Goal: Task Accomplishment & Management: Use online tool/utility

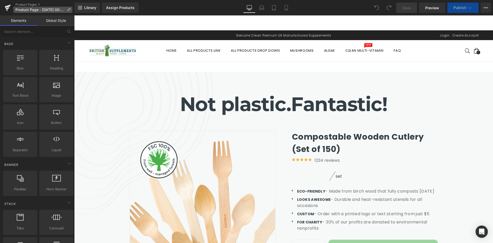
click at [68, 9] on icon at bounding box center [69, 10] width 4 height 4
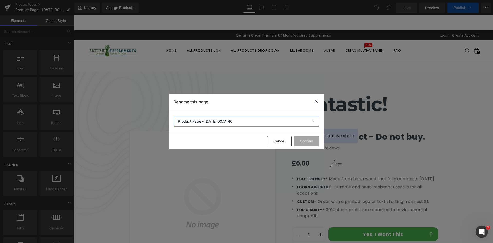
drag, startPoint x: 247, startPoint y: 119, endPoint x: 276, endPoint y: 120, distance: 29.0
click at [155, 118] on div "Rename this page Product Page - Sep 23, 00:51:40 Cancel Confirm" at bounding box center [246, 121] width 493 height 243
type input "Sample Product Page"
click at [297, 138] on button "Confirm" at bounding box center [307, 141] width 26 height 10
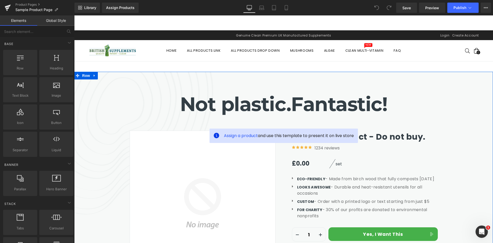
click at [112, 87] on div "Not plastic. Fantastic! Heading Row Assign a product and use this template to p…" at bounding box center [283, 190] width 419 height 213
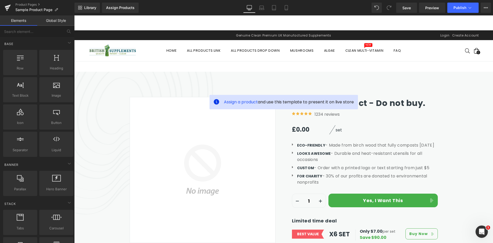
click at [74, 15] on div "50px" at bounding box center [74, 15] width 0 height 0
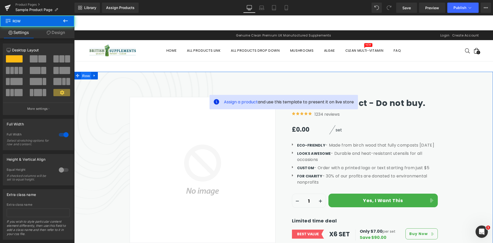
click at [82, 77] on span "Row" at bounding box center [86, 76] width 10 height 8
click at [57, 31] on link "Design" at bounding box center [55, 33] width 37 height 12
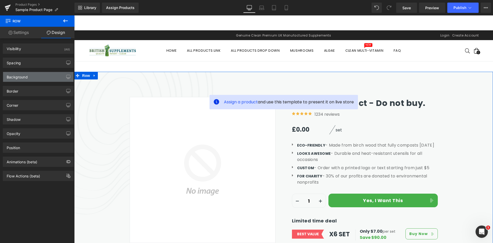
click at [36, 77] on div "Background" at bounding box center [38, 77] width 70 height 10
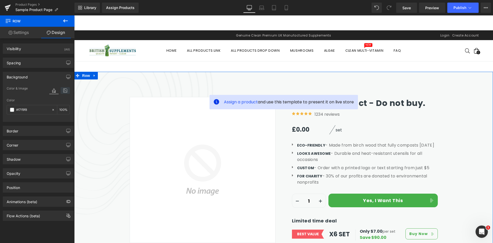
click at [65, 91] on icon at bounding box center [65, 90] width 9 height 7
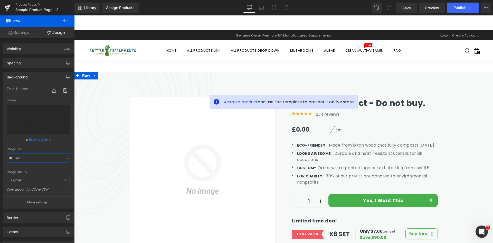
click at [31, 158] on input "text" at bounding box center [38, 157] width 63 height 9
type input "https://ucarecdn.com/912ca041-c309-44ae-ad9f-808ded41a04e/-/format/auto/-/previ…"
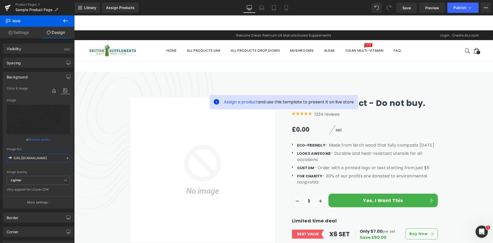
click at [74, 15] on div "50px" at bounding box center [74, 15] width 0 height 0
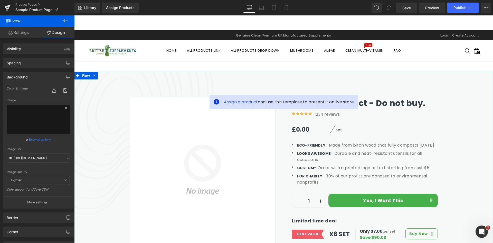
click at [63, 108] on icon at bounding box center [66, 108] width 6 height 6
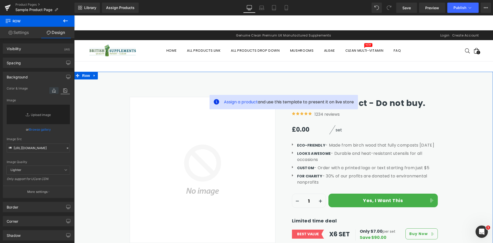
click at [50, 91] on icon at bounding box center [53, 90] width 9 height 7
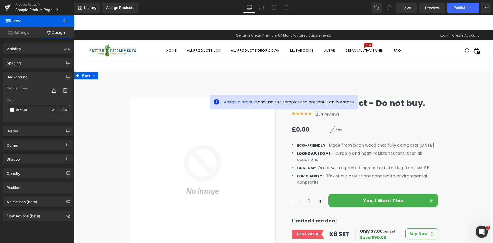
click at [52, 109] on icon at bounding box center [53, 110] width 4 height 4
click at [34, 107] on input "#f7f9f8" at bounding box center [32, 110] width 33 height 6
paste input "#ebf6df"
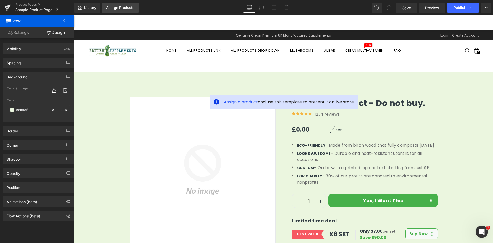
type input "#ebf6df"
drag, startPoint x: 115, startPoint y: 5, endPoint x: 208, endPoint y: 11, distance: 93.6
click at [115, 6] on div "Assign Products" at bounding box center [120, 8] width 29 height 4
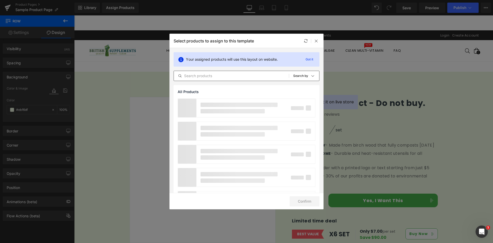
click at [224, 77] on input "text" at bounding box center [231, 76] width 115 height 6
click at [223, 75] on input "test" at bounding box center [231, 76] width 115 height 6
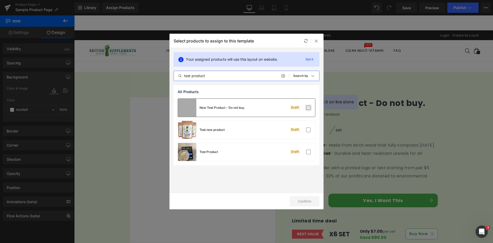
type input "test product"
click at [310, 110] on label at bounding box center [308, 107] width 5 height 5
click at [308, 108] on input "checkbox" at bounding box center [308, 108] width 0 height 0
click at [302, 202] on button "Confirm" at bounding box center [305, 201] width 30 height 10
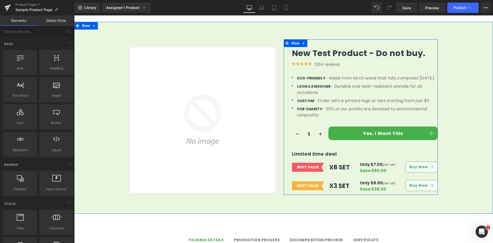
scroll to position [26, 0]
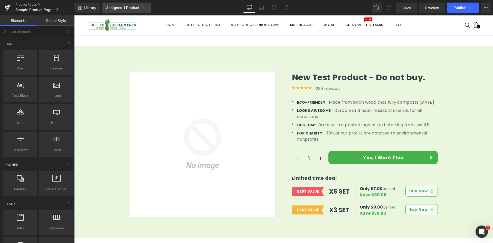
click at [132, 9] on div "Assigned 1 Product" at bounding box center [126, 7] width 41 height 5
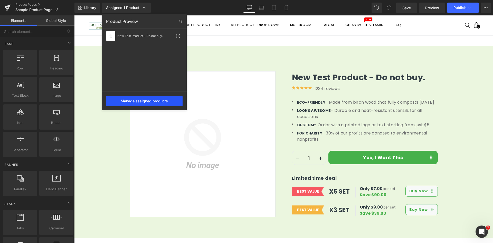
click at [156, 100] on div "Manage assigned products" at bounding box center [144, 101] width 77 height 10
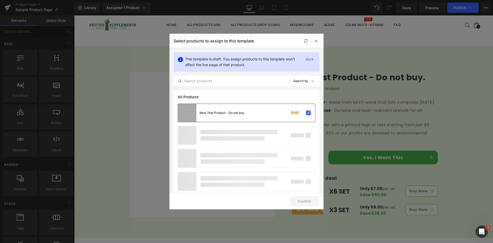
click at [307, 111] on label at bounding box center [308, 112] width 5 height 5
click at [308, 113] on input "checkbox" at bounding box center [308, 113] width 0 height 0
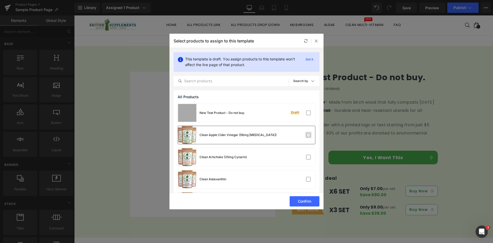
click at [308, 137] on label at bounding box center [308, 135] width 5 height 5
click at [308, 135] on input "checkbox" at bounding box center [308, 135] width 0 height 0
click at [310, 200] on button "Confirm" at bounding box center [305, 201] width 30 height 10
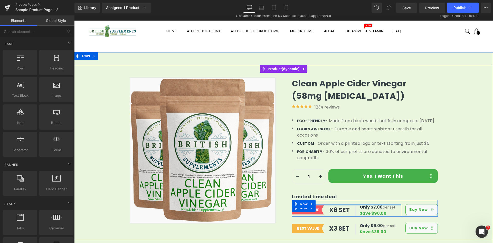
scroll to position [0, 0]
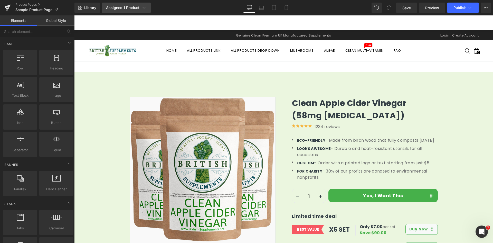
click at [148, 7] on link "Assigned 1 Product" at bounding box center [126, 8] width 49 height 10
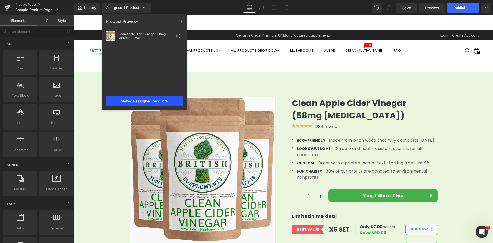
click at [154, 106] on div "Manage assigned products" at bounding box center [144, 101] width 77 height 10
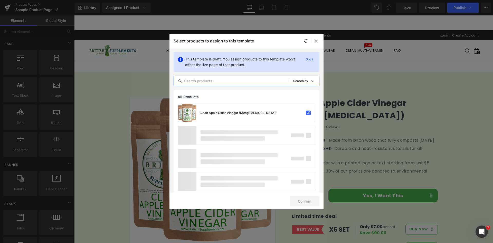
click at [240, 81] on input "text" at bounding box center [231, 81] width 115 height 6
type input "test"
click at [283, 81] on icon at bounding box center [283, 81] width 4 height 4
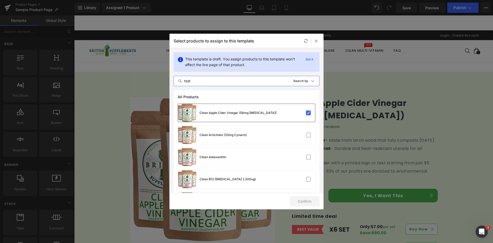
click at [306, 111] on label at bounding box center [308, 112] width 5 height 5
click at [308, 113] on input "checkbox" at bounding box center [308, 113] width 0 height 0
click at [224, 79] on input "test" at bounding box center [231, 81] width 115 height 6
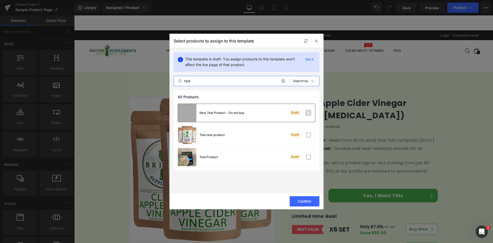
type input "test"
click at [310, 111] on label at bounding box center [308, 112] width 5 height 5
click at [308, 113] on input "checkbox" at bounding box center [308, 113] width 0 height 0
click at [311, 200] on button "Confirm" at bounding box center [305, 201] width 30 height 10
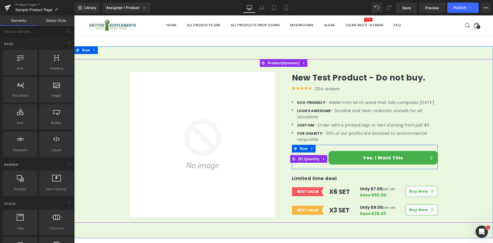
scroll to position [26, 0]
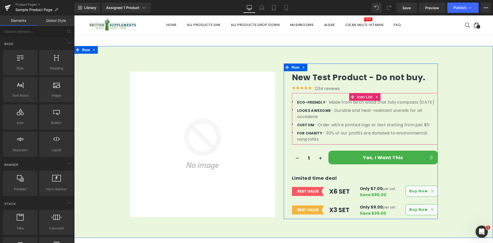
click at [345, 115] on ul "Icon ECO-FRIENDLY - Made from birch wood that fully composts in 45 days Text Bl…" at bounding box center [365, 121] width 146 height 45
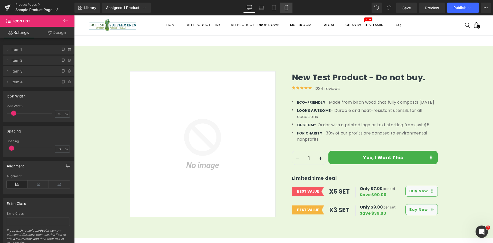
click at [290, 8] on link "Mobile" at bounding box center [286, 8] width 12 height 10
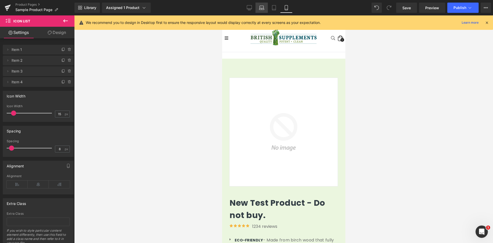
scroll to position [164, 0]
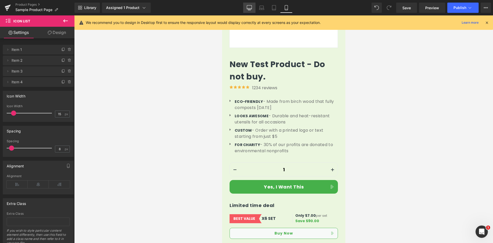
click at [246, 7] on link "Desktop" at bounding box center [249, 8] width 12 height 10
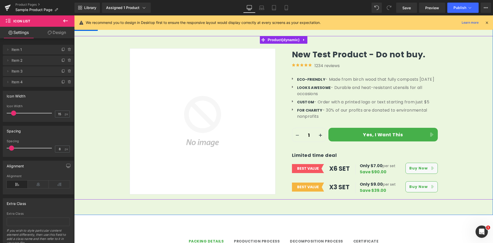
scroll to position [51, 0]
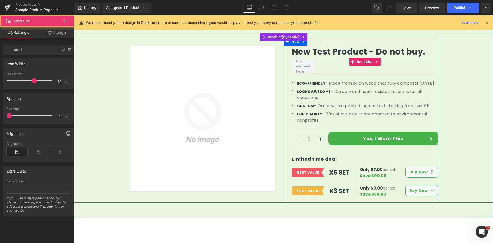
click at [321, 62] on div at bounding box center [365, 67] width 146 height 14
click at [309, 65] on span at bounding box center [303, 66] width 23 height 13
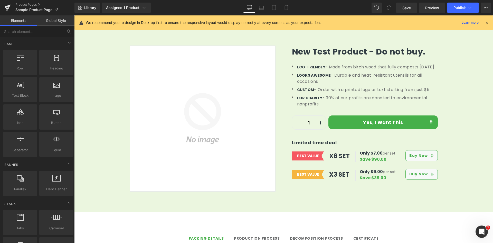
click at [67, 29] on button at bounding box center [68, 31] width 11 height 11
click at [45, 32] on input "text" at bounding box center [31, 31] width 63 height 11
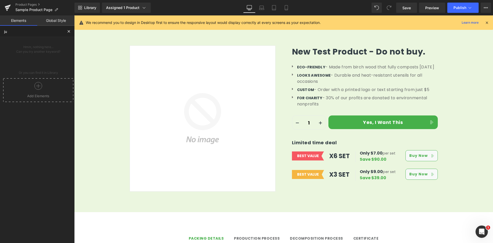
type input "jud"
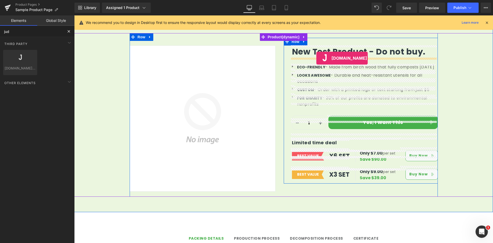
drag, startPoint x: 119, startPoint y: 63, endPoint x: 316, endPoint y: 58, distance: 197.6
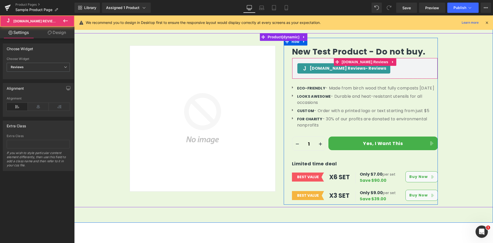
click at [380, 68] on div "Judge.me Reviews - Reviews" at bounding box center [364, 68] width 135 height 10
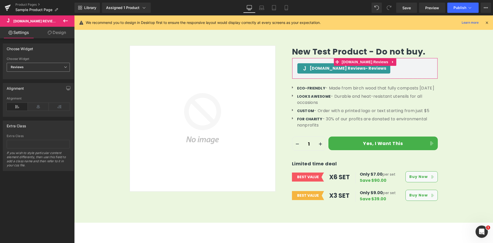
click at [52, 66] on span "Reviews" at bounding box center [38, 67] width 63 height 9
click at [35, 83] on li "Star Badge" at bounding box center [37, 84] width 61 height 8
click at [42, 82] on div "Alignment Left Center Right Alignment" at bounding box center [38, 97] width 77 height 37
click at [58, 34] on link "Design" at bounding box center [56, 33] width 37 height 12
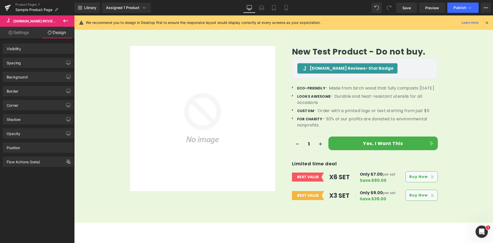
click at [18, 32] on link "Settings" at bounding box center [18, 33] width 37 height 12
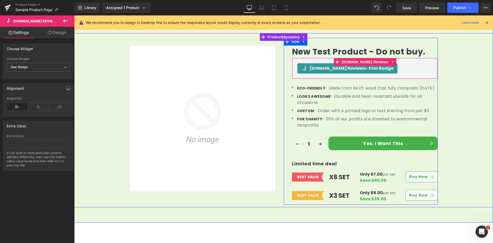
click at [387, 67] on div "Judge.me Reviews - Star Badge" at bounding box center [364, 68] width 135 height 10
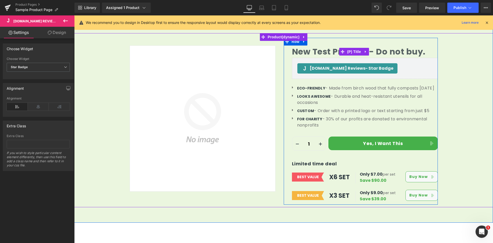
click at [348, 51] on span "(P) Title" at bounding box center [354, 52] width 16 height 8
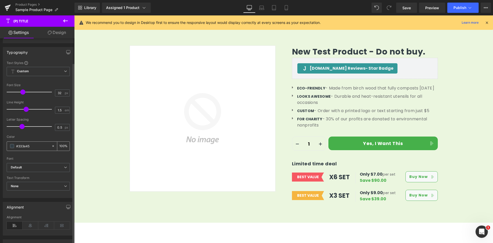
click at [24, 144] on input "#333e45" at bounding box center [32, 146] width 33 height 6
click at [38, 148] on input "#333e45" at bounding box center [32, 146] width 33 height 6
click at [12, 146] on span at bounding box center [12, 146] width 4 height 4
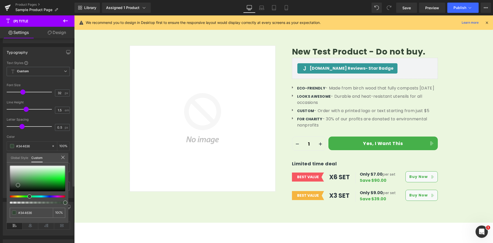
drag, startPoint x: 40, startPoint y: 195, endPoint x: 27, endPoint y: 195, distance: 13.1
click at [28, 197] on span at bounding box center [29, 196] width 4 height 4
drag, startPoint x: 17, startPoint y: 184, endPoint x: 65, endPoint y: 187, distance: 47.6
click at [65, 187] on span at bounding box center [65, 187] width 4 height 4
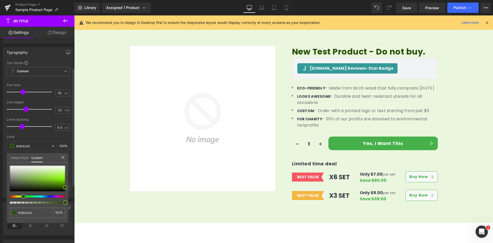
drag, startPoint x: 29, startPoint y: 197, endPoint x: 22, endPoint y: 198, distance: 7.8
click at [22, 198] on div at bounding box center [37, 184] width 55 height 38
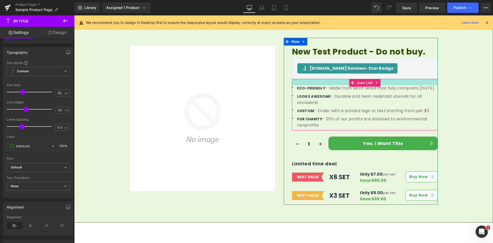
click at [473, 73] on div "Sale Off (P) Image Row New Test Product - Do not buy. (P) Title Judge.me Review…" at bounding box center [283, 120] width 419 height 174
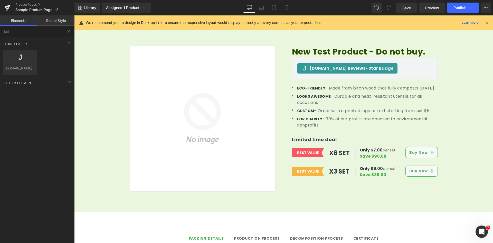
click at [65, 30] on button "Bundles" at bounding box center [68, 31] width 11 height 11
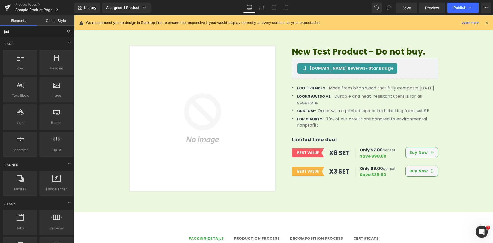
click at [18, 35] on input "jud" at bounding box center [31, 31] width 63 height 11
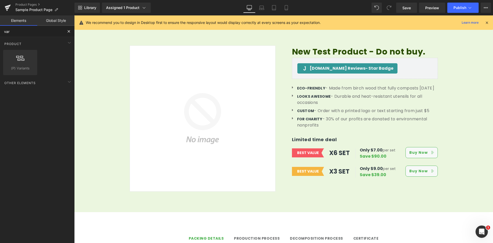
type input "vari"
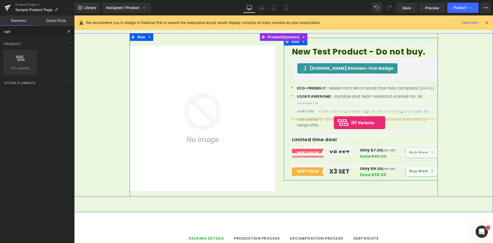
drag, startPoint x: 88, startPoint y: 86, endPoint x: 334, endPoint y: 122, distance: 248.7
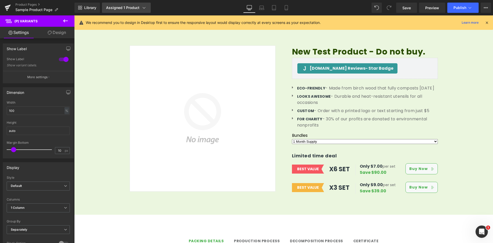
click at [143, 10] on link "Assigned 1 Product" at bounding box center [126, 8] width 49 height 10
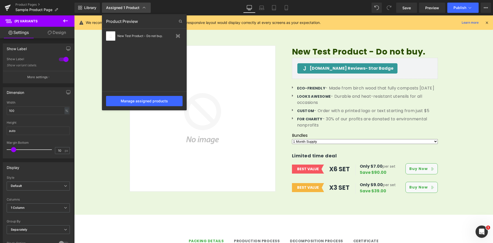
click at [143, 9] on icon at bounding box center [143, 7] width 5 height 5
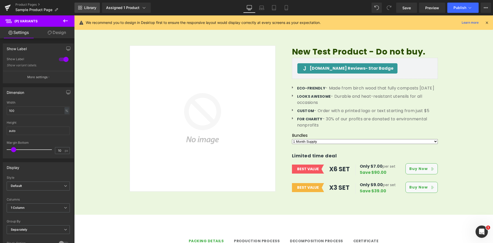
click at [93, 7] on span "Library" at bounding box center [90, 7] width 12 height 5
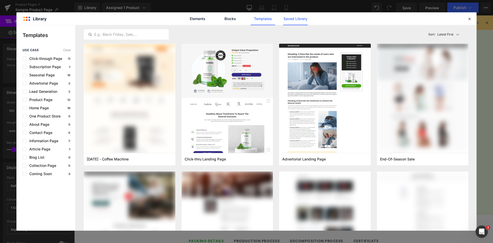
click at [290, 20] on link "Saved Library" at bounding box center [295, 18] width 24 height 13
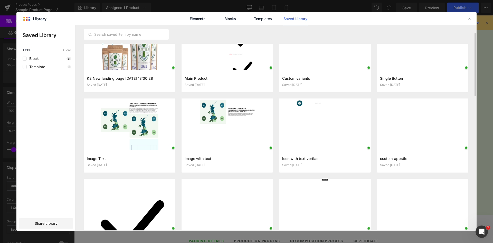
scroll to position [13, 0]
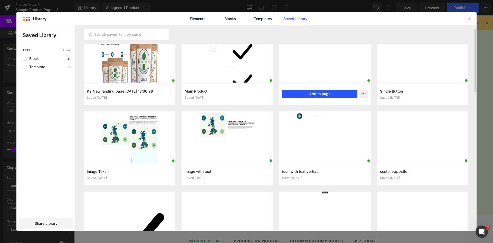
click at [339, 95] on button "Add to page" at bounding box center [319, 94] width 75 height 8
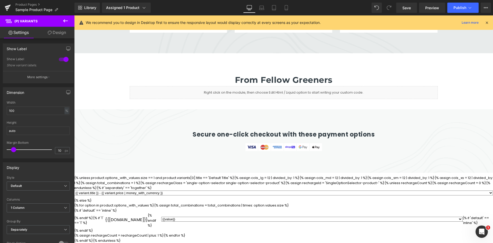
scroll to position [1562, 0]
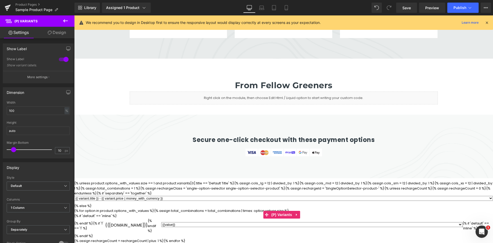
click at [195, 181] on div "{% unless product.options_with_values.size == 1 and product.variants[0].title =…" at bounding box center [283, 215] width 419 height 68
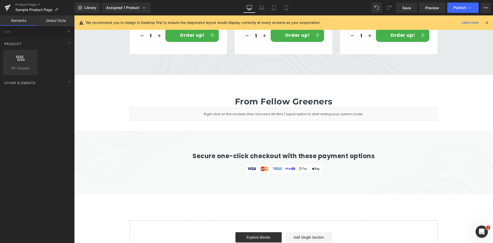
scroll to position [1485, 0]
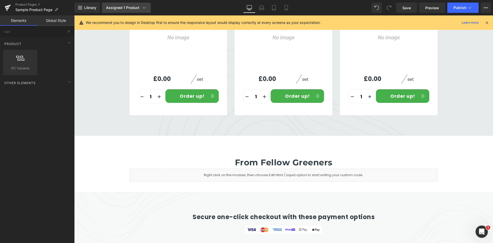
click at [140, 11] on link "Assigned 1 Product" at bounding box center [126, 8] width 49 height 10
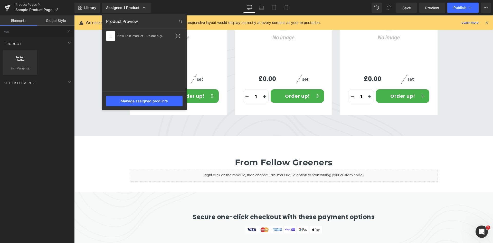
click at [207, 7] on div "Library Assigned 1 Product Product Preview New Test Product - Do not buy. Manag…" at bounding box center [283, 8] width 419 height 10
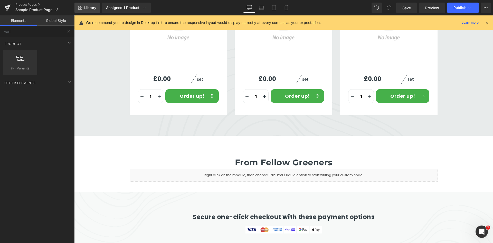
click at [88, 8] on span "Library" at bounding box center [90, 7] width 12 height 5
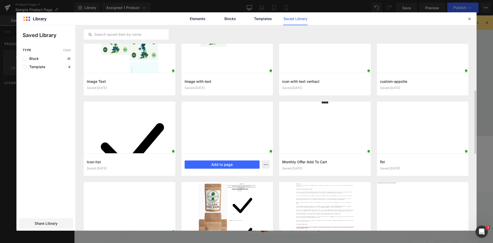
scroll to position [128, 0]
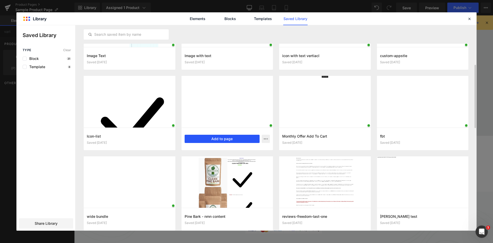
click at [228, 138] on button "Add to page" at bounding box center [222, 139] width 75 height 8
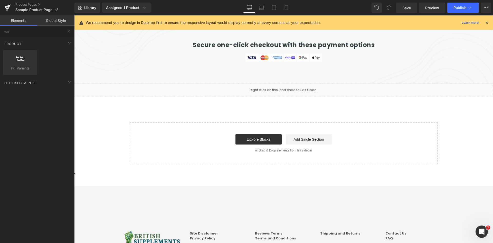
scroll to position [1723, 0]
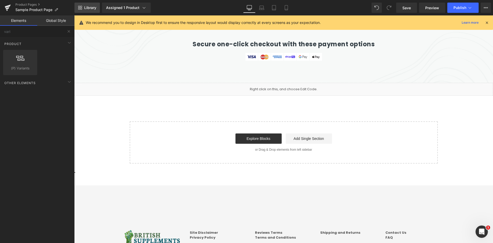
click at [90, 4] on link "Library" at bounding box center [86, 8] width 25 height 10
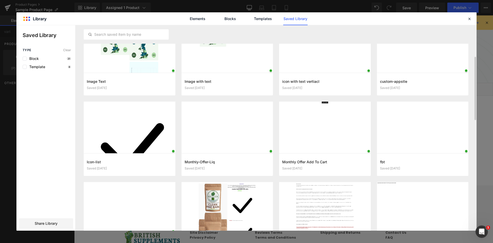
scroll to position [154, 0]
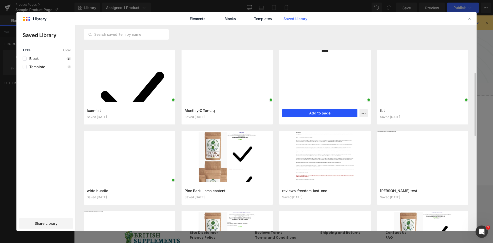
click at [320, 111] on button "Add to page" at bounding box center [319, 113] width 75 height 8
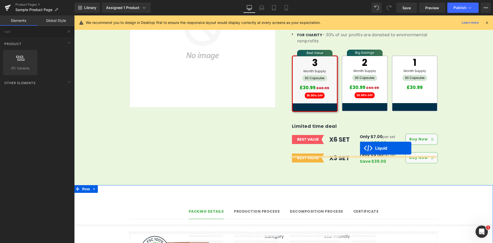
scroll to position [96, 0]
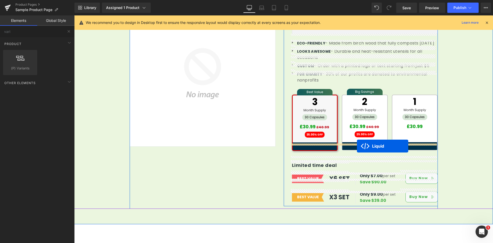
drag, startPoint x: 333, startPoint y: 124, endPoint x: 357, endPoint y: 146, distance: 32.9
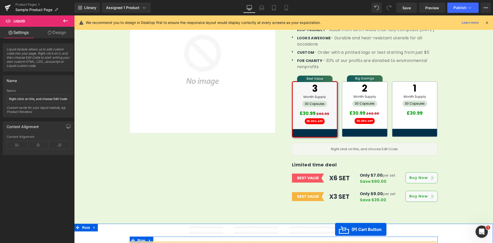
scroll to position [109, 0]
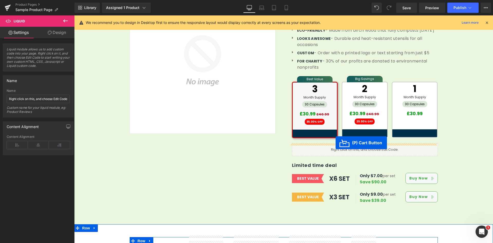
drag, startPoint x: 263, startPoint y: 171, endPoint x: 336, endPoint y: 143, distance: 78.3
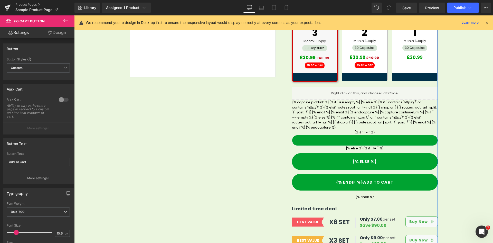
scroll to position [160, 0]
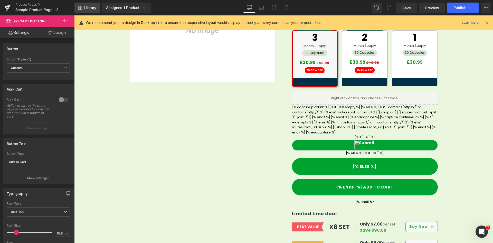
click at [91, 7] on span "Library" at bounding box center [90, 7] width 12 height 5
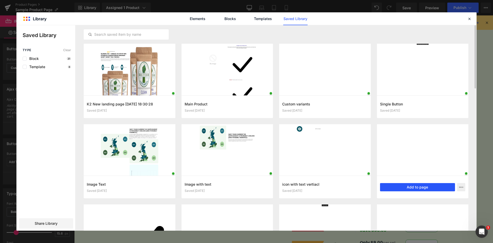
click at [425, 186] on button "Add to page" at bounding box center [417, 187] width 75 height 8
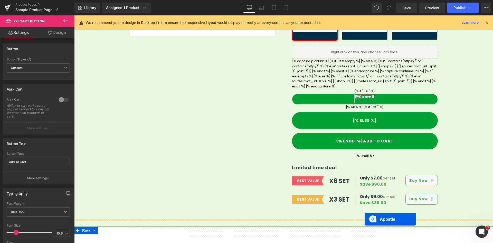
scroll to position [188, 0]
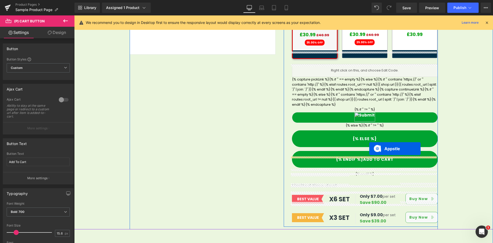
drag, startPoint x: 257, startPoint y: 121, endPoint x: 369, endPoint y: 148, distance: 115.2
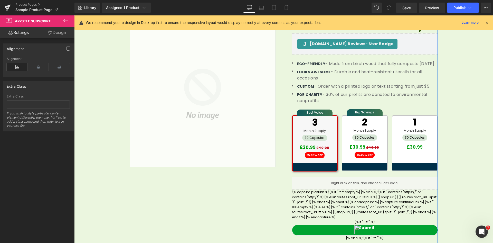
scroll to position [77, 0]
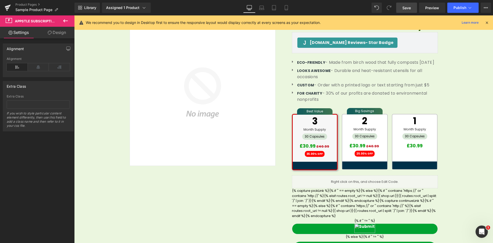
click at [407, 9] on span "Save" at bounding box center [406, 7] width 8 height 5
click at [324, 5] on div "Library Assigned 1 Product Product Preview New Test Product - Do not buy. Manag…" at bounding box center [283, 8] width 419 height 10
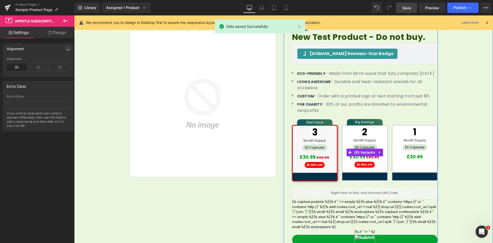
scroll to position [51, 0]
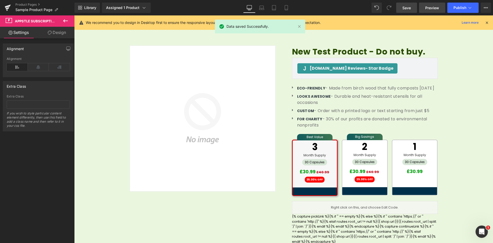
click at [437, 5] on link "Preview" at bounding box center [432, 8] width 26 height 10
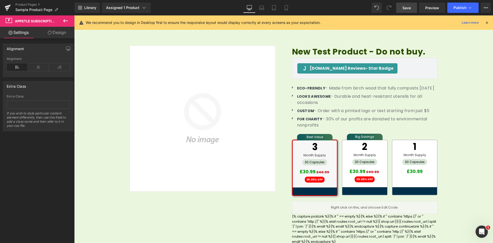
click at [143, 2] on div "Library Assigned 1 Product Product Preview New Test Product - Do not buy. Manag…" at bounding box center [283, 7] width 419 height 15
click at [146, 7] on icon at bounding box center [143, 7] width 5 height 5
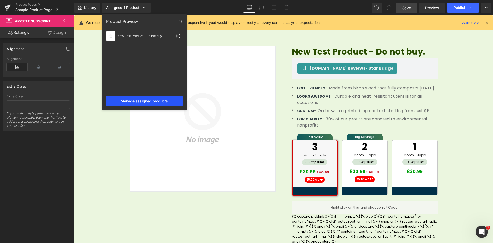
click at [155, 97] on div "Manage assigned products" at bounding box center [144, 101] width 77 height 10
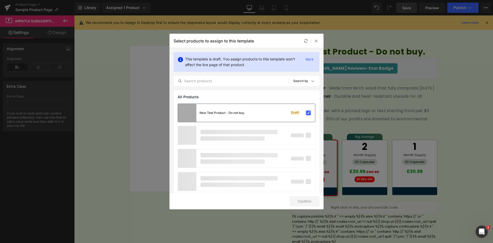
click at [307, 110] on label at bounding box center [308, 112] width 5 height 5
click at [308, 113] on input "checkbox" at bounding box center [308, 113] width 0 height 0
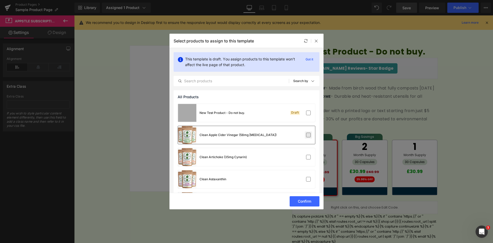
click at [307, 135] on label at bounding box center [308, 135] width 5 height 5
click at [308, 135] on input "checkbox" at bounding box center [308, 135] width 0 height 0
click at [302, 199] on button "Confirm" at bounding box center [305, 201] width 30 height 10
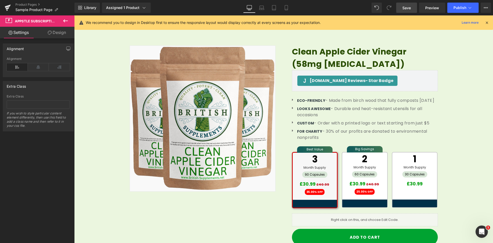
click at [53, 30] on link "Design" at bounding box center [56, 33] width 37 height 12
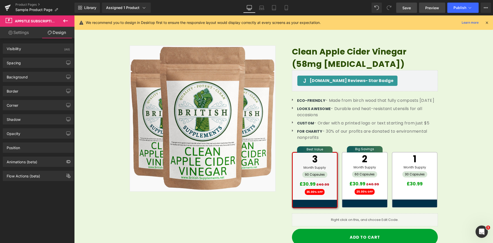
click at [426, 7] on span "Preview" at bounding box center [432, 7] width 14 height 5
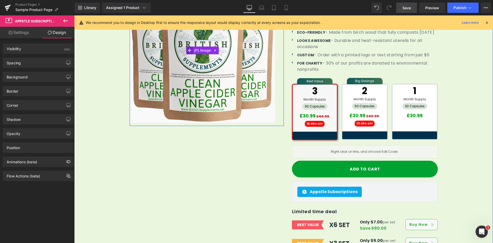
scroll to position [128, 0]
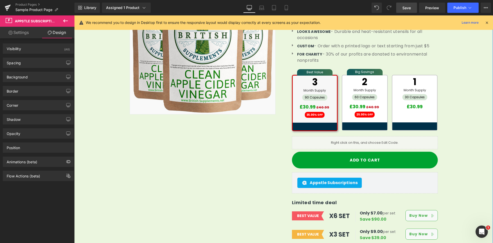
click at [190, 120] on div "Sale Off (P) Image Row Clean Apple Cider Vinegar (58mg acetic acid) (P) Title J…" at bounding box center [284, 101] width 308 height 290
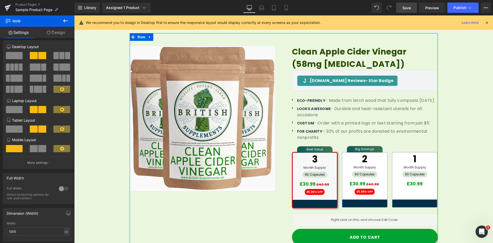
scroll to position [0, 0]
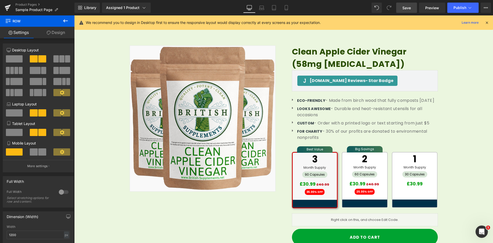
click at [66, 16] on button at bounding box center [65, 20] width 18 height 11
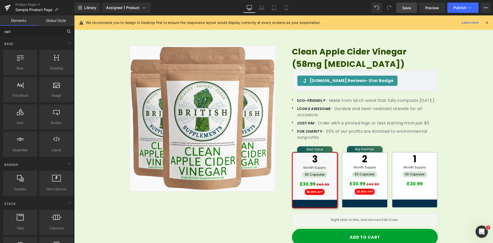
click at [52, 31] on input "vari" at bounding box center [31, 31] width 63 height 11
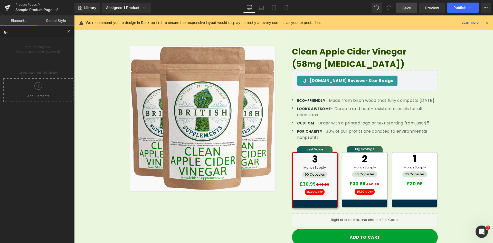
type input "g"
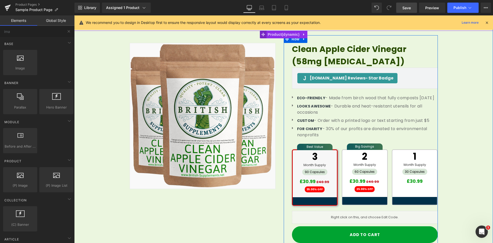
scroll to position [51, 0]
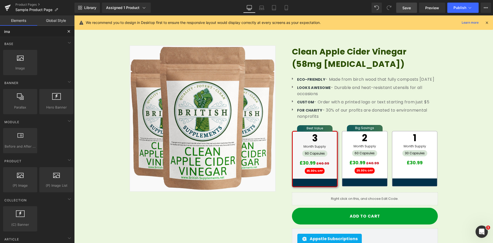
click at [56, 31] on input "ima" at bounding box center [31, 31] width 63 height 11
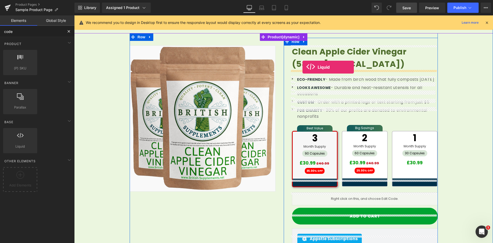
drag, startPoint x: 90, startPoint y: 160, endPoint x: 304, endPoint y: 67, distance: 233.7
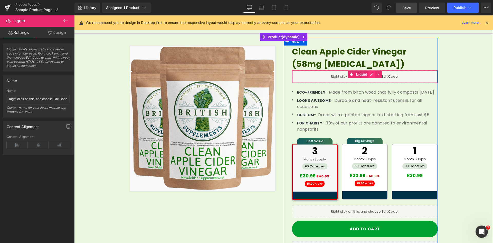
click at [370, 75] on link at bounding box center [372, 74] width 7 height 8
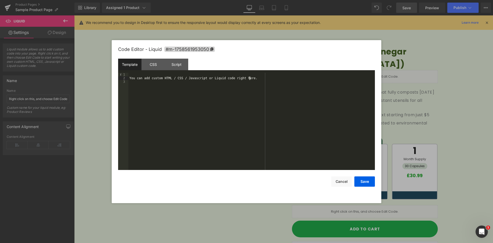
click at [257, 77] on div "You can add custom HTML / CSS / Javascript or Liquid code right here." at bounding box center [251, 125] width 247 height 104
click at [200, 87] on div "{% render 'judgeme_widgets', widget_type: 'judgeme_preview_badge', jm_style: ''…" at bounding box center [251, 125] width 247 height 104
click at [213, 73] on div "{% render 'judgeme_widgets', widget_type: 'judgeme_preview_badge', jm_style: ''…" at bounding box center [251, 125] width 247 height 104
click at [268, 73] on div "{% render 'judgeme_widgets', widget_type: 'judgeme_preview_badge', jm_style: ''…" at bounding box center [251, 125] width 247 height 104
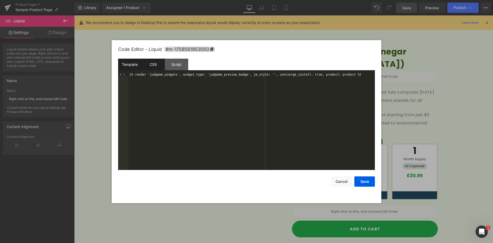
click at [152, 65] on div "CSS" at bounding box center [152, 65] width 23 height 12
click at [134, 83] on div "#m-1758561953050 { }" at bounding box center [251, 125] width 247 height 104
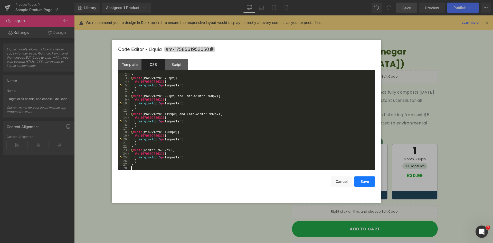
click at [358, 181] on button "Save" at bounding box center [364, 181] width 21 height 10
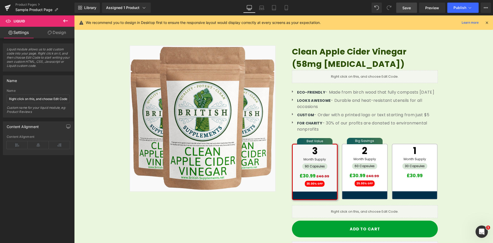
click at [68, 24] on button at bounding box center [65, 20] width 18 height 11
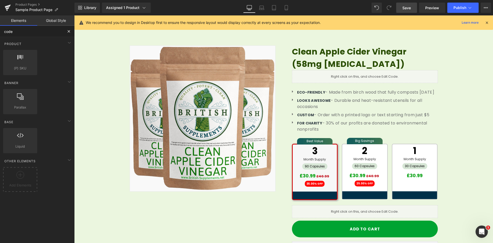
click at [42, 30] on input "code" at bounding box center [31, 31] width 63 height 11
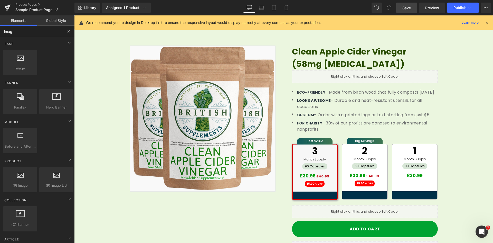
type input "image"
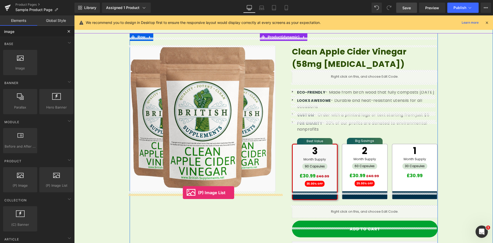
drag, startPoint x: 128, startPoint y: 206, endPoint x: 183, endPoint y: 192, distance: 56.9
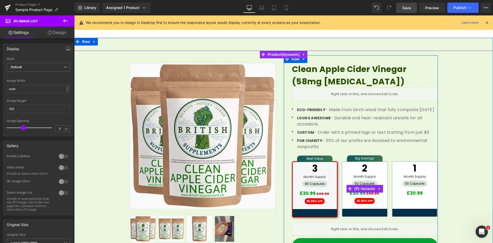
scroll to position [26, 0]
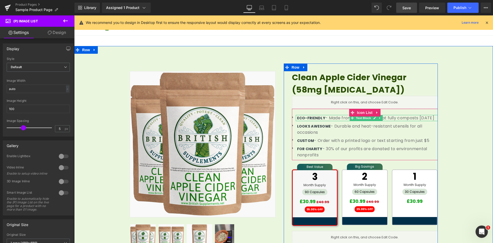
drag, startPoint x: 324, startPoint y: 118, endPoint x: 343, endPoint y: 119, distance: 19.3
click at [324, 118] on p "ECO-FRIENDLY - Made from birch wood that fully composts in 45 days" at bounding box center [367, 118] width 141 height 6
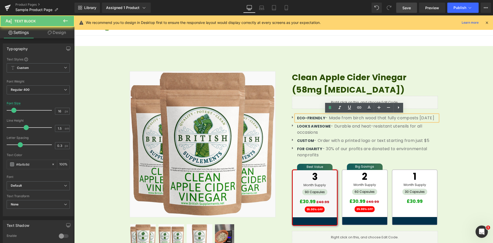
click at [339, 116] on p "ECO-FRIENDLY - Made from birch wood that fully composts in 45 days" at bounding box center [367, 118] width 141 height 6
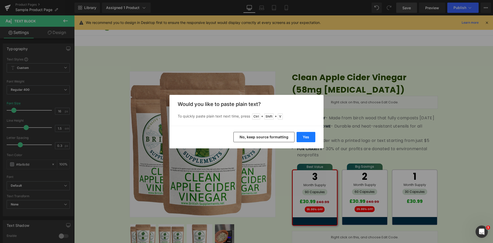
click at [309, 137] on button "Yes" at bounding box center [306, 137] width 19 height 10
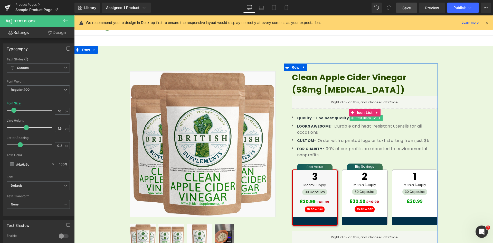
click at [313, 118] on b "Quality - The best quality money can buy" at bounding box center [339, 117] width 84 height 5
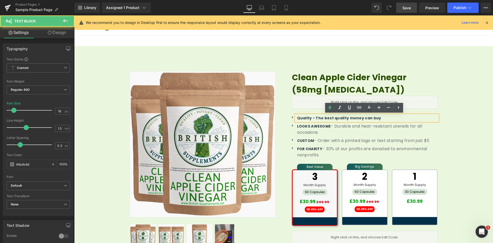
drag, startPoint x: 311, startPoint y: 118, endPoint x: 320, endPoint y: 120, distance: 8.9
click at [312, 118] on b "Quality - The best quality money can buy" at bounding box center [339, 117] width 84 height 5
click at [369, 117] on p "Quality - The best quality money can buy" at bounding box center [367, 118] width 141 height 6
click at [303, 118] on strong "Quality -" at bounding box center [306, 117] width 18 height 5
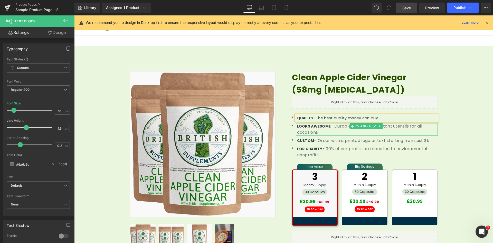
drag, startPoint x: 320, startPoint y: 126, endPoint x: 343, endPoint y: 127, distance: 22.1
click at [320, 126] on strong "LOOKS AWESOME" at bounding box center [314, 126] width 34 height 5
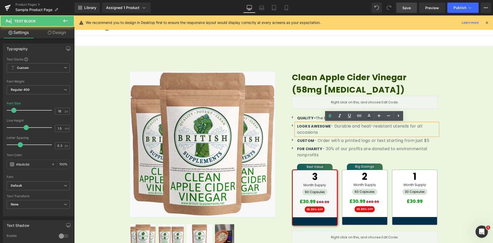
click at [339, 124] on p "LOOKS AWESOME - Durable and heat-resistant utensils for all occasions" at bounding box center [367, 129] width 141 height 12
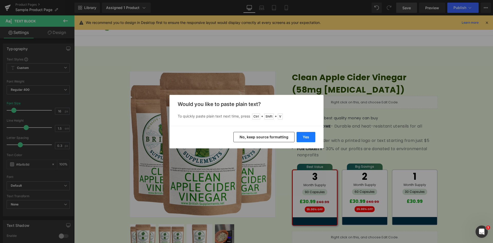
click at [309, 136] on button "Yes" at bounding box center [306, 137] width 19 height 10
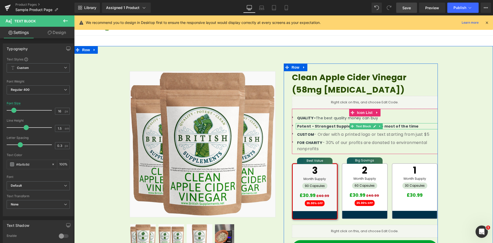
click at [302, 127] on b "Potent - Strongest Supplements available most of the time" at bounding box center [358, 126] width 122 height 5
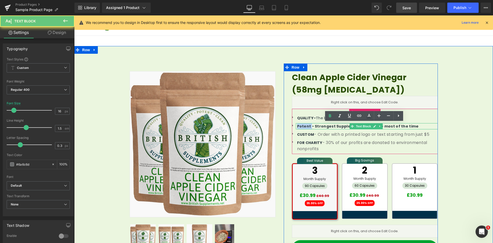
click at [302, 127] on b "Potent - Strongest Supplements available most of the time" at bounding box center [358, 126] width 122 height 5
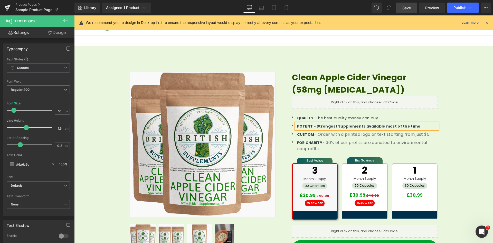
click at [314, 125] on b "POTENT - Strongest Supplements available most of the time" at bounding box center [359, 126] width 124 height 5
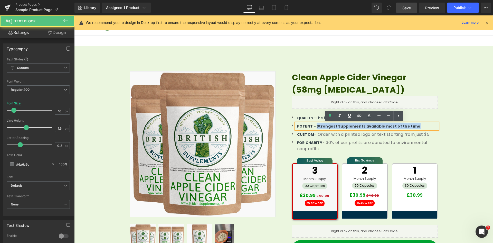
click at [403, 127] on b "POTENT - Strongest Supplements available most of the time" at bounding box center [359, 126] width 124 height 5
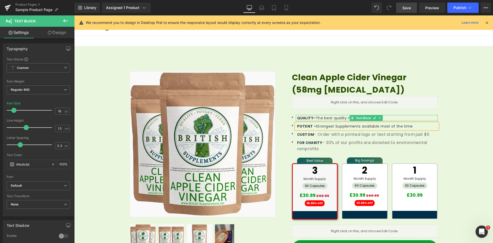
click at [311, 118] on strong "QUALITY-" at bounding box center [306, 117] width 19 height 5
drag, startPoint x: 306, startPoint y: 134, endPoint x: 311, endPoint y: 133, distance: 5.3
click at [306, 134] on strong "CUSTOM" at bounding box center [305, 134] width 17 height 5
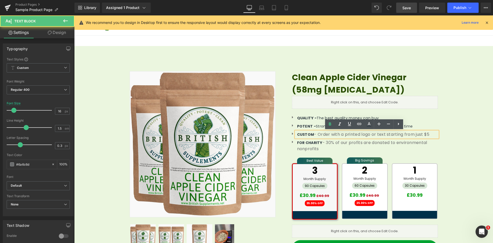
click at [313, 132] on p "CUSTOM - Order with a printed logo or text starting from just $5" at bounding box center [367, 134] width 141 height 6
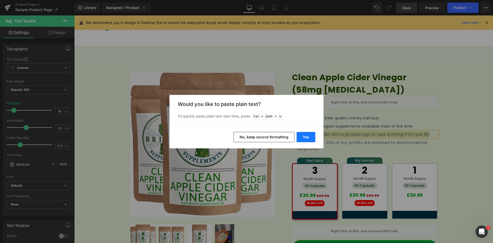
click at [312, 136] on button "Yes" at bounding box center [306, 137] width 19 height 10
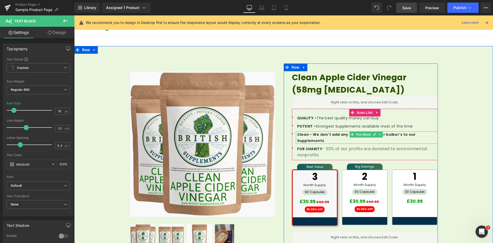
click at [303, 135] on b "Clean - We don't add any fillers, binder's or bulker's to our Supplements" at bounding box center [356, 137] width 119 height 11
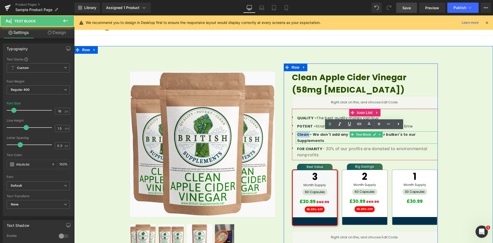
click at [303, 135] on b "Clean - We don't add any fillers, binder's or bulker's to our Supplements" at bounding box center [356, 137] width 119 height 11
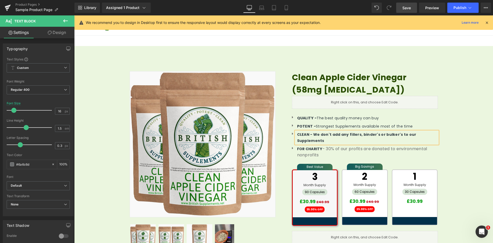
click at [313, 135] on b "CLEAN - We don't add any fillers, binder's or bulker's to our Supplements" at bounding box center [356, 137] width 119 height 11
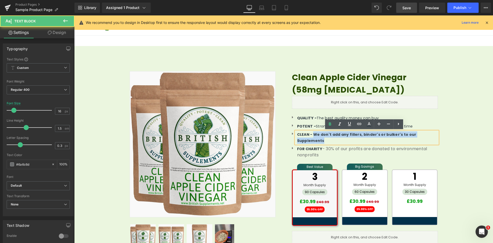
click at [432, 135] on p "CLEAN - We don't add any fillers, binder's or bulker's to our Supplements" at bounding box center [367, 137] width 141 height 12
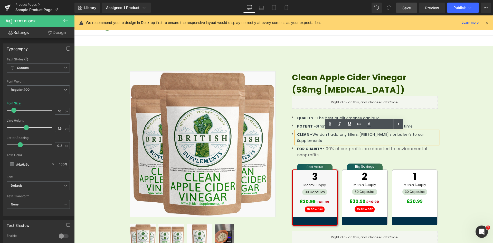
drag, startPoint x: 314, startPoint y: 140, endPoint x: 318, endPoint y: 141, distance: 4.1
click at [314, 146] on div "FOR CHARITY - 30% of our profits are donated to environmental nonprofits Text B…" at bounding box center [367, 152] width 142 height 12
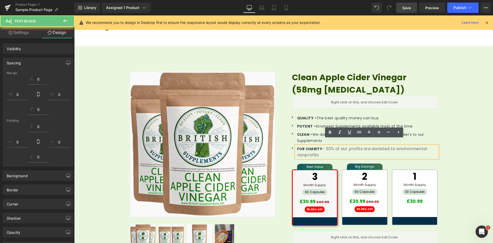
click at [318, 146] on strong "FOR CHARITY" at bounding box center [309, 148] width 25 height 5
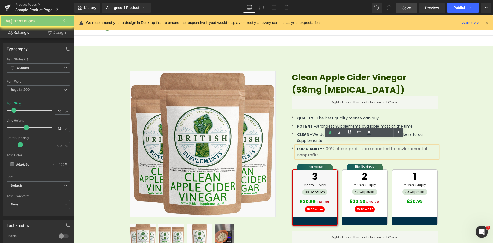
click at [331, 146] on p "FOR CHARITY - 30% of our profits are donated to environmental nonprofits" at bounding box center [367, 152] width 141 height 12
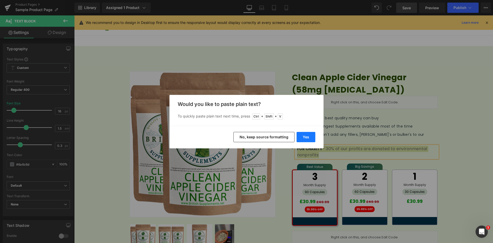
drag, startPoint x: 311, startPoint y: 136, endPoint x: 278, endPoint y: 121, distance: 36.1
click at [311, 136] on button "Yes" at bounding box center [306, 137] width 19 height 10
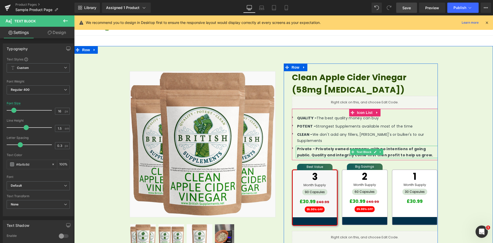
click at [303, 146] on b "Private - Privately owned company, with no intentions of going public. Quality …" at bounding box center [365, 151] width 136 height 11
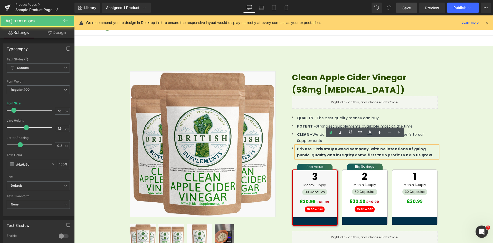
click at [301, 146] on b "Private - Privately owned company, with no intentions of going public. Quality …" at bounding box center [365, 151] width 136 height 11
click at [315, 146] on b "PRIVATE - Privately owned company, with no intentions of going public. Quality …" at bounding box center [365, 151] width 136 height 11
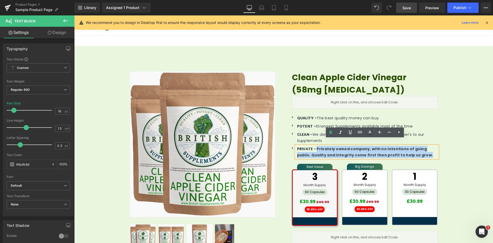
click at [402, 149] on p "PRIVATE - Privately owned company, with no intentions of going public. Quality …" at bounding box center [367, 152] width 141 height 12
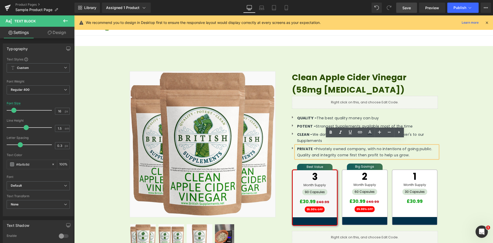
click at [467, 133] on div "Sale Off (P) Image Row" at bounding box center [283, 200] width 419 height 282
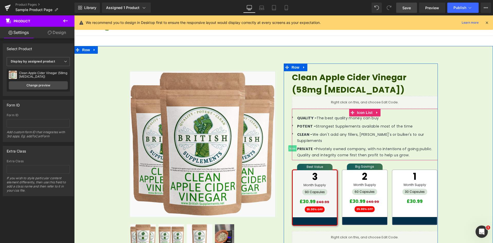
click at [291, 145] on span "Icon" at bounding box center [292, 148] width 8 height 6
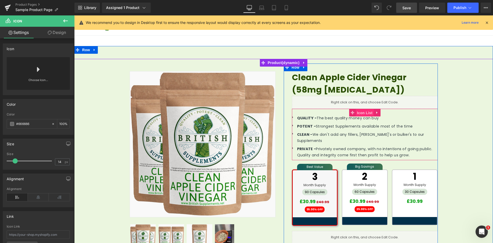
click at [357, 111] on span "Icon List" at bounding box center [365, 113] width 18 height 8
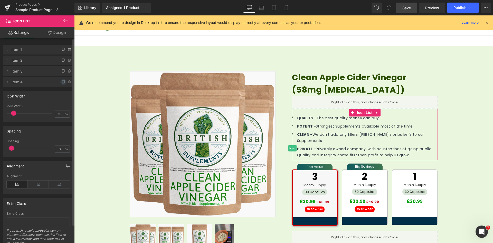
click at [61, 83] on icon at bounding box center [63, 82] width 4 height 4
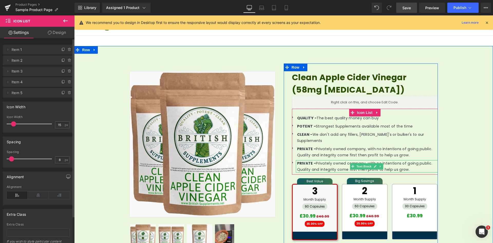
click at [317, 163] on span "PRIVATE - Privately owned company, with no intentions of going public. Quality …" at bounding box center [364, 165] width 135 height 11
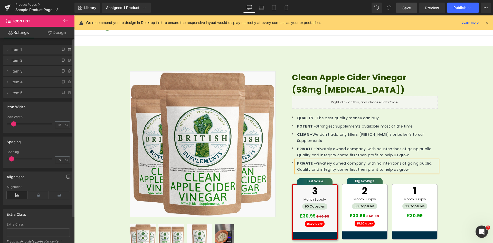
click at [323, 160] on p "PRIVATE - Privately owned company, with no intentions of going public. Quality …" at bounding box center [367, 166] width 141 height 12
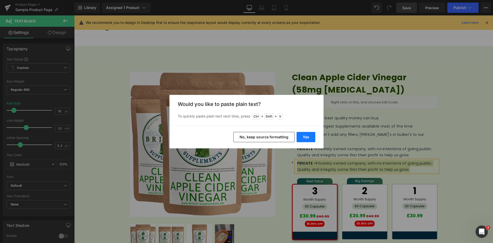
click at [301, 135] on button "Yes" at bounding box center [306, 137] width 19 height 10
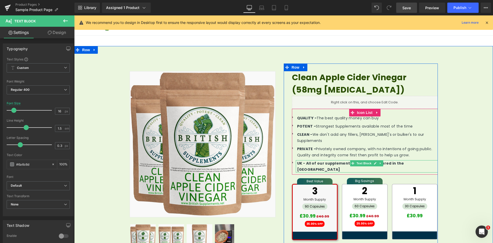
click at [305, 160] on b "UK - All of our supplements are manufactured in the UK" at bounding box center [350, 165] width 107 height 11
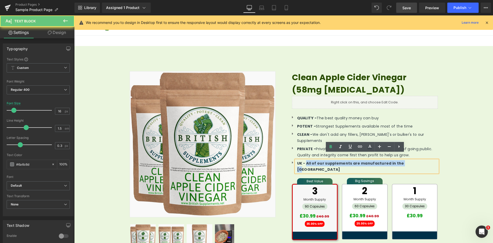
click at [404, 160] on p "UK - All of our supplements are manufactured in the UK" at bounding box center [367, 166] width 141 height 12
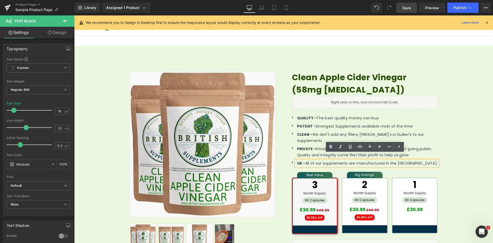
click at [443, 131] on div "Sale Off (P) Image Row 32px" at bounding box center [283, 204] width 419 height 290
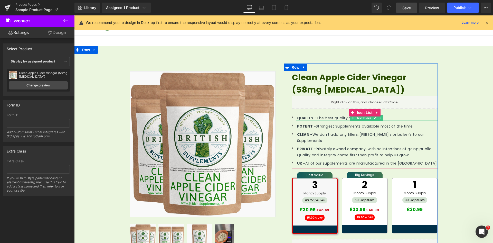
click at [300, 120] on div at bounding box center [367, 120] width 142 height 1
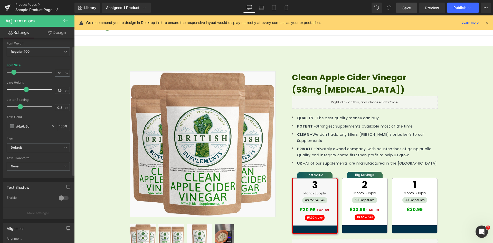
scroll to position [77, 0]
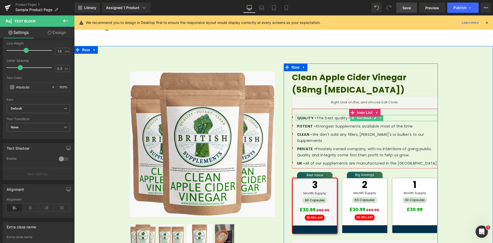
click at [298, 118] on strong "QUALITY -" at bounding box center [307, 117] width 20 height 5
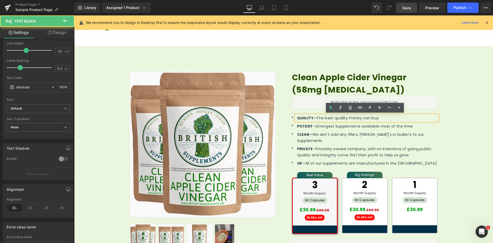
click at [371, 130] on ul "Icon QUALITY - The best quality money can buy Text Block Icon POTENT - Stronges…" at bounding box center [365, 141] width 146 height 53
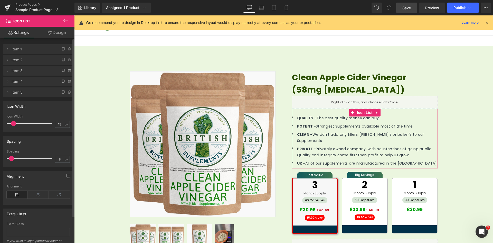
scroll to position [0, 0]
click at [31, 52] on span "Item 1" at bounding box center [33, 50] width 43 height 10
click at [11, 49] on li "Delete Cancel Item 1 Item 1 Name Item 1" at bounding box center [38, 50] width 71 height 10
click at [9, 48] on icon at bounding box center [8, 50] width 4 height 4
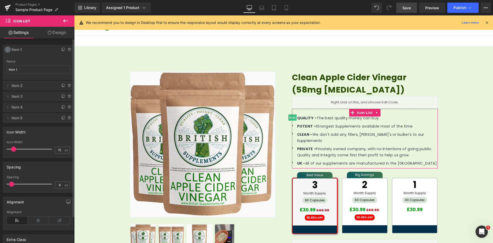
click at [9, 48] on icon at bounding box center [8, 50] width 4 height 4
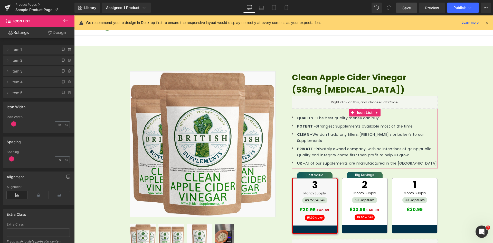
click at [59, 36] on link "Design" at bounding box center [56, 33] width 37 height 12
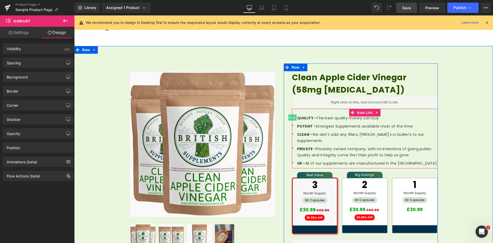
click at [292, 117] on span "Icon" at bounding box center [292, 117] width 8 height 6
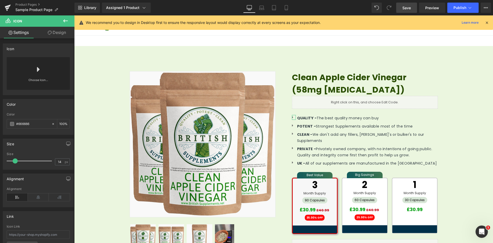
click at [43, 69] on div "Choose Icon..." at bounding box center [38, 73] width 63 height 33
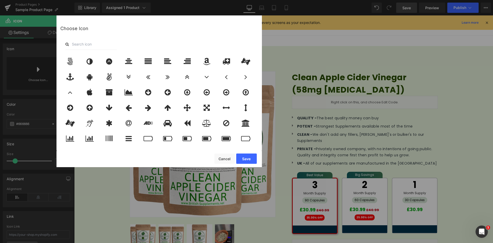
click at [83, 44] on input "text" at bounding box center [90, 44] width 51 height 11
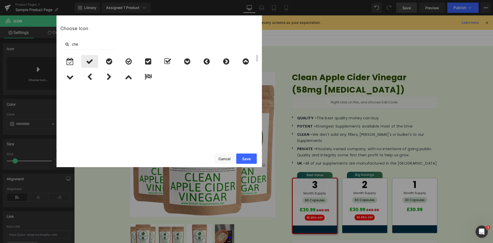
type input "che"
click at [93, 61] on div at bounding box center [89, 61] width 17 height 13
click at [247, 161] on button "Save" at bounding box center [246, 158] width 21 height 10
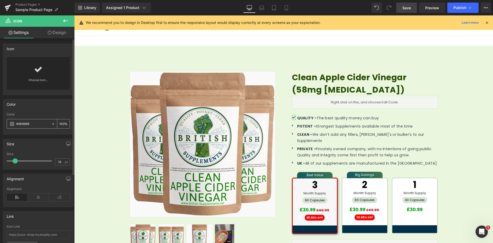
click at [20, 124] on input "#666666" at bounding box center [32, 124] width 33 height 6
click at [21, 124] on input "#666666" at bounding box center [32, 124] width 33 height 6
click at [11, 122] on span at bounding box center [12, 124] width 4 height 4
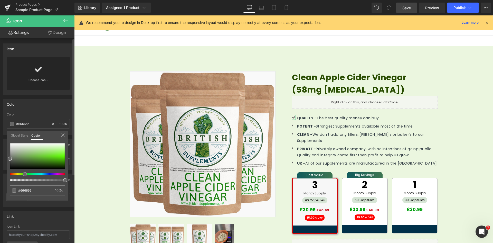
drag, startPoint x: 20, startPoint y: 173, endPoint x: 25, endPoint y: 175, distance: 5.1
click at [25, 175] on span at bounding box center [25, 174] width 4 height 4
drag, startPoint x: 11, startPoint y: 158, endPoint x: 67, endPoint y: 160, distance: 55.8
click at [67, 160] on span at bounding box center [65, 160] width 4 height 4
drag, startPoint x: 25, startPoint y: 175, endPoint x: 22, endPoint y: 175, distance: 2.6
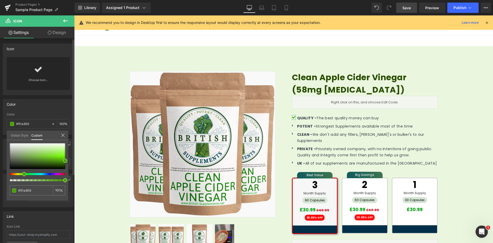
click at [22, 175] on div at bounding box center [37, 162] width 55 height 38
drag, startPoint x: 65, startPoint y: 160, endPoint x: 66, endPoint y: 163, distance: 3.0
click at [66, 163] on span at bounding box center [65, 163] width 4 height 4
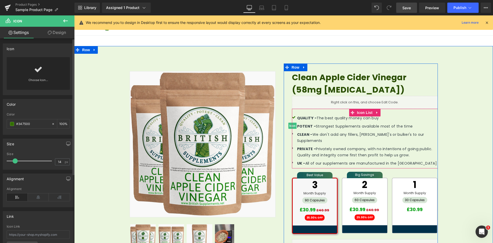
click at [291, 127] on span "Icon" at bounding box center [292, 125] width 8 height 6
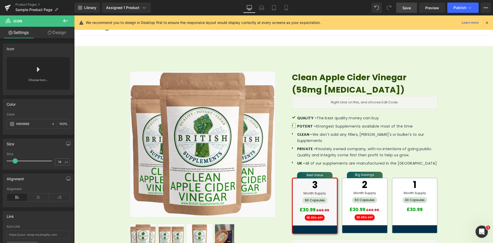
click at [34, 78] on link "Choose Icon..." at bounding box center [38, 84] width 63 height 12
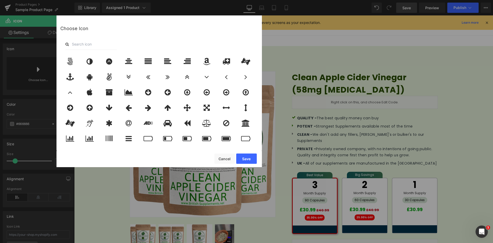
click at [141, 38] on div "Choose Icon" at bounding box center [159, 28] width 198 height 19
click at [94, 42] on input "text" at bounding box center [90, 44] width 51 height 11
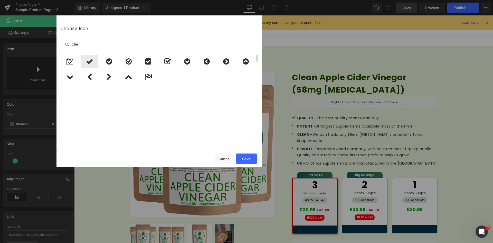
type input "che"
click at [84, 64] on div at bounding box center [89, 61] width 17 height 13
click at [254, 160] on button "Save" at bounding box center [246, 158] width 21 height 10
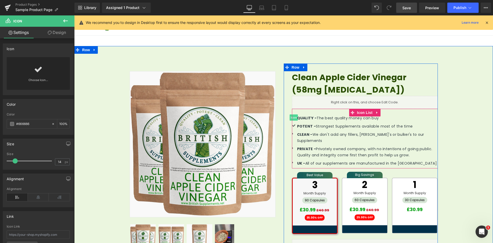
click at [293, 118] on span "Icon" at bounding box center [294, 117] width 8 height 6
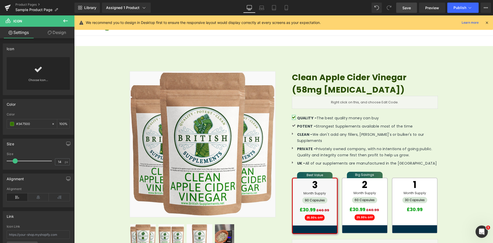
click at [45, 68] on div "Choose Icon..." at bounding box center [38, 73] width 63 height 33
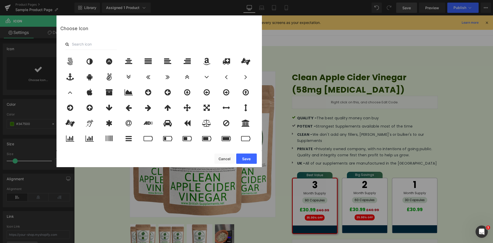
click at [84, 47] on input "text" at bounding box center [90, 44] width 51 height 11
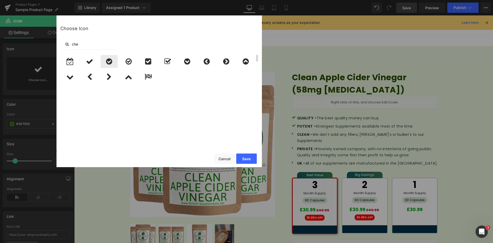
type input "che"
click at [109, 62] on icon at bounding box center [109, 61] width 6 height 7
click at [248, 154] on button "Save" at bounding box center [246, 158] width 21 height 10
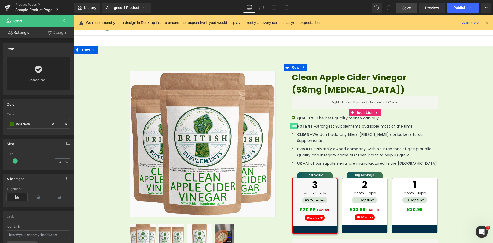
click at [293, 124] on span "Icon" at bounding box center [294, 125] width 8 height 6
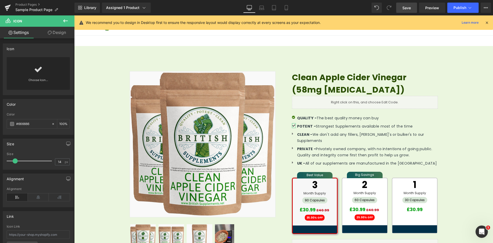
click at [40, 74] on link at bounding box center [38, 67] width 8 height 21
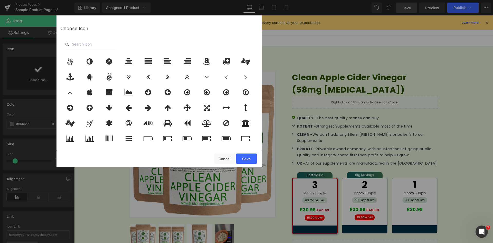
click at [105, 45] on input "text" at bounding box center [90, 44] width 51 height 11
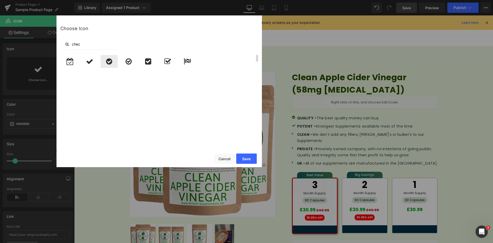
type input "chec"
click at [110, 60] on icon at bounding box center [109, 61] width 6 height 7
click at [251, 158] on button "Save" at bounding box center [246, 158] width 21 height 10
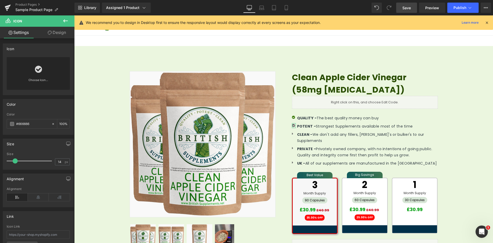
click at [50, 31] on icon at bounding box center [50, 33] width 4 height 4
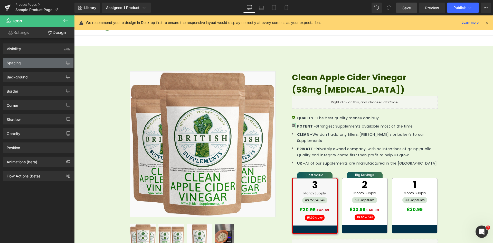
click at [30, 67] on div "Spacing" at bounding box center [38, 63] width 70 height 10
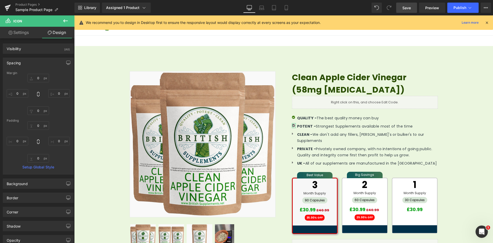
click at [35, 65] on div "Spacing" at bounding box center [38, 63] width 70 height 10
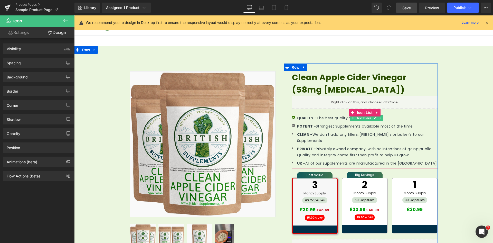
click at [300, 118] on strong "QUALITY -" at bounding box center [307, 117] width 20 height 5
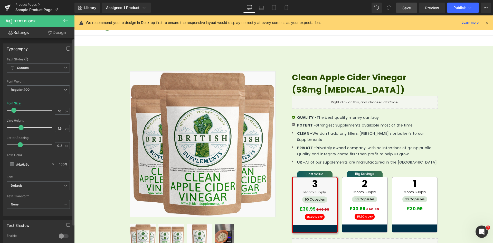
drag, startPoint x: 25, startPoint y: 129, endPoint x: 21, endPoint y: 128, distance: 4.2
click at [21, 128] on span at bounding box center [20, 127] width 5 height 5
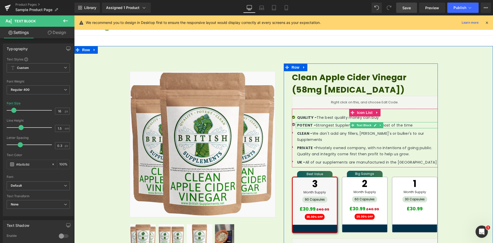
click at [307, 125] on strong "POTENT -" at bounding box center [306, 124] width 19 height 5
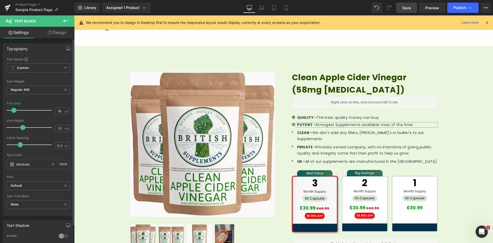
drag, startPoint x: 26, startPoint y: 129, endPoint x: 23, endPoint y: 128, distance: 3.2
click at [23, 128] on span at bounding box center [22, 127] width 5 height 5
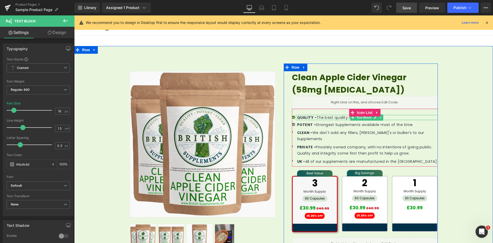
click at [311, 117] on strong "QUALITY -" at bounding box center [307, 117] width 20 height 5
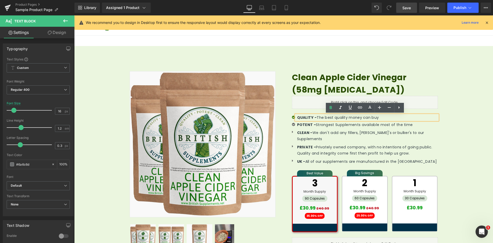
click at [74, 15] on div at bounding box center [74, 15] width 0 height 0
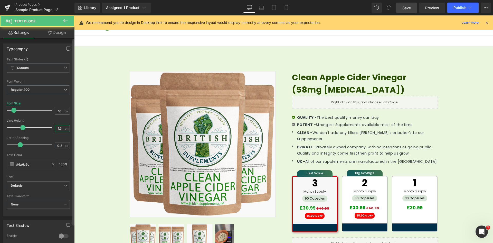
click at [60, 129] on input "1.3" at bounding box center [59, 128] width 9 height 6
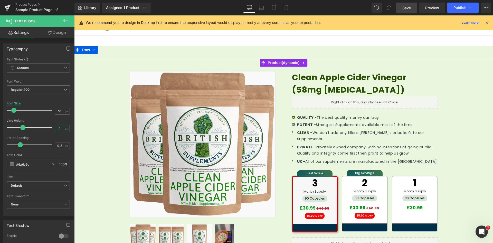
type input "1.2"
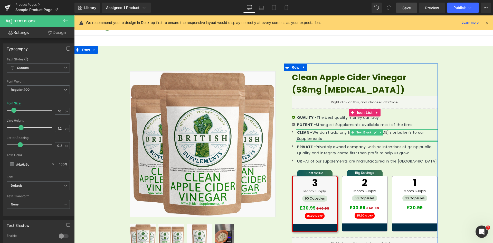
click at [319, 134] on span "CLEAN - We don't add any fillers, binder's or bulker's to our Supplements" at bounding box center [360, 135] width 127 height 11
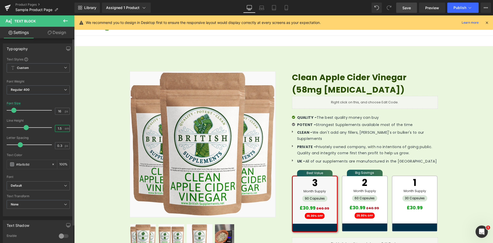
click at [61, 128] on input "1.5" at bounding box center [59, 128] width 9 height 6
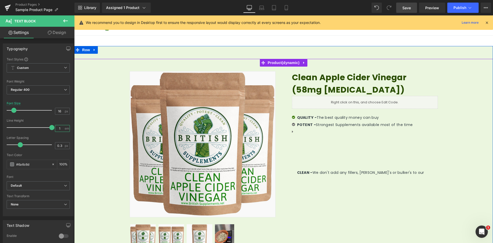
type input "1.2"
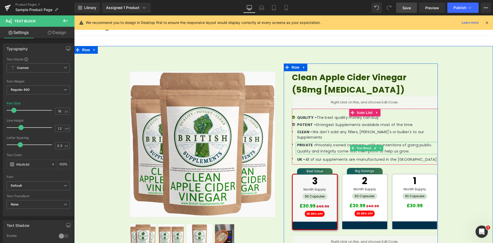
click at [313, 142] on strong "PRIVATE -" at bounding box center [306, 144] width 19 height 5
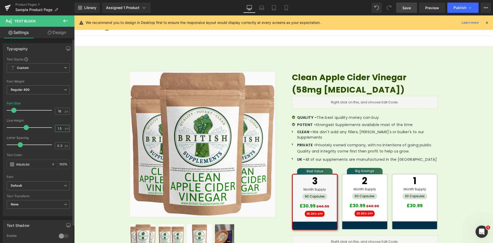
click at [56, 128] on input "1.5" at bounding box center [59, 128] width 9 height 6
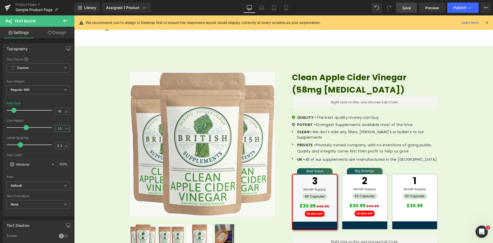
paste input "2"
type input "1.2"
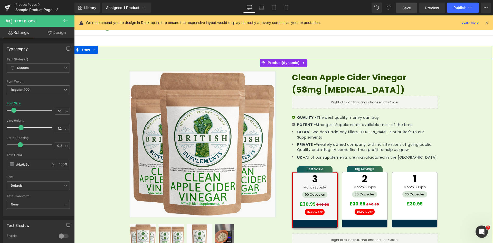
click at [309, 155] on span "UK - All of our supplements are manufactured in the UK" at bounding box center [367, 157] width 140 height 5
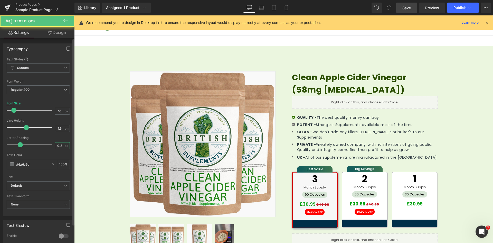
click at [59, 146] on input "0.3" at bounding box center [59, 145] width 9 height 6
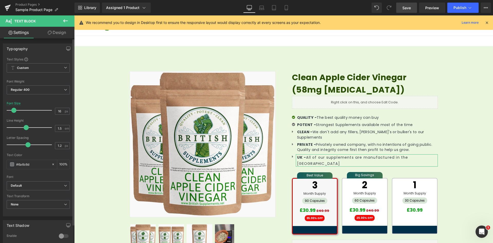
click at [43, 137] on div "Letter Spacing" at bounding box center [38, 138] width 63 height 4
click at [57, 146] on input "1.2" at bounding box center [59, 145] width 9 height 6
type input "0.3"
click at [57, 127] on input "1.5" at bounding box center [59, 128] width 9 height 6
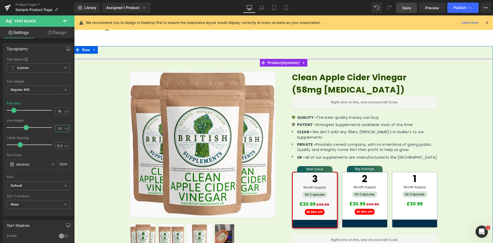
paste input "2"
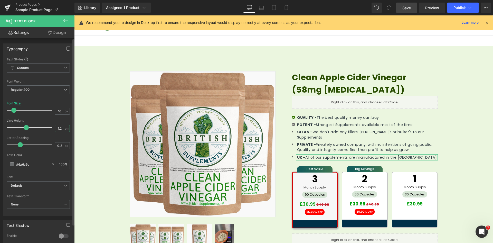
type input "1.2"
click at [38, 119] on div "Line Height" at bounding box center [38, 121] width 63 height 4
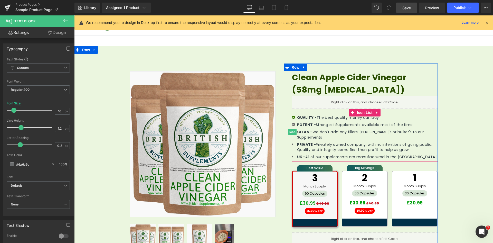
click at [292, 132] on span "Icon" at bounding box center [292, 132] width 8 height 6
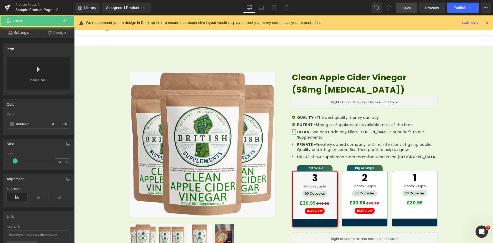
click at [39, 73] on link at bounding box center [38, 67] width 8 height 21
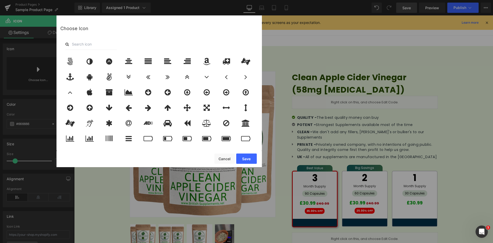
click at [90, 40] on input "text" at bounding box center [90, 44] width 51 height 11
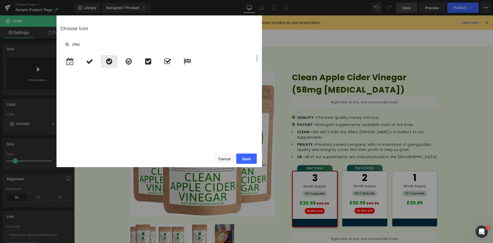
type input "chec"
click at [109, 62] on icon at bounding box center [109, 61] width 6 height 7
click at [247, 160] on button "Save" at bounding box center [246, 158] width 21 height 10
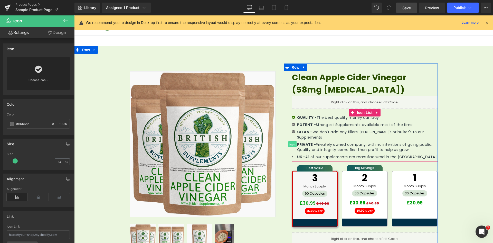
click at [292, 141] on span "Icon" at bounding box center [292, 144] width 8 height 6
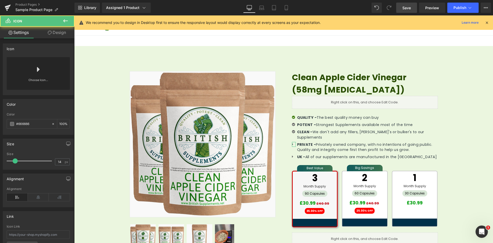
click at [31, 83] on link "Choose Icon..." at bounding box center [38, 84] width 63 height 12
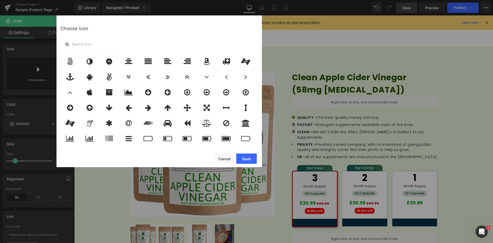
click at [114, 37] on div "Choose Icon" at bounding box center [159, 28] width 198 height 19
click at [92, 46] on input "text" at bounding box center [90, 44] width 51 height 11
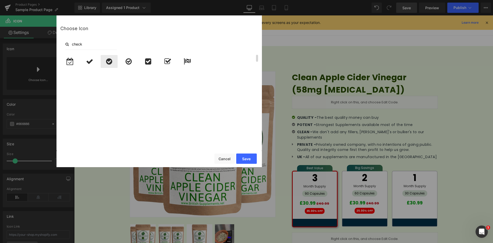
type input "check"
click at [108, 61] on icon at bounding box center [109, 61] width 6 height 7
click at [253, 157] on button "Save" at bounding box center [246, 158] width 21 height 10
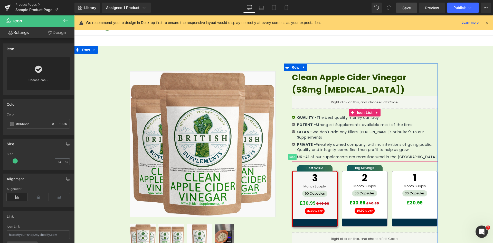
click at [292, 154] on span "Icon" at bounding box center [292, 157] width 8 height 6
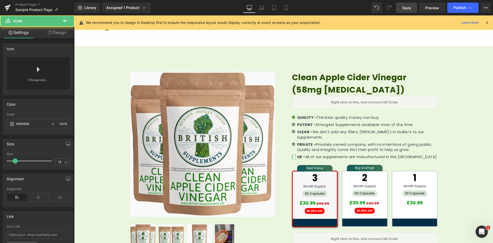
click at [50, 70] on div "Choose Icon..." at bounding box center [38, 73] width 63 height 33
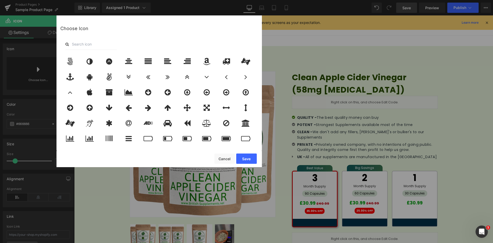
click at [93, 45] on input "text" at bounding box center [90, 44] width 51 height 11
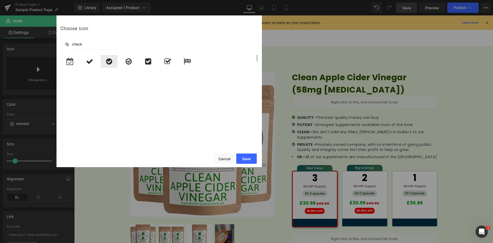
type input "check"
click at [108, 61] on icon at bounding box center [109, 61] width 6 height 7
click at [244, 157] on button "Save" at bounding box center [246, 158] width 21 height 10
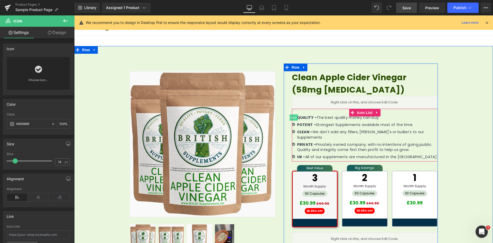
click at [292, 117] on span "Icon" at bounding box center [294, 117] width 8 height 6
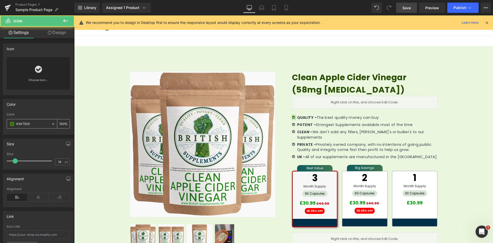
click at [21, 123] on input "#347500" at bounding box center [32, 124] width 33 height 6
click at [61, 161] on input "14" at bounding box center [59, 161] width 9 height 6
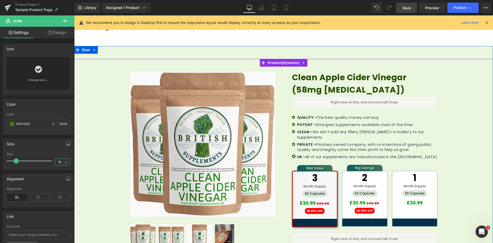
type input "16"
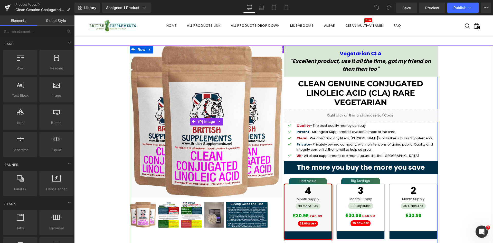
scroll to position [128, 0]
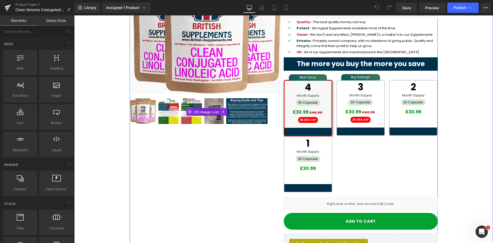
click at [207, 112] on span "(P) Image List" at bounding box center [206, 112] width 27 height 8
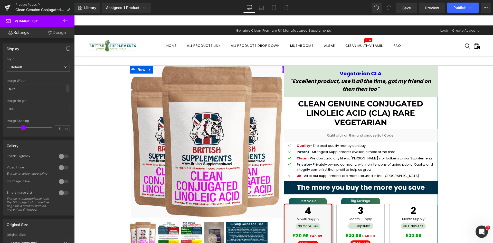
scroll to position [0, 0]
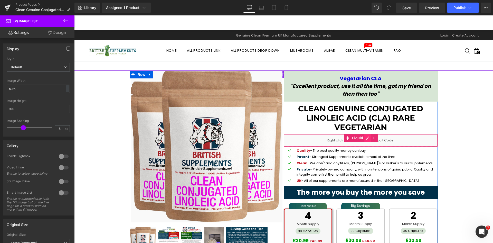
click at [366, 138] on icon at bounding box center [368, 138] width 4 height 4
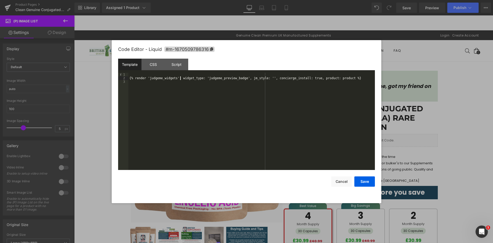
click at [181, 79] on div "{% render 'judgeme_widgets', widget_type: 'judgeme_preview_badge', jm_style: ''…" at bounding box center [251, 125] width 247 height 104
click at [207, 79] on div "{% render 'judgeme_widgets', widget_type: 'judgeme_preview_badge', jm_style: ''…" at bounding box center [251, 125] width 247 height 104
click at [265, 78] on div "{% render 'judgeme_widgets', widget_type: 'judgeme_preview_badge', jm_style: ''…" at bounding box center [251, 125] width 247 height 104
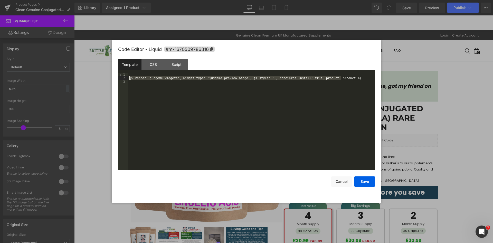
drag, startPoint x: 351, startPoint y: 78, endPoint x: 129, endPoint y: 78, distance: 222.1
click at [129, 78] on div "{% render 'judgeme_widgets', widget_type: 'judgeme_preview_badge', jm_style: ''…" at bounding box center [251, 125] width 247 height 104
click at [144, 67] on div "CSS" at bounding box center [152, 65] width 23 height 12
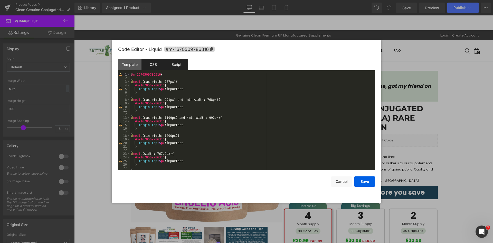
click at [179, 63] on div "Script" at bounding box center [176, 65] width 23 height 12
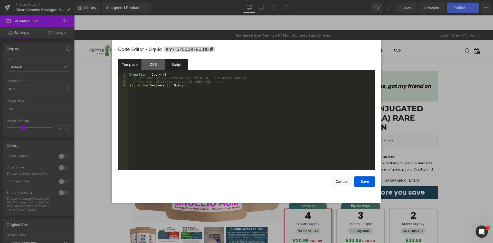
click at [128, 63] on div "Template" at bounding box center [129, 65] width 23 height 12
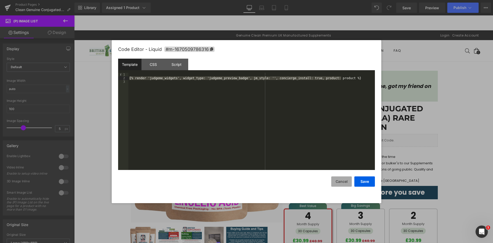
click at [344, 182] on button "Cancel" at bounding box center [341, 181] width 21 height 10
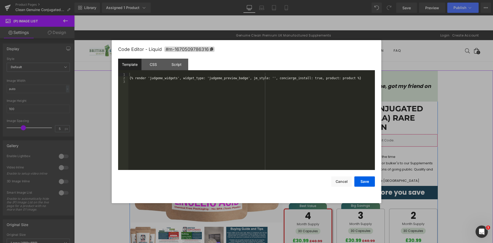
click at [366, 139] on icon at bounding box center [368, 138] width 4 height 4
click at [156, 57] on div "Code Editor - Liquid #m-1670509786316" at bounding box center [246, 49] width 257 height 18
click at [157, 63] on div "CSS" at bounding box center [152, 65] width 23 height 12
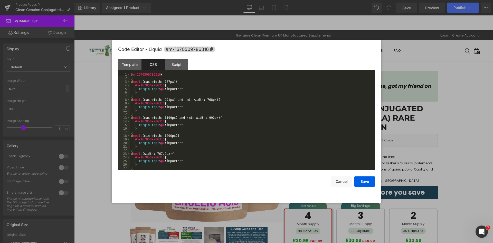
click at [183, 84] on div "#m-1670509786316 { } @ media (max-width: 767px) { #m-1670509786316 { margin-top…" at bounding box center [251, 125] width 243 height 104
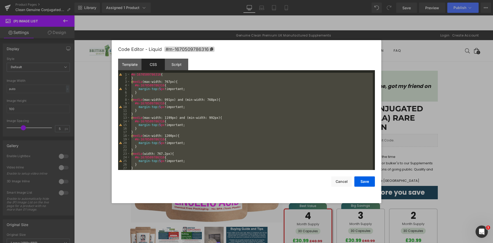
click at [163, 83] on div "#m-1670509786316 { } @ media (max-width: 767px) { #m-1670509786316 { margin-top…" at bounding box center [251, 121] width 243 height 97
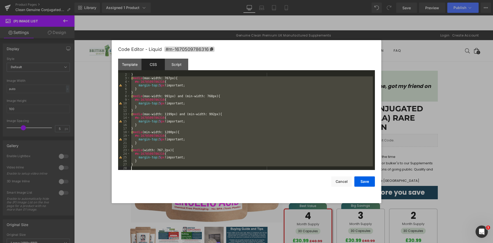
scroll to position [4, 0]
drag, startPoint x: 131, startPoint y: 82, endPoint x: 173, endPoint y: 180, distance: 105.8
click at [173, 180] on div "Code Editor - Liquid #m-1670509786316 Template CSS Script Data 1 2 3 {% render …" at bounding box center [246, 121] width 257 height 163
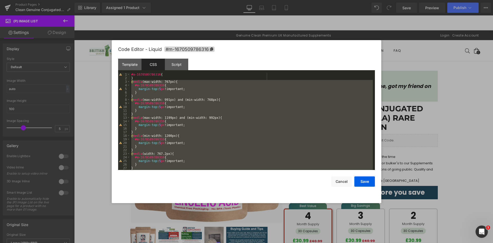
click at [441, 92] on div at bounding box center [246, 121] width 493 height 243
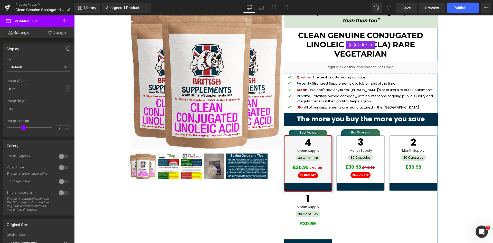
scroll to position [77, 0]
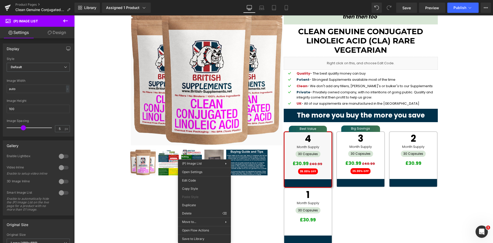
click at [157, 202] on div "Sale Off (P) Image" at bounding box center [284, 156] width 308 height 325
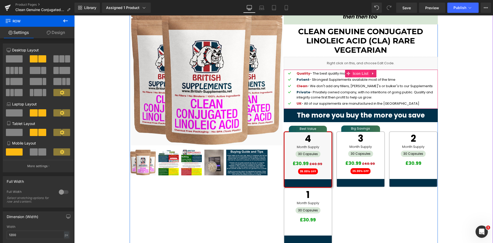
click at [356, 74] on span "Icon List" at bounding box center [361, 74] width 18 height 8
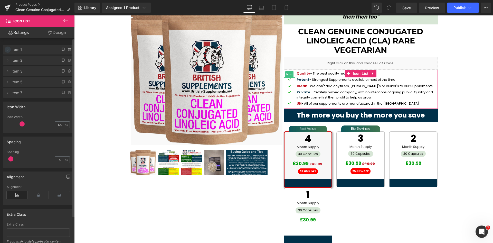
click at [6, 51] on icon at bounding box center [8, 50] width 4 height 4
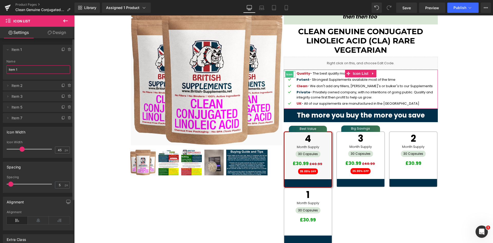
click at [23, 72] on input "Item 1" at bounding box center [38, 69] width 64 height 8
click at [7, 49] on icon at bounding box center [8, 50] width 4 height 4
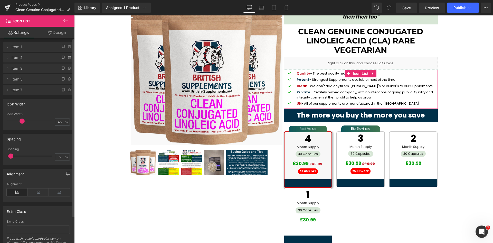
scroll to position [0, 0]
click at [31, 51] on span "Item 1" at bounding box center [33, 50] width 43 height 10
click at [10, 50] on span at bounding box center [8, 49] width 6 height 6
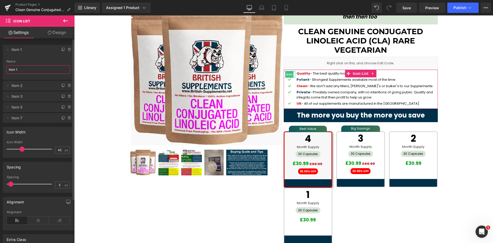
click at [20, 68] on input "Item 1" at bounding box center [38, 69] width 64 height 8
click at [6, 84] on icon at bounding box center [8, 85] width 4 height 4
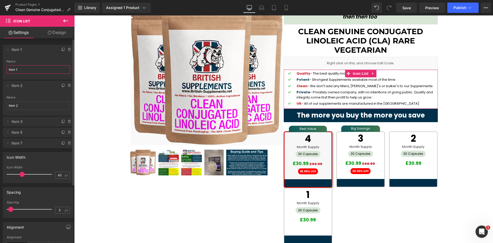
click at [35, 73] on input "Item 1" at bounding box center [38, 69] width 64 height 8
click at [52, 34] on link "Design" at bounding box center [56, 33] width 37 height 12
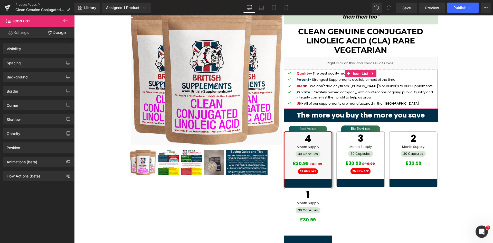
click at [16, 33] on link "Settings" at bounding box center [18, 33] width 37 height 12
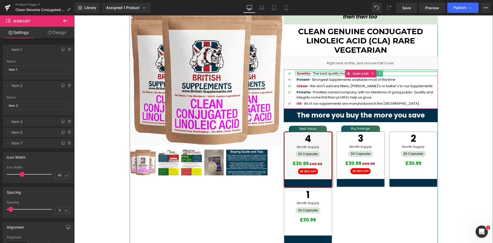
click at [320, 72] on div at bounding box center [366, 71] width 143 height 1
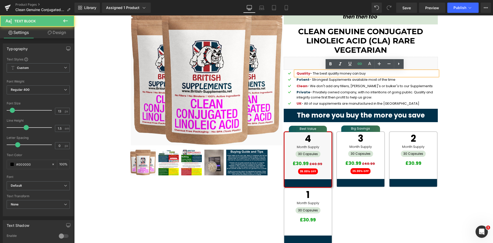
click at [320, 73] on p "Quality - The best quality money can buy" at bounding box center [367, 73] width 141 height 5
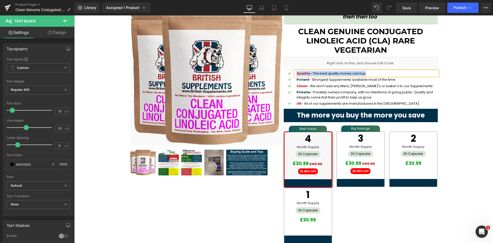
copy p "Quality - The best quality money can buy"
drag, startPoint x: 305, startPoint y: 81, endPoint x: 315, endPoint y: 79, distance: 10.9
click at [305, 81] on span "Potent" at bounding box center [303, 79] width 13 height 5
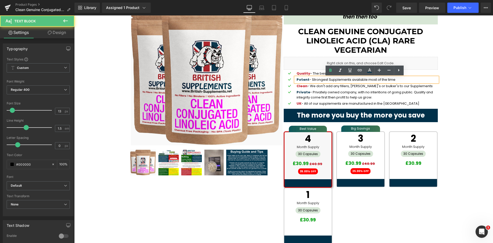
click at [315, 79] on div "Potent - Strongest Supplements available most of the time" at bounding box center [366, 79] width 143 height 5
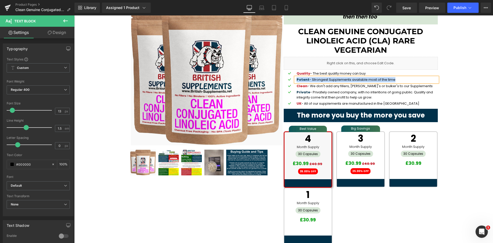
copy div "Potent - Strongest Supplements available most of the time"
click at [299, 86] on span "Clean" at bounding box center [302, 85] width 11 height 5
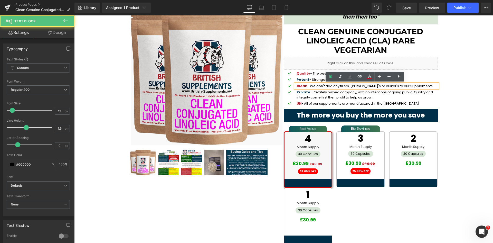
click at [310, 85] on div "Clean - We don't add any fillers, binder's or bulker's to our Supplements" at bounding box center [366, 85] width 143 height 5
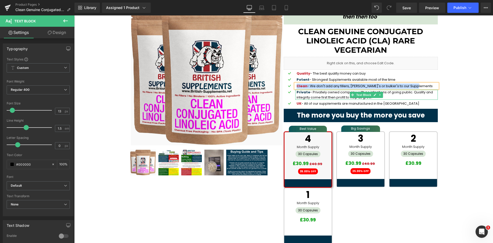
copy div "Clean - We don't add any fillers, binder's or bulker's to our Supplements"
click at [301, 93] on span "Private" at bounding box center [304, 92] width 14 height 5
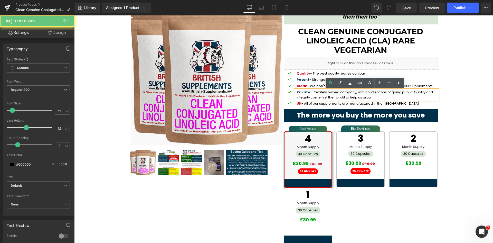
click at [319, 95] on div "Private - Privately owned company, with no intentions of going public. Quality …" at bounding box center [366, 95] width 143 height 10
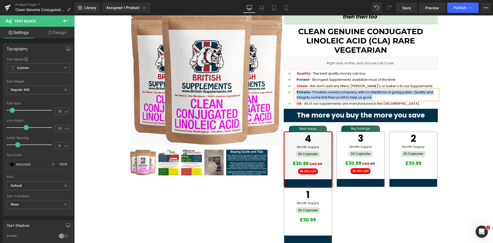
copy div "Private - Privately owned company, with no intentions of going public. Quality …"
click at [321, 105] on div "UK - All of our supplements are manufactured in the UK" at bounding box center [366, 103] width 143 height 5
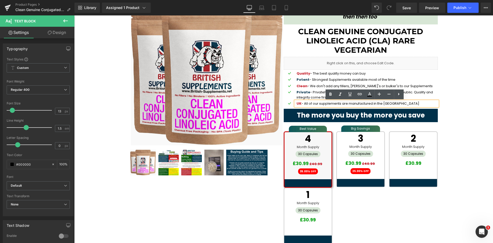
click at [329, 103] on div "UK - All of our supplements are manufactured in the UK" at bounding box center [366, 103] width 143 height 5
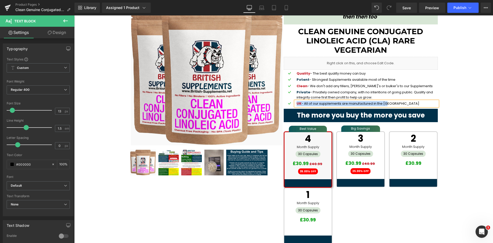
copy div "UK - All of our supplements are manufactured in the UK"
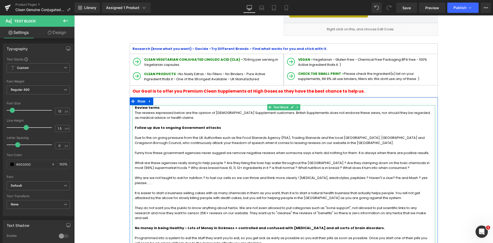
scroll to position [360, 0]
click at [196, 150] on p "Funny how these government agencies never suggest we remove negative reviews wh…" at bounding box center [284, 152] width 298 height 5
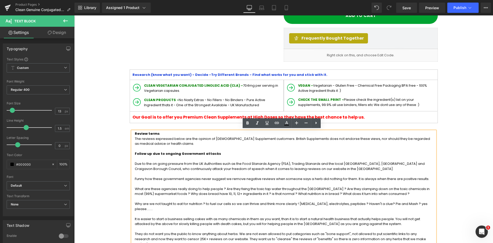
scroll to position [257, 0]
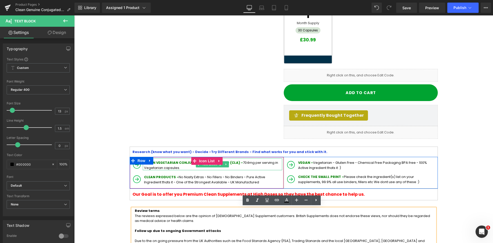
click at [177, 163] on p "CLEAN VEGETARIAN CONJUGATED LINOLEIC ACID (CLA) - 704mg per serving in Vegetari…" at bounding box center [213, 165] width 138 height 10
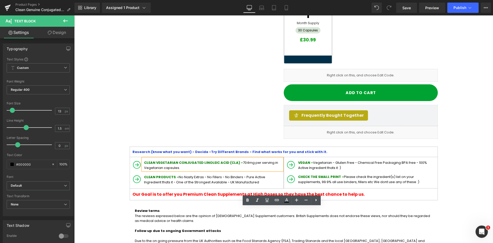
click at [176, 160] on strong "CLEAN VEGETARIAN CONJUGATED LINOLEIC ACID (CLA) -" at bounding box center [193, 162] width 99 height 5
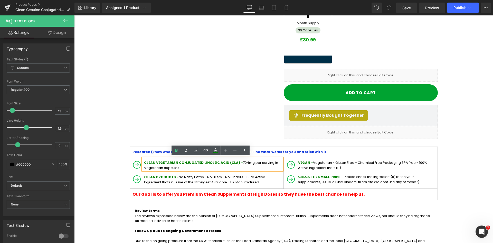
click at [163, 150] on span "Research (know what you want) - Decide -" at bounding box center [172, 151] width 79 height 5
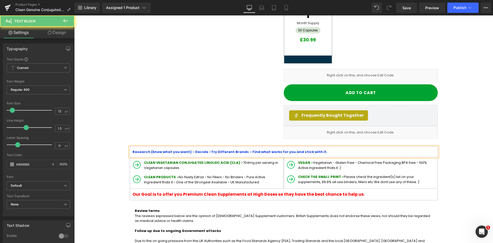
click at [163, 150] on span "Research (know what you want) - Decide -" at bounding box center [172, 151] width 79 height 5
click at [168, 150] on span "Research (know what you want) - Decide -" at bounding box center [172, 151] width 79 height 5
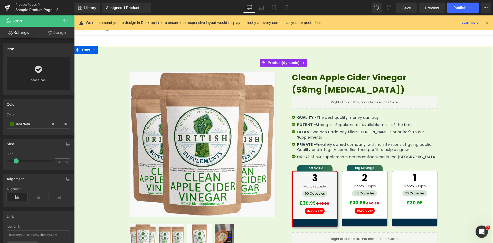
type input "18"
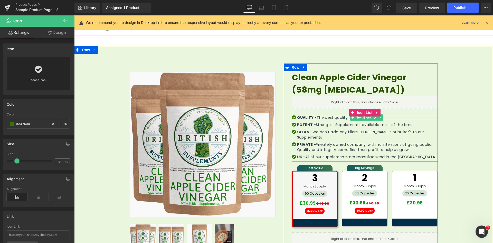
click at [313, 118] on strong "QUALITY -" at bounding box center [307, 117] width 20 height 5
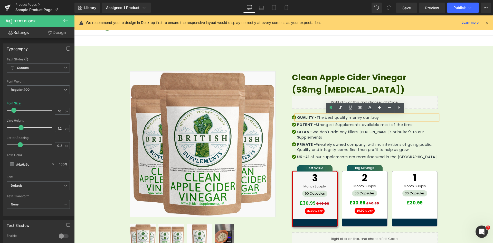
click at [304, 111] on div "Icon QUALITY - The best quality money can buy Text Block Icon POTENT - Stronges…" at bounding box center [365, 135] width 146 height 53
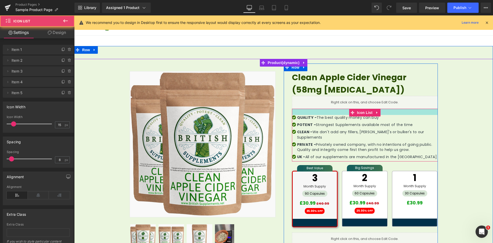
click at [304, 114] on div "Icon QUALITY - The best quality money can buy Text Block Icon POTENT - Stronges…" at bounding box center [365, 135] width 146 height 53
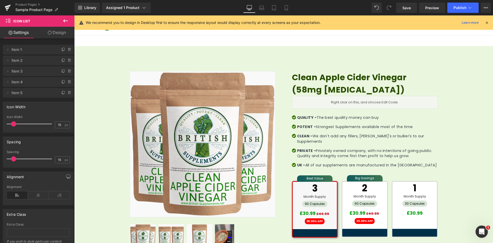
type input "14"
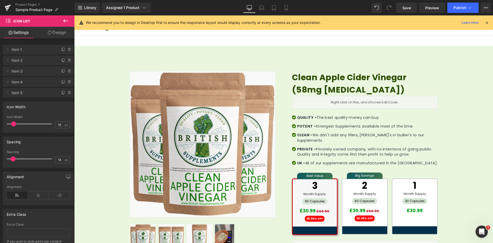
click at [14, 158] on span at bounding box center [13, 158] width 5 height 5
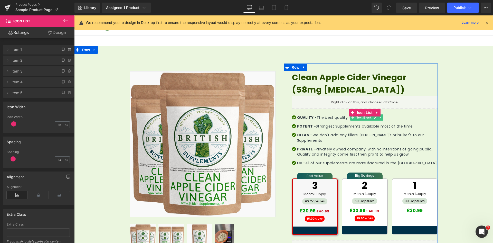
click at [326, 117] on span "QUALITY - The best quality money can buy" at bounding box center [338, 117] width 82 height 5
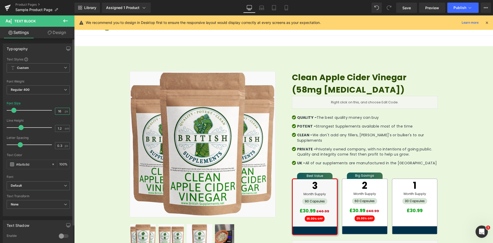
drag, startPoint x: 59, startPoint y: 110, endPoint x: 53, endPoint y: 110, distance: 5.4
click at [55, 110] on input "16" at bounding box center [59, 111] width 9 height 6
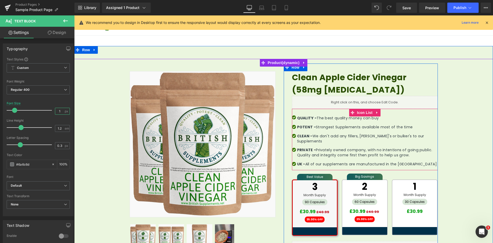
type input "16"
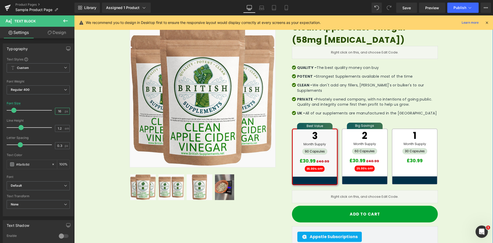
scroll to position [51, 0]
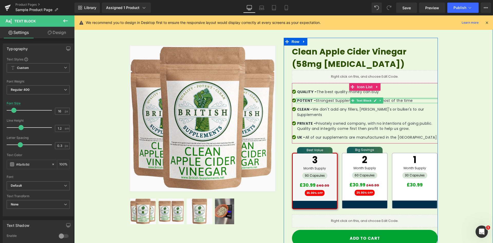
click at [311, 99] on div at bounding box center [367, 98] width 142 height 1
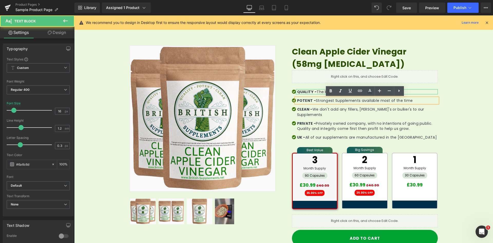
click at [309, 92] on strong "QUALITY -" at bounding box center [307, 91] width 20 height 5
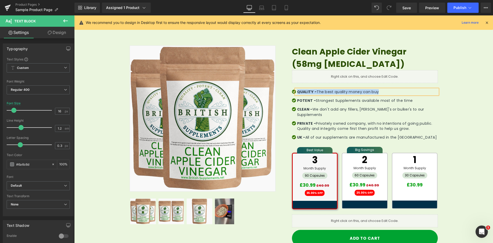
click at [336, 104] on ul "Icon QUALITY - The best quality money can buy Text Block Icon POTENT - Stronges…" at bounding box center [365, 116] width 146 height 54
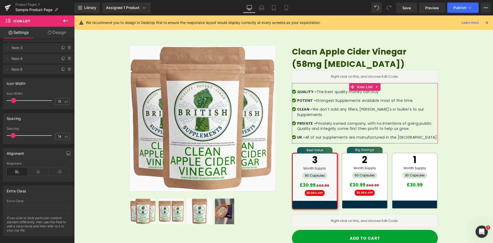
scroll to position [0, 0]
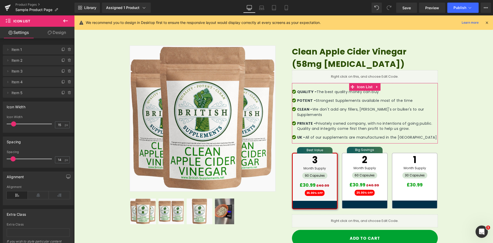
click at [46, 33] on link "Design" at bounding box center [56, 33] width 37 height 12
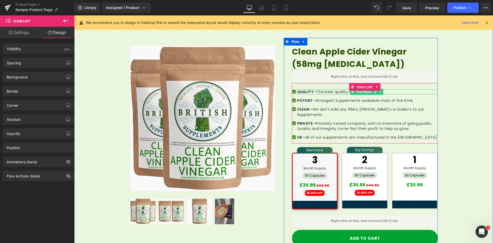
click at [328, 91] on span "QUALITY - The best quality money can buy" at bounding box center [338, 91] width 82 height 5
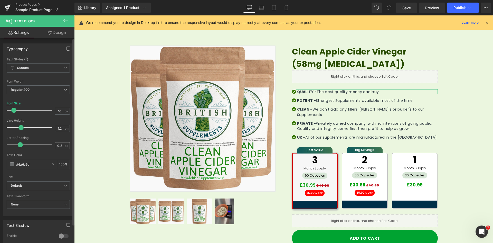
scroll to position [0, 0]
click at [20, 162] on input "#6a6c6d" at bounding box center [32, 164] width 33 height 6
click at [25, 164] on input "#6a6c6d" at bounding box center [32, 164] width 33 height 6
click at [13, 165] on span at bounding box center [12, 164] width 4 height 4
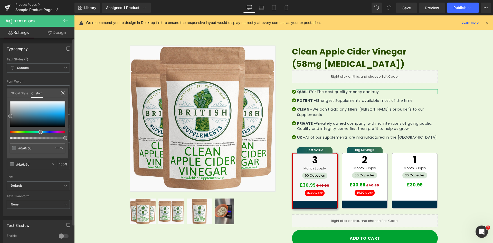
type input "#6a6b6c"
type input "#474747"
type input "#333333"
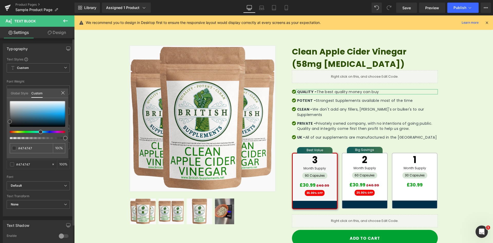
type input "#333333"
type input "#2d2d2d"
type input "#282828"
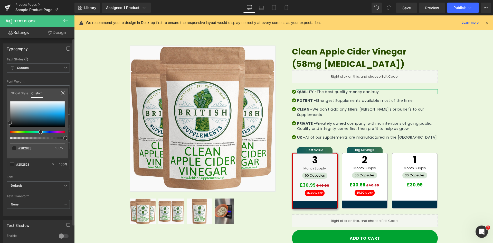
type input "#212121"
drag, startPoint x: 8, startPoint y: 115, endPoint x: 5, endPoint y: 122, distance: 7.6
click at [5, 122] on div "Typography Text Styles Custom Custom Setup Global Style Custom Setup Global Sty…" at bounding box center [38, 128] width 77 height 176
click at [25, 148] on input "#212121" at bounding box center [31, 147] width 27 height 5
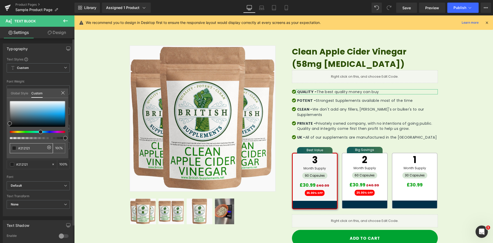
click at [25, 148] on input "#212121" at bounding box center [31, 147] width 27 height 5
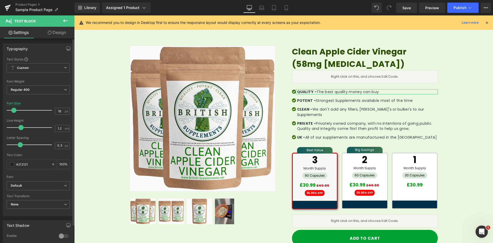
click at [32, 172] on div at bounding box center [38, 173] width 63 height 3
click at [327, 7] on div "Library Assigned 1 Product Product Preview Clean Apple Cider Vinegar (58mg [MED…" at bounding box center [283, 8] width 419 height 10
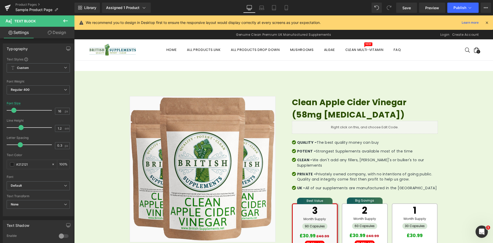
scroll to position [0, 0]
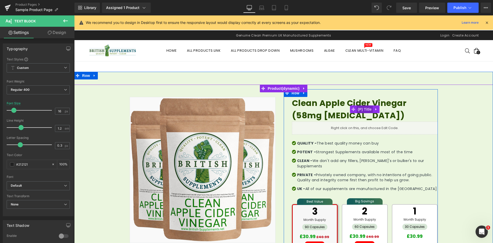
click at [362, 108] on span "(P) Title" at bounding box center [365, 109] width 16 height 8
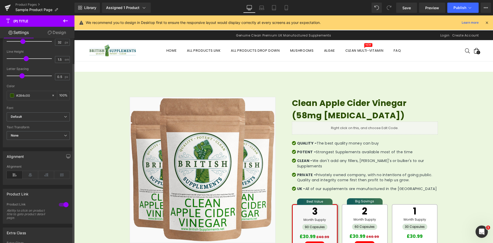
scroll to position [103, 0]
click at [31, 176] on icon at bounding box center [31, 174] width 16 height 8
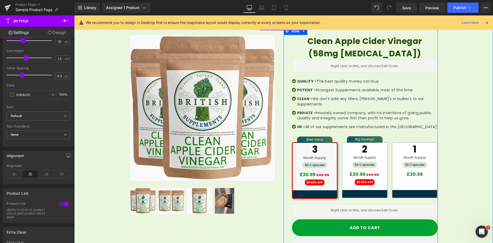
scroll to position [77, 0]
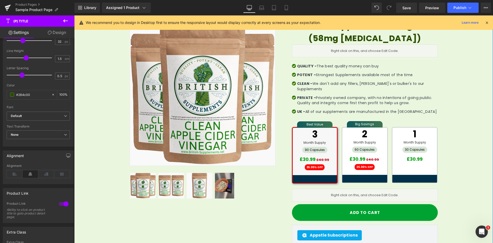
click at [467, 90] on div "Sale Off (P) Image Row 32px" at bounding box center [283, 152] width 419 height 291
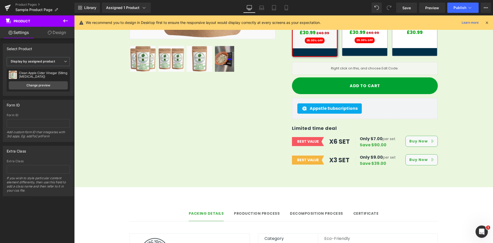
scroll to position [205, 0]
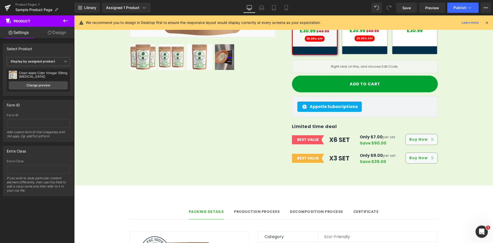
click at [65, 18] on icon at bounding box center [65, 21] width 6 height 6
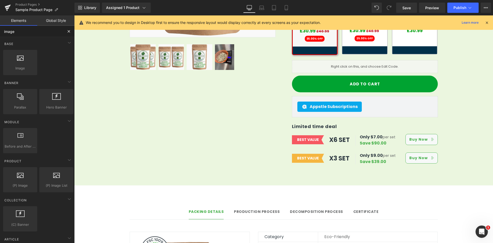
click at [30, 32] on input "image" at bounding box center [31, 31] width 63 height 11
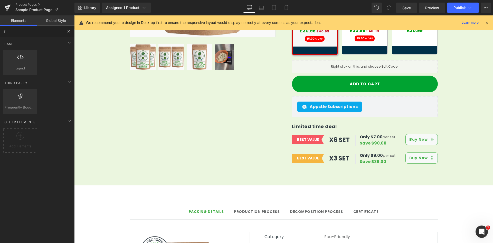
type input "fre"
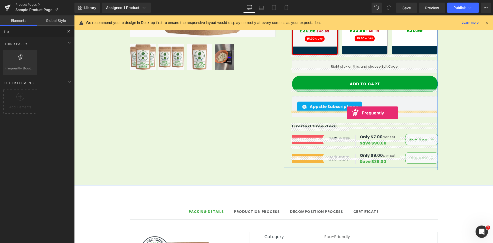
drag, startPoint x: 123, startPoint y: 86, endPoint x: 347, endPoint y: 113, distance: 225.8
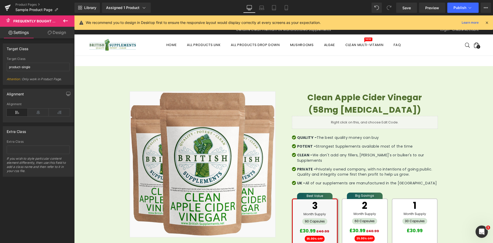
scroll to position [0, 0]
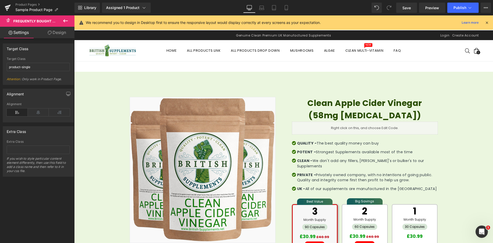
click at [66, 21] on icon at bounding box center [65, 20] width 5 height 3
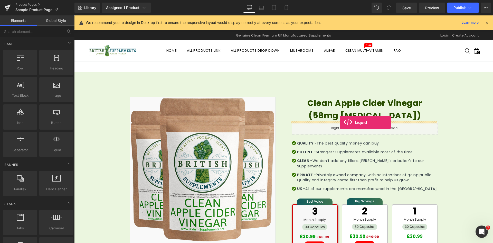
drag, startPoint x: 310, startPoint y: 132, endPoint x: 340, endPoint y: 122, distance: 30.8
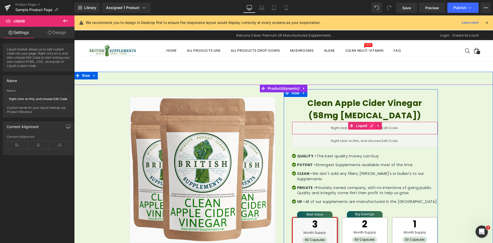
click at [370, 125] on icon at bounding box center [372, 126] width 4 height 4
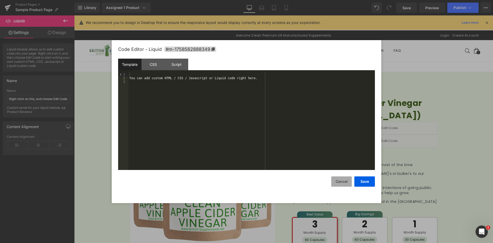
click at [345, 182] on button "Cancel" at bounding box center [341, 181] width 21 height 10
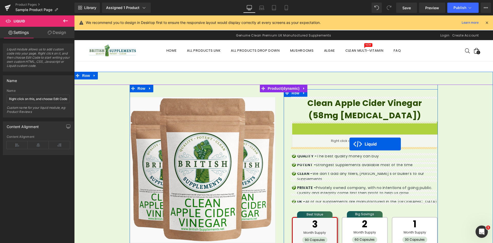
drag, startPoint x: 350, startPoint y: 125, endPoint x: 350, endPoint y: 144, distance: 19.3
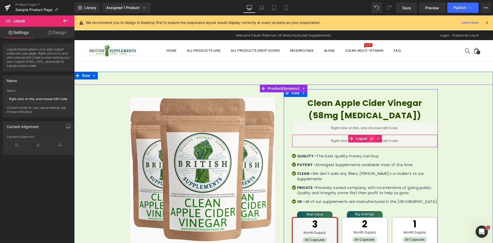
click at [370, 140] on link at bounding box center [372, 139] width 7 height 8
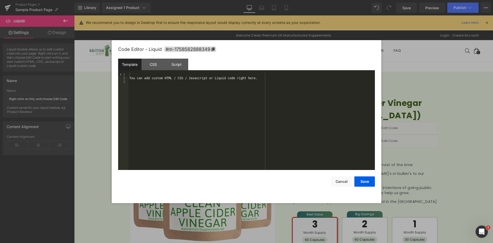
click at [160, 76] on div "You can add custom HTML / CSS / Javascript or Liquid code right here." at bounding box center [251, 125] width 247 height 104
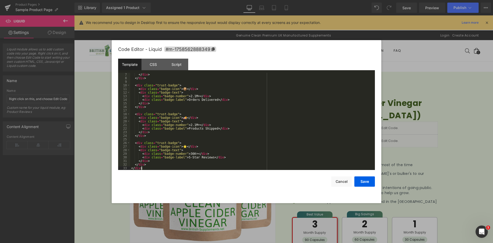
scroll to position [22, 0]
click at [158, 63] on div "CSS" at bounding box center [152, 65] width 23 height 12
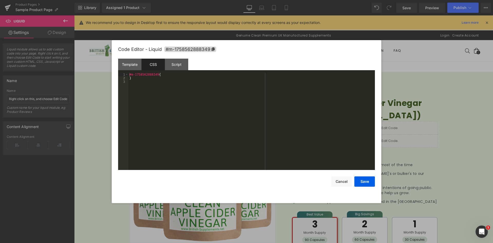
click at [169, 87] on div "#m-1758562888349 { }" at bounding box center [251, 125] width 247 height 104
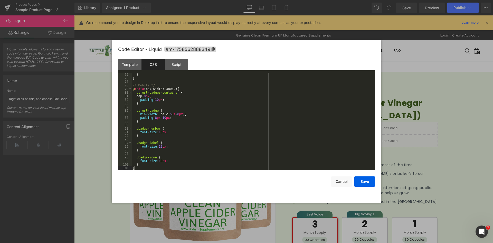
scroll to position [266, 0]
click at [359, 182] on button "Save" at bounding box center [364, 181] width 21 height 10
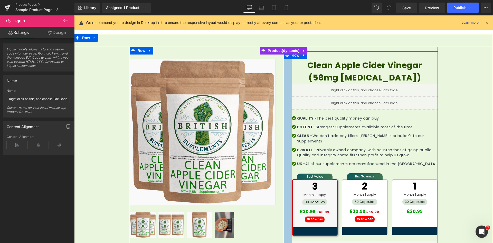
scroll to position [0, 0]
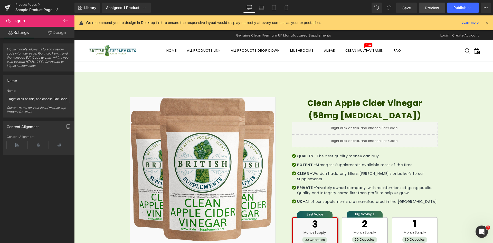
click at [427, 12] on link "Preview" at bounding box center [432, 8] width 26 height 10
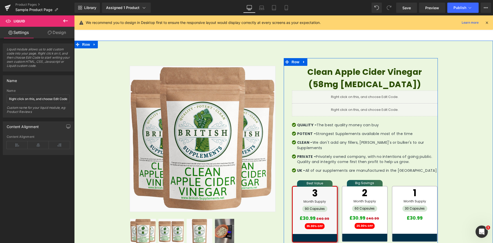
scroll to position [26, 0]
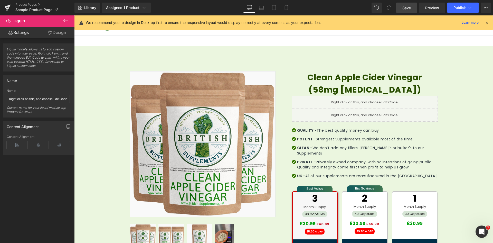
click at [410, 10] on span "Save" at bounding box center [406, 7] width 8 height 5
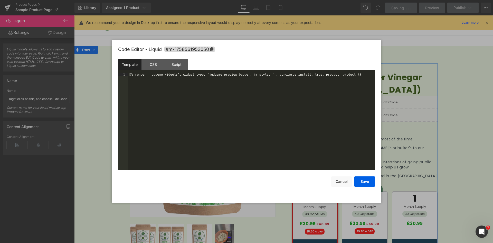
drag, startPoint x: 369, startPoint y: 100, endPoint x: 443, endPoint y: 115, distance: 76.0
click at [369, 100] on icon at bounding box center [370, 99] width 3 height 3
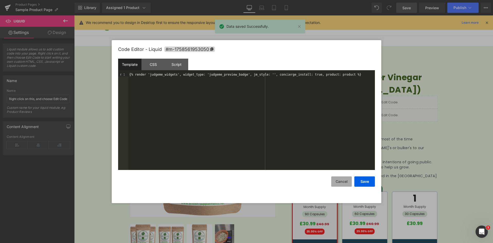
click at [338, 183] on button "Cancel" at bounding box center [341, 181] width 21 height 10
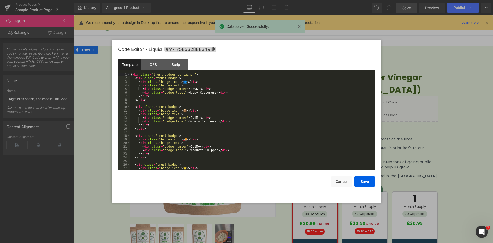
click at [370, 113] on link at bounding box center [370, 113] width 5 height 6
click at [172, 91] on div "< div class = "trust-badges-container" > < div class = "trust-badge" > < div cl…" at bounding box center [251, 125] width 243 height 104
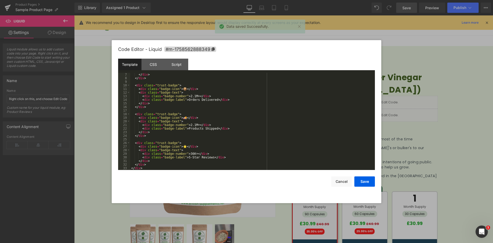
scroll to position [0, 0]
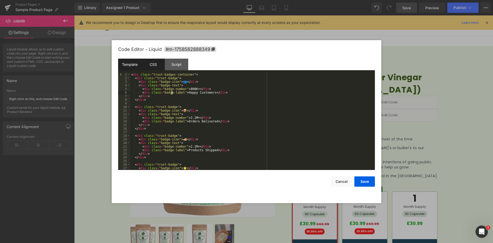
click at [154, 66] on div "CSS" at bounding box center [152, 65] width 23 height 12
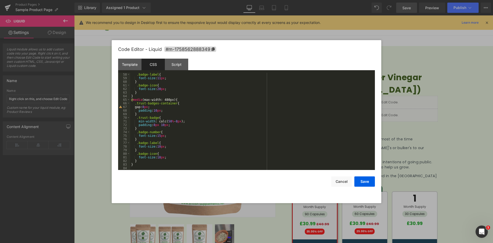
scroll to position [159, 0]
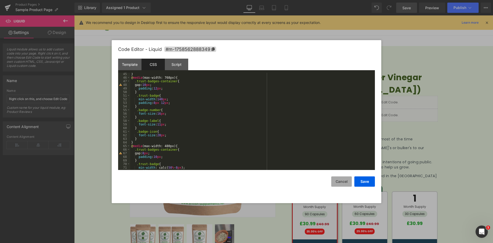
click at [344, 181] on button "Cancel" at bounding box center [341, 181] width 21 height 10
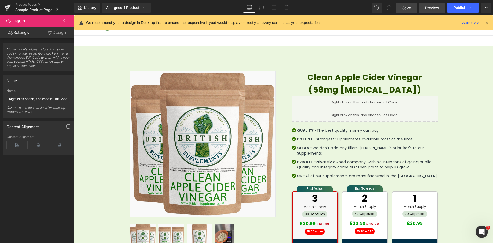
click at [426, 7] on span "Preview" at bounding box center [432, 7] width 14 height 5
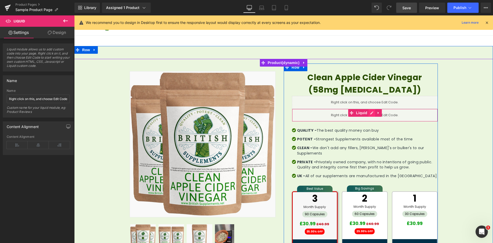
click at [371, 114] on link at bounding box center [372, 113] width 7 height 8
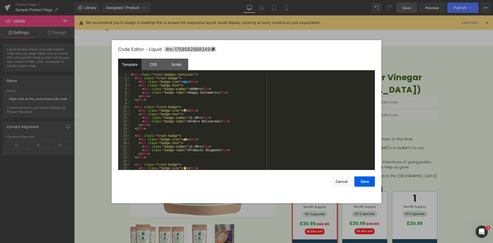
click at [144, 106] on div "< div class = "trust-badges-container" > < div class = "trust-badge" > < div cl…" at bounding box center [251, 125] width 243 height 104
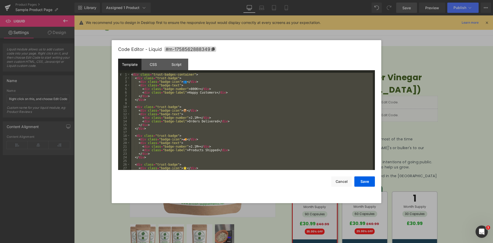
scroll to position [22, 0]
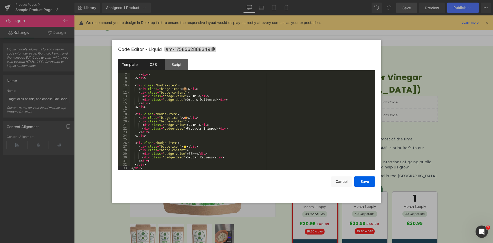
click at [157, 65] on div "CSS" at bounding box center [152, 65] width 23 height 12
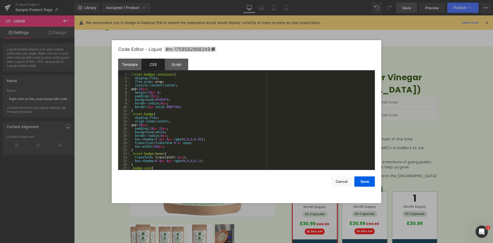
click at [176, 90] on div ".trust-badges-container { display : flex ; flex-wrap : wrap; justify-content : …" at bounding box center [251, 125] width 243 height 104
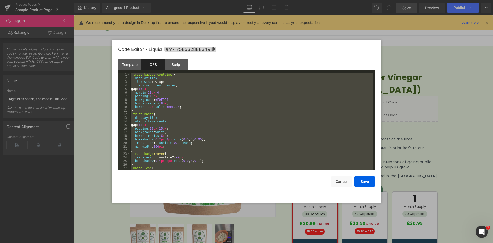
scroll to position [248, 0]
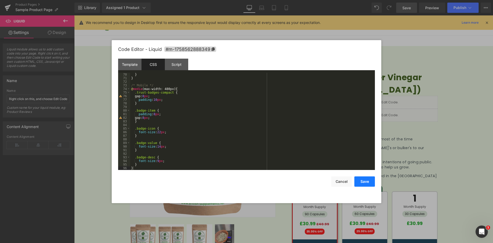
drag, startPoint x: 363, startPoint y: 185, endPoint x: 290, endPoint y: 169, distance: 75.0
click at [363, 185] on button "Save" at bounding box center [364, 181] width 21 height 10
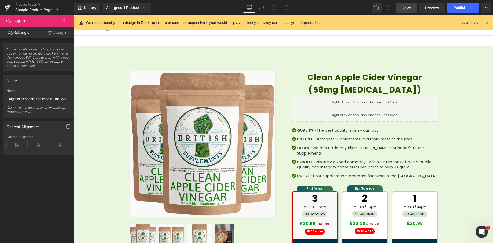
click at [409, 7] on span "Save" at bounding box center [406, 7] width 8 height 5
click at [434, 10] on span "Preview" at bounding box center [432, 7] width 14 height 5
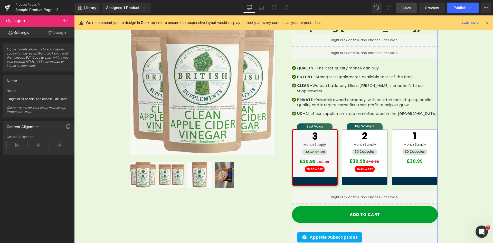
scroll to position [51, 0]
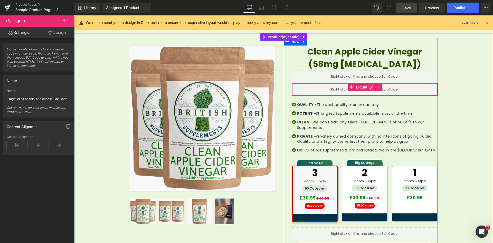
click at [371, 86] on ul "Liquid" at bounding box center [365, 87] width 34 height 8
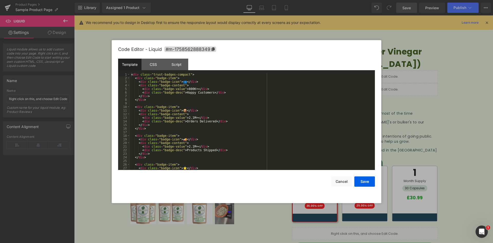
click at [155, 102] on div "< div class = "trust-badges-compact" > < div class = "badge-item" > < div class…" at bounding box center [251, 125] width 243 height 104
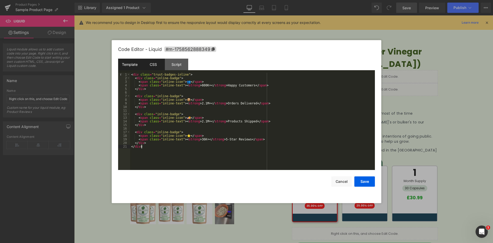
click at [154, 64] on div "CSS" at bounding box center [152, 65] width 23 height 12
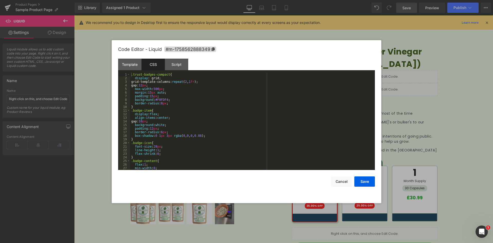
click at [181, 83] on div ".trust-badges-compact { display : grid; grid-template-columns: repeat ( 2 , 1 f…" at bounding box center [251, 125] width 243 height 104
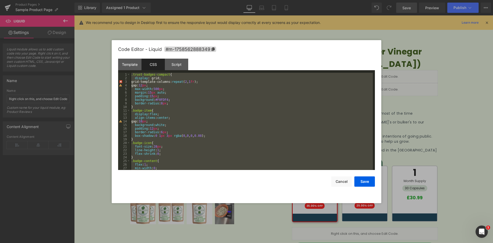
scroll to position [158, 0]
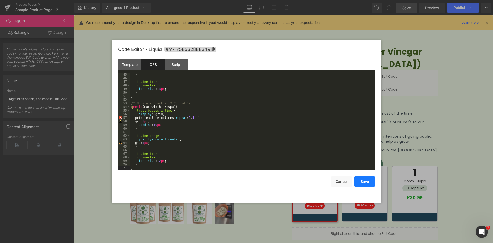
click at [364, 185] on button "Save" at bounding box center [364, 181] width 21 height 10
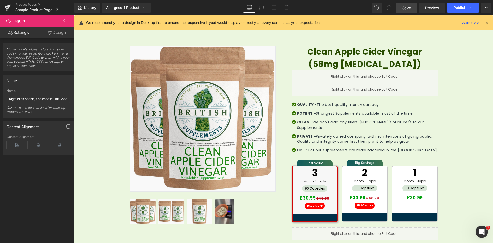
click at [402, 13] on div "Library Assigned 1 Product Product Preview Clean Apple Cider Vinegar (58mg [MED…" at bounding box center [283, 7] width 419 height 15
click at [406, 11] on link "Save" at bounding box center [406, 8] width 21 height 10
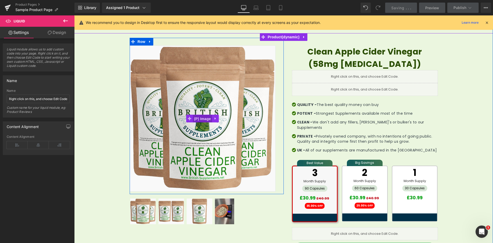
click at [199, 117] on span "(P) Image" at bounding box center [203, 119] width 20 height 8
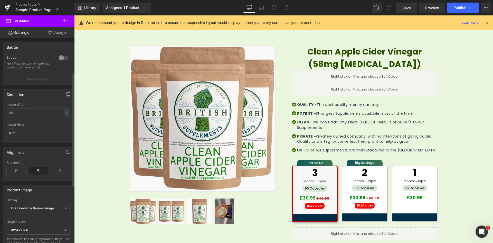
scroll to position [9, 0]
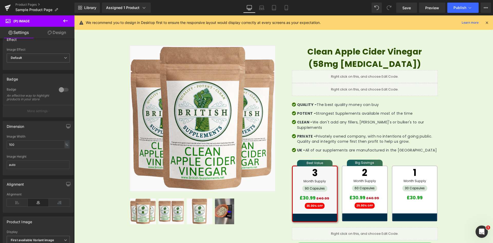
click at [55, 30] on link "Design" at bounding box center [56, 33] width 37 height 12
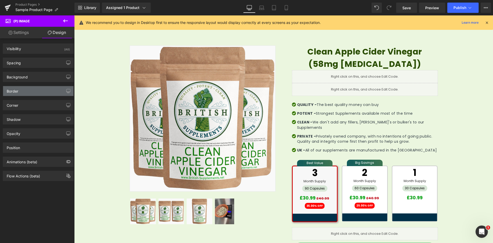
click at [40, 89] on div "Border" at bounding box center [38, 91] width 70 height 10
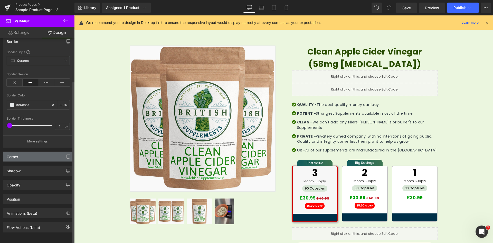
scroll to position [53, 0]
click at [35, 156] on div "Corner" at bounding box center [38, 157] width 70 height 10
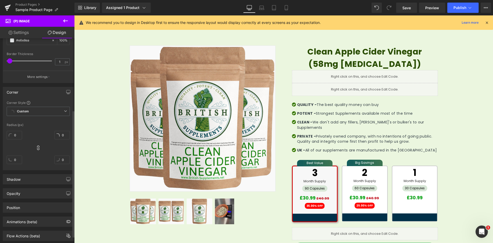
scroll to position [126, 0]
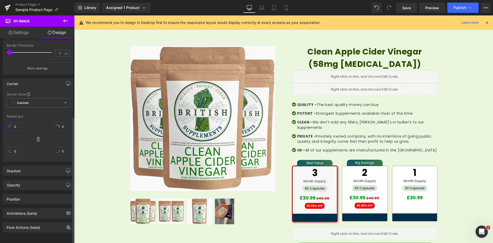
click at [17, 125] on input "0" at bounding box center [14, 126] width 15 height 8
type input "10"
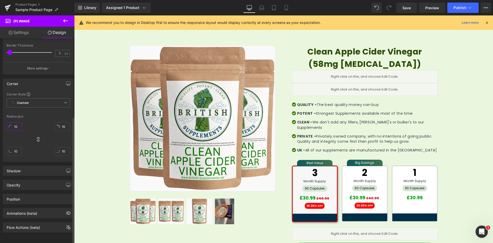
type input "10"
click at [34, 153] on div "10px 10 10px 10 10px 10 10px 10" at bounding box center [38, 140] width 63 height 41
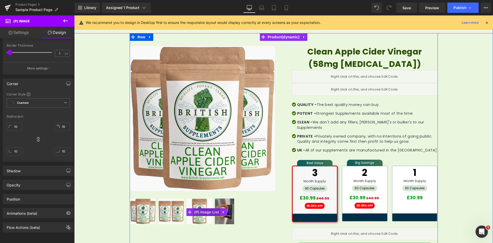
click at [202, 212] on span "(P) Image List" at bounding box center [206, 212] width 27 height 8
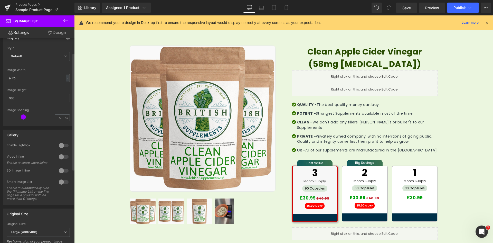
scroll to position [0, 0]
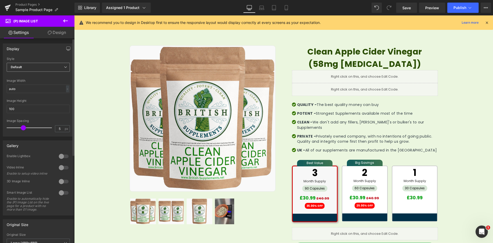
click at [54, 66] on span "Default" at bounding box center [38, 67] width 63 height 9
click at [44, 52] on div "Display" at bounding box center [38, 49] width 70 height 10
click at [40, 66] on span "Default" at bounding box center [38, 67] width 63 height 9
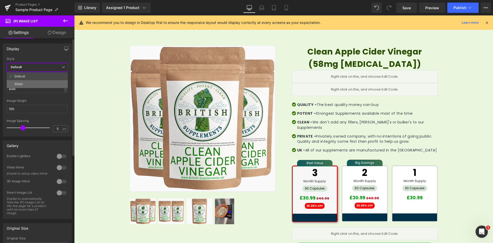
click at [39, 83] on li "Slider" at bounding box center [37, 84] width 61 height 8
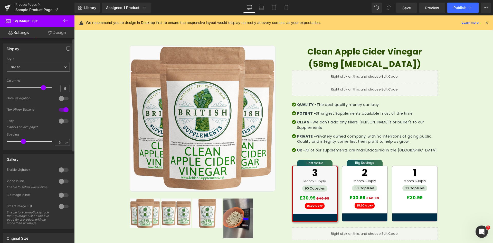
click at [43, 67] on span "Slider" at bounding box center [38, 67] width 63 height 9
click at [40, 77] on li "Default" at bounding box center [37, 76] width 61 height 8
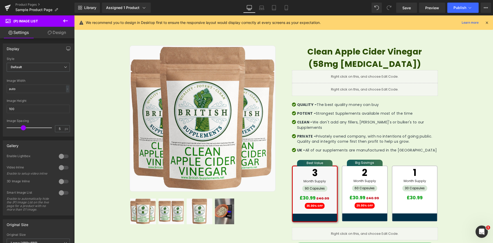
click at [61, 37] on link "Design" at bounding box center [56, 33] width 37 height 12
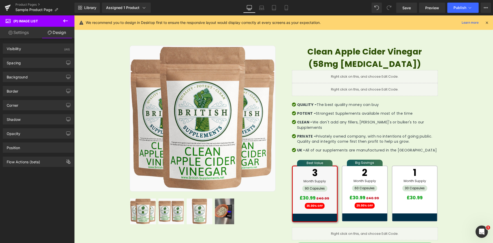
click at [20, 37] on link "Settings" at bounding box center [18, 33] width 37 height 12
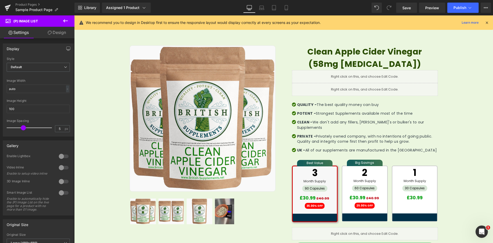
click at [54, 33] on link "Design" at bounding box center [56, 33] width 37 height 12
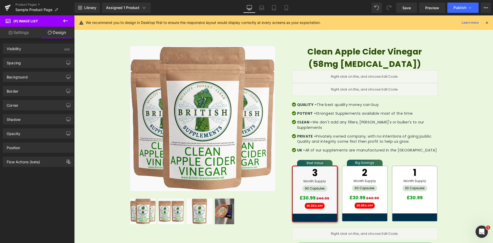
click at [36, 84] on div "Border Border Style Custom Custom Setup Global Style Custom Setup Global Style …" at bounding box center [38, 89] width 77 height 14
click at [36, 88] on div "Border" at bounding box center [38, 91] width 70 height 10
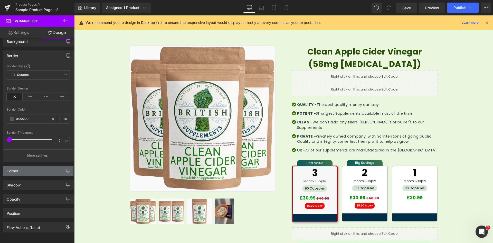
click at [34, 166] on div "Corner" at bounding box center [38, 171] width 70 height 10
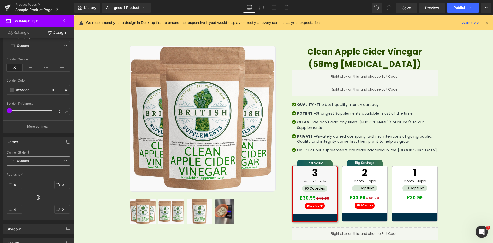
scroll to position [65, 0]
click at [17, 183] on input "0" at bounding box center [14, 184] width 15 height 8
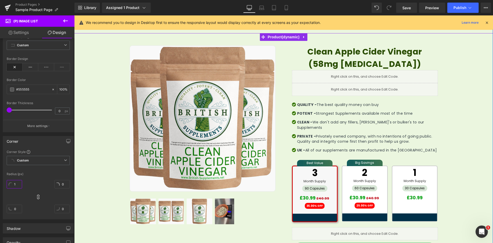
type input "10"
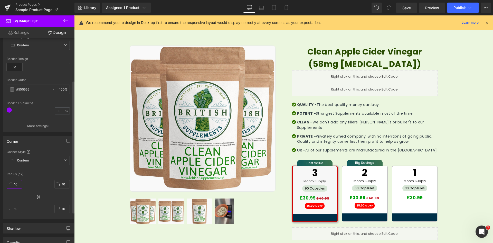
click at [16, 184] on input "10" at bounding box center [14, 184] width 15 height 8
click at [416, 29] on div "We recommend you to design in Desktop first to ensure the responsive layout wou…" at bounding box center [283, 22] width 419 height 14
drag, startPoint x: 409, startPoint y: 9, endPoint x: 301, endPoint y: 50, distance: 115.1
click at [409, 9] on span "Save" at bounding box center [406, 7] width 8 height 5
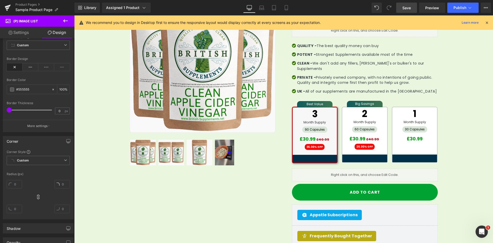
scroll to position [103, 0]
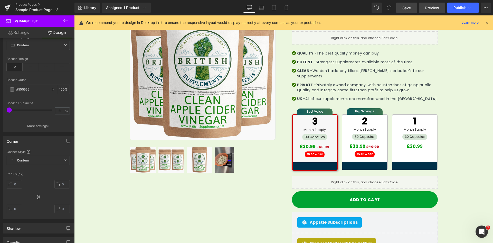
click at [428, 8] on span "Preview" at bounding box center [432, 7] width 14 height 5
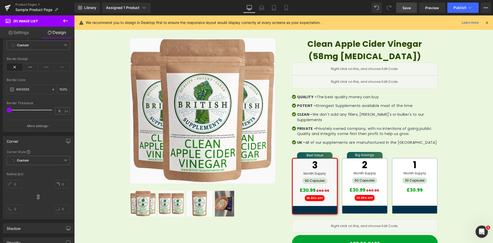
scroll to position [51, 0]
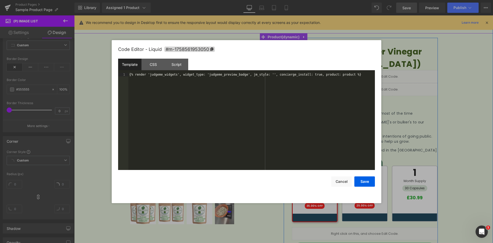
drag, startPoint x: 369, startPoint y: 75, endPoint x: 444, endPoint y: 90, distance: 76.8
click at [369, 75] on icon at bounding box center [370, 74] width 3 height 3
click at [333, 183] on button "Cancel" at bounding box center [341, 181] width 21 height 10
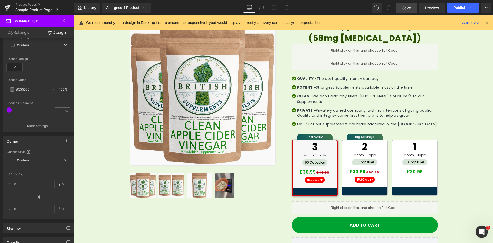
scroll to position [77, 0]
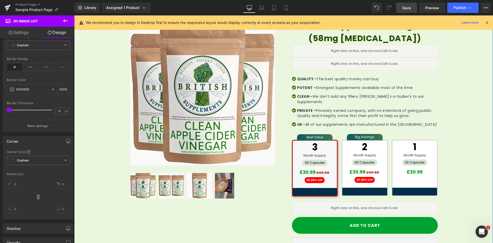
click at [481, 79] on div "Sale Off (P) Image Row 32px" at bounding box center [283, 169] width 419 height 325
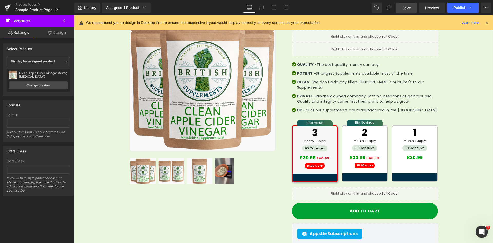
scroll to position [51, 0]
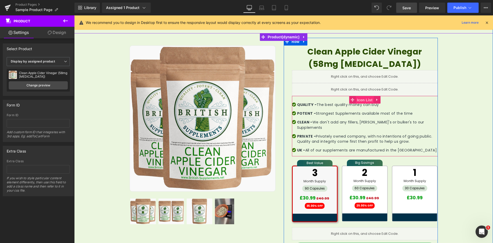
click at [367, 101] on span "Icon List" at bounding box center [365, 100] width 18 height 8
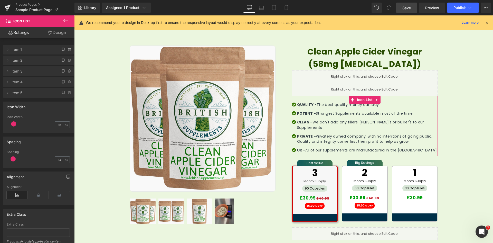
drag, startPoint x: 61, startPoint y: 34, endPoint x: 31, endPoint y: 79, distance: 53.8
click at [61, 34] on link "Design" at bounding box center [56, 33] width 37 height 12
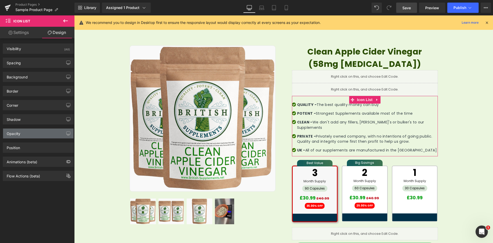
type input "0"
type input "24"
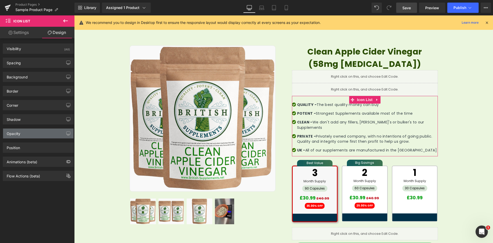
type input "0"
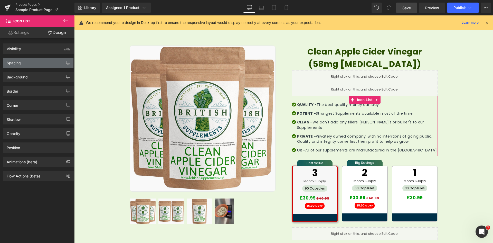
click at [44, 61] on div "Spacing" at bounding box center [38, 63] width 70 height 10
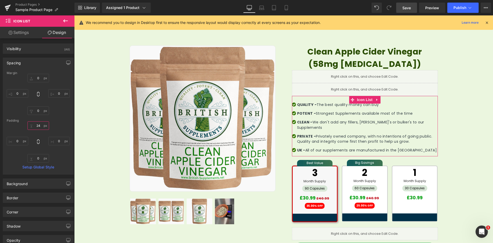
click at [37, 126] on input "24" at bounding box center [38, 125] width 22 height 8
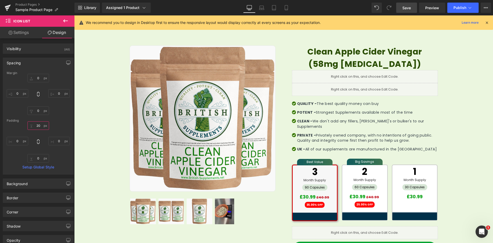
type input "20"
click at [402, 10] on link "Save" at bounding box center [406, 8] width 21 height 10
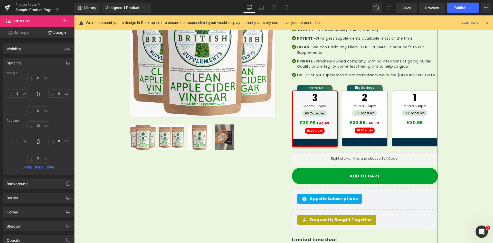
scroll to position [128, 0]
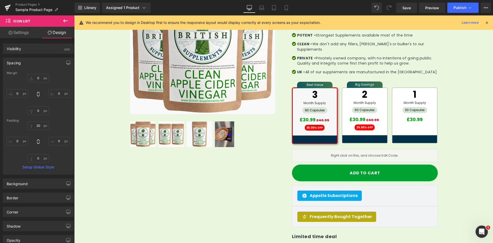
click at [64, 26] on button at bounding box center [65, 20] width 18 height 11
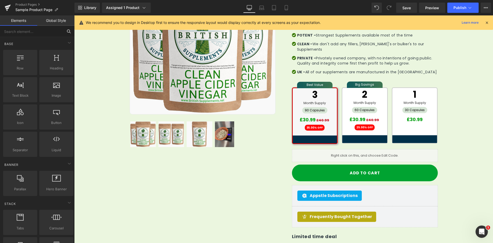
click at [35, 31] on input "text" at bounding box center [31, 31] width 63 height 11
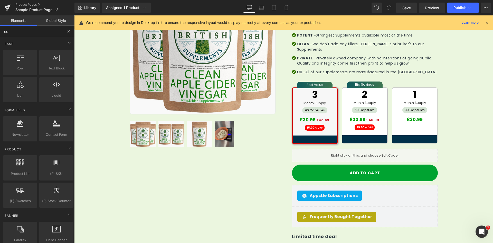
type input "cod"
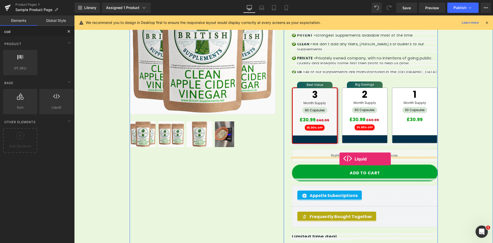
drag, startPoint x: 131, startPoint y: 120, endPoint x: 339, endPoint y: 158, distance: 211.2
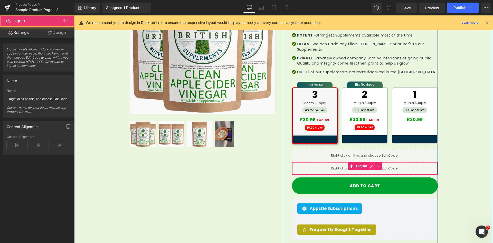
click at [370, 164] on icon at bounding box center [372, 166] width 4 height 4
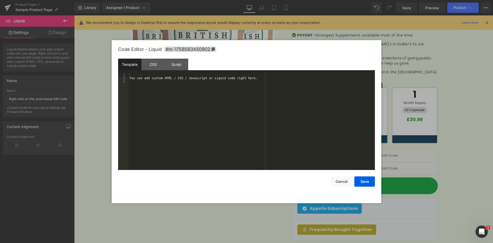
click at [160, 90] on div "You can add custom HTML / CSS / Javascript or Liquid code right here." at bounding box center [251, 125] width 247 height 104
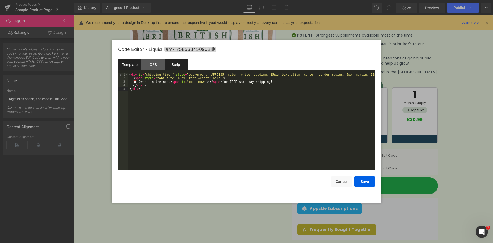
click at [174, 65] on div "Script" at bounding box center [176, 65] width 23 height 12
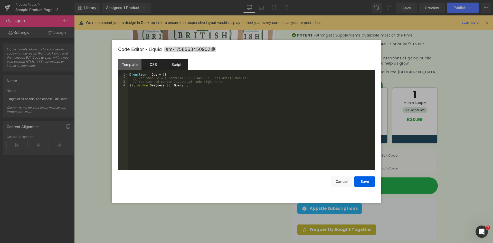
click at [154, 64] on div "CSS" at bounding box center [152, 65] width 23 height 12
click at [160, 85] on div "#m-1758563450902 { }" at bounding box center [251, 125] width 247 height 104
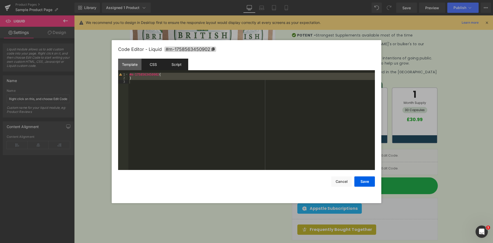
click at [172, 61] on div "Script" at bounding box center [176, 65] width 23 height 12
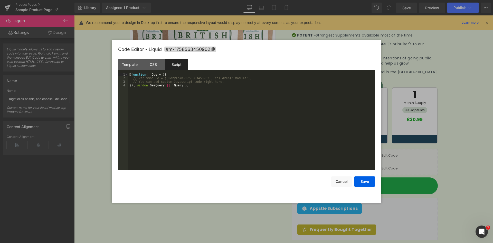
click at [173, 87] on div "( function ( jQuery ) { // var $module = jQuery('#m-1758563450902').children('.…" at bounding box center [251, 125] width 247 height 104
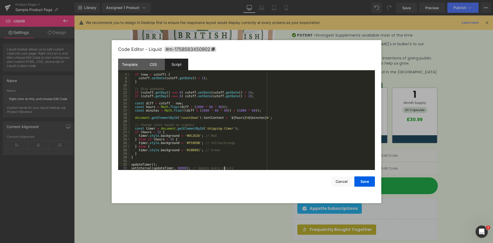
scroll to position [22, 0]
click at [177, 103] on div "if ( now > cutoff ) { cutoff . setDate ( cutoff . getDate ( ) + 1 ) ; } // Skip…" at bounding box center [251, 125] width 243 height 104
click at [131, 67] on div "Template" at bounding box center [129, 65] width 23 height 12
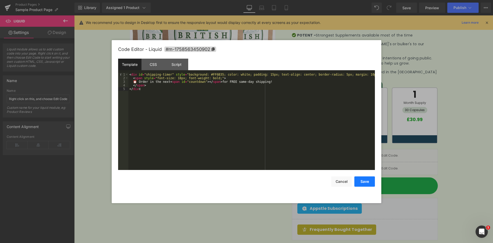
click at [364, 178] on button "Save" at bounding box center [364, 181] width 21 height 10
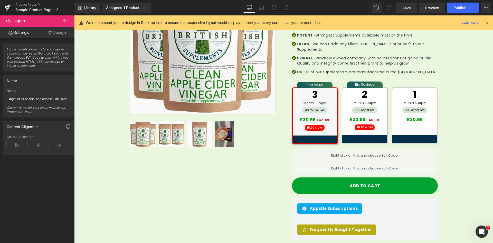
click at [466, 42] on div "Sale Off (P) Image Row 32px" at bounding box center [283, 124] width 419 height 336
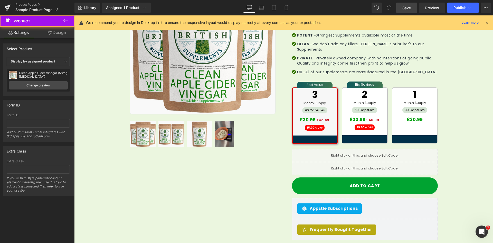
click at [407, 7] on span "Save" at bounding box center [406, 7] width 8 height 5
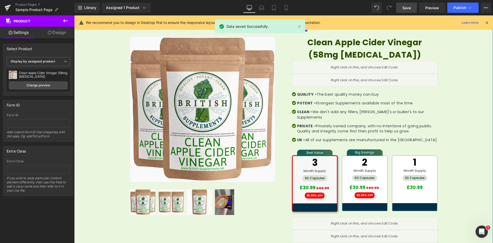
scroll to position [51, 0]
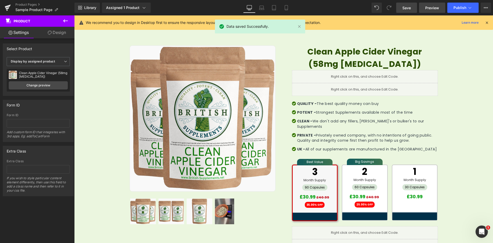
click at [435, 4] on link "Preview" at bounding box center [432, 8] width 26 height 10
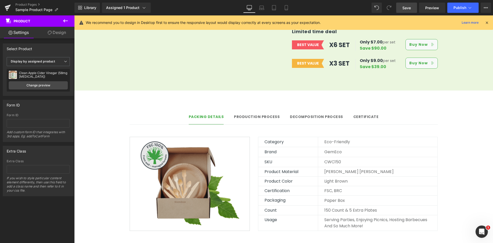
scroll to position [360, 0]
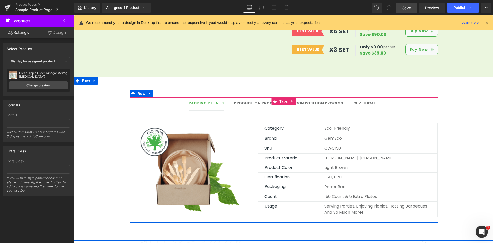
click at [255, 99] on span "Production Process Text Block" at bounding box center [257, 103] width 46 height 13
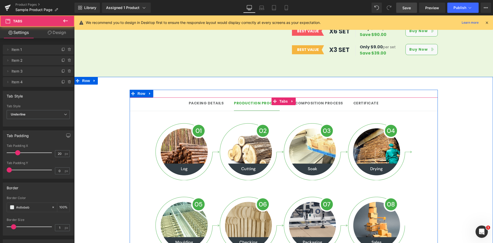
click at [311, 100] on div "Decomposition process Text Block" at bounding box center [316, 102] width 53 height 5
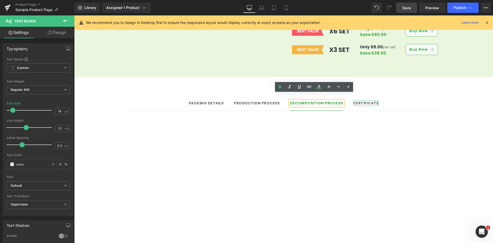
click at [367, 100] on strong "Certificate" at bounding box center [365, 102] width 25 height 5
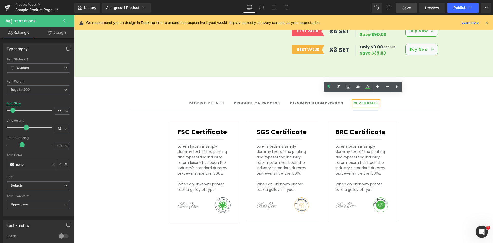
click at [214, 100] on div "Packing Details Text Block" at bounding box center [206, 102] width 35 height 5
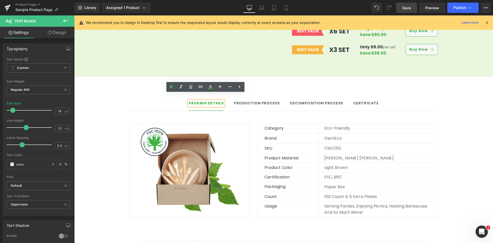
click at [419, 79] on div "Packing Details Text Block Production Process Text Block Decomposition process …" at bounding box center [283, 159] width 419 height 164
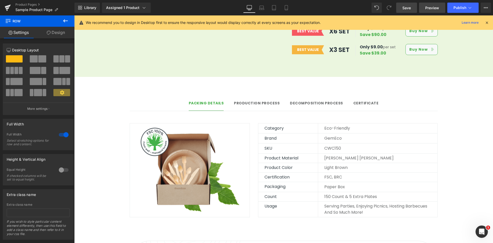
click at [435, 8] on span "Preview" at bounding box center [432, 7] width 14 height 5
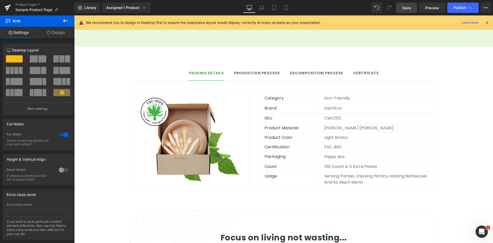
scroll to position [385, 0]
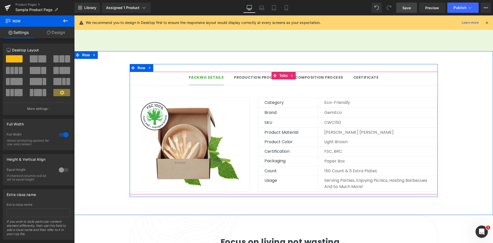
click at [263, 75] on strong "Production Process" at bounding box center [257, 77] width 46 height 5
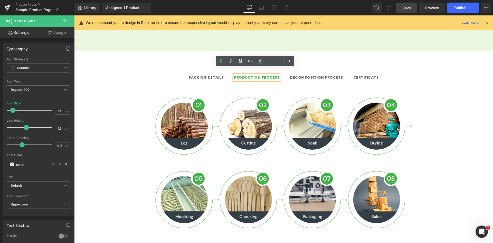
click at [195, 75] on div "Packing Details Text Block" at bounding box center [206, 77] width 35 height 5
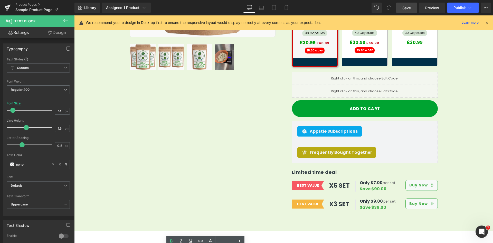
scroll to position [334, 0]
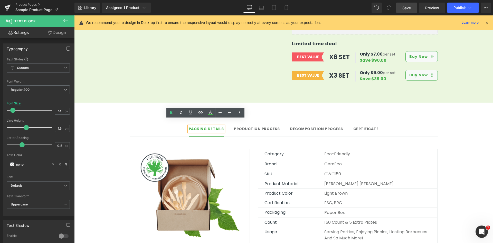
click at [197, 130] on li "Packing Details Text Block" at bounding box center [206, 129] width 35 height 13
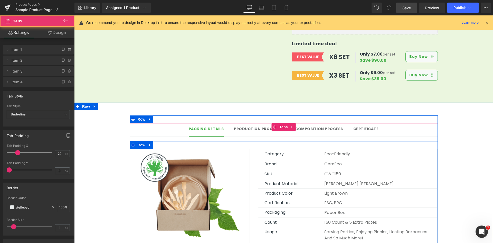
click at [202, 141] on div "Image Category Text Block Eco-friendly Text Block Row Brand Text Block GemEco T…" at bounding box center [284, 193] width 308 height 104
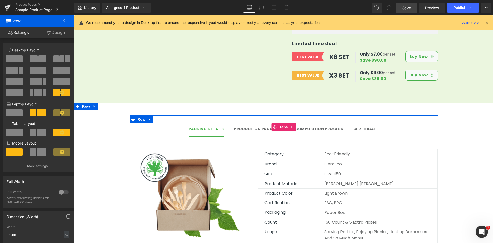
click at [74, 15] on div at bounding box center [74, 15] width 0 height 0
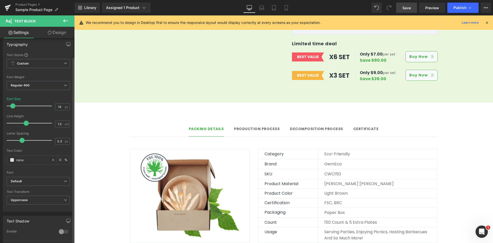
scroll to position [0, 0]
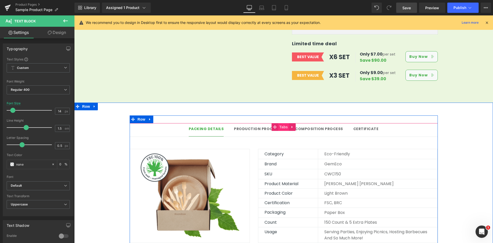
click at [283, 123] on span "Tabs" at bounding box center [283, 127] width 11 height 8
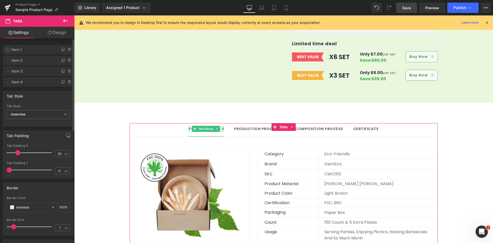
click at [11, 51] on span at bounding box center [8, 49] width 6 height 6
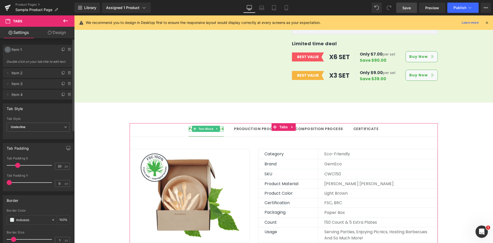
click at [8, 49] on icon at bounding box center [8, 50] width 4 height 4
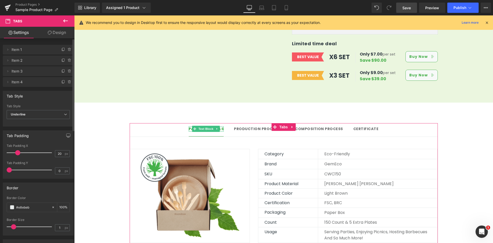
drag, startPoint x: 8, startPoint y: 49, endPoint x: 11, endPoint y: 51, distance: 3.1
click at [9, 50] on icon at bounding box center [8, 50] width 4 height 4
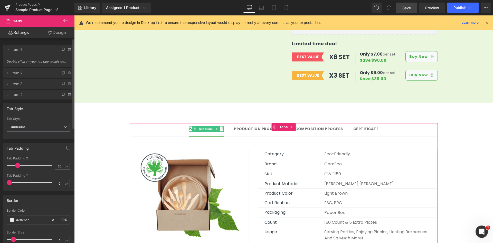
click at [46, 62] on span "Double click on your tab title to edit text." at bounding box center [38, 63] width 64 height 7
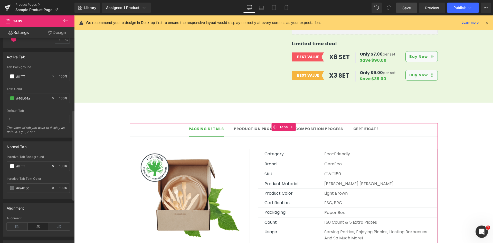
scroll to position [205, 0]
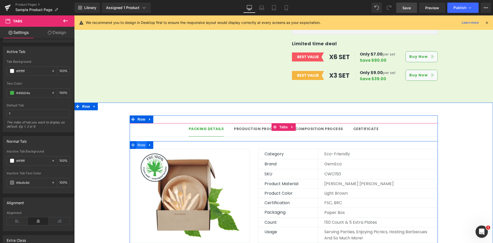
click at [139, 141] on span "Row" at bounding box center [141, 145] width 10 height 8
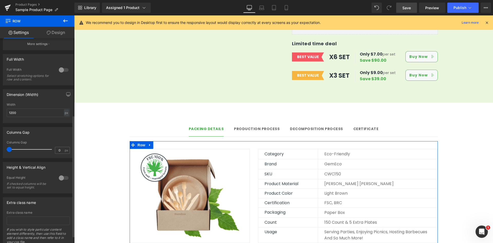
scroll to position [64, 0]
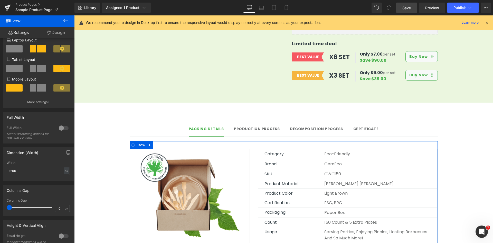
click at [55, 33] on link "Design" at bounding box center [55, 33] width 37 height 12
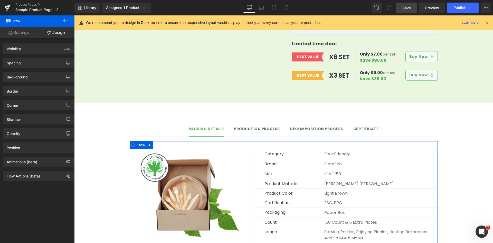
click at [21, 29] on link "Settings" at bounding box center [18, 33] width 37 height 12
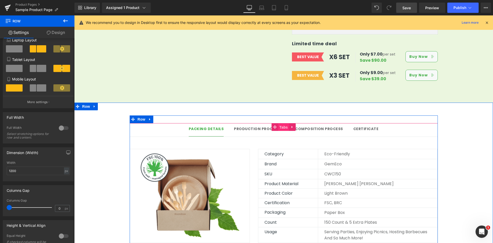
click at [280, 123] on span "Tabs" at bounding box center [283, 127] width 11 height 8
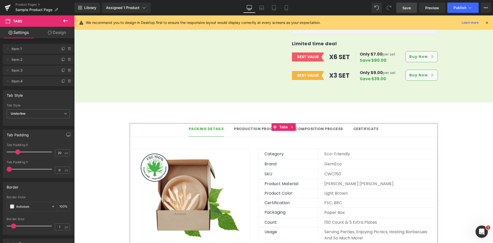
scroll to position [0, 0]
click at [7, 50] on icon at bounding box center [8, 50] width 4 height 4
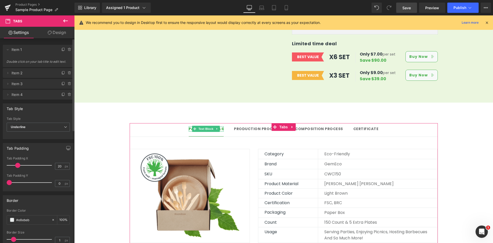
click at [29, 60] on span "Double click on your tab title to edit text." at bounding box center [38, 63] width 64 height 7
click at [30, 60] on span "Double click on your tab title to edit text." at bounding box center [38, 63] width 64 height 7
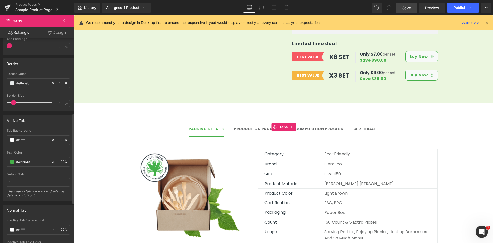
scroll to position [205, 0]
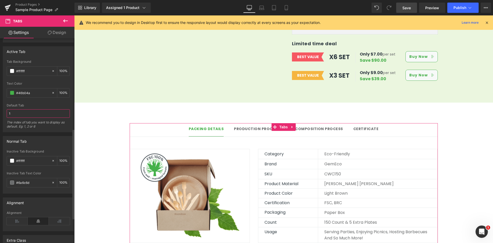
click at [44, 114] on input "1" at bounding box center [38, 113] width 63 height 8
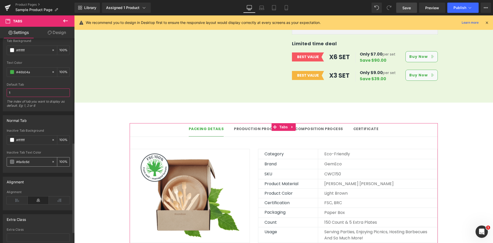
scroll to position [211, 0]
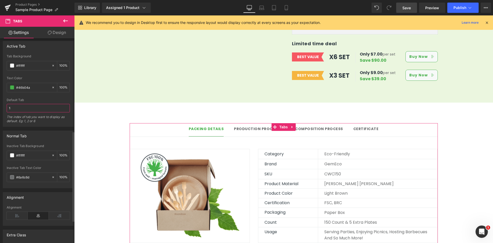
click at [43, 107] on input "1" at bounding box center [38, 108] width 63 height 8
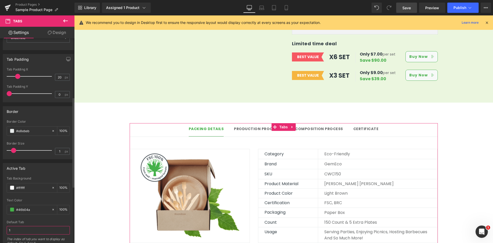
scroll to position [82, 0]
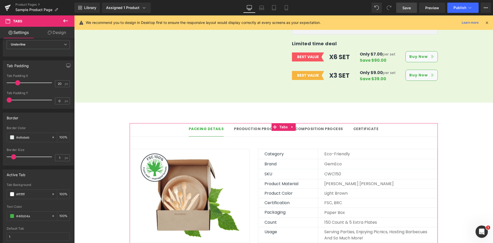
click at [58, 34] on link "Design" at bounding box center [56, 33] width 37 height 12
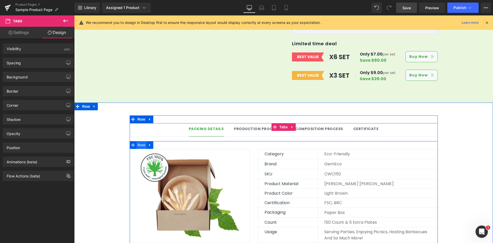
click at [137, 141] on span "Row" at bounding box center [141, 145] width 10 height 8
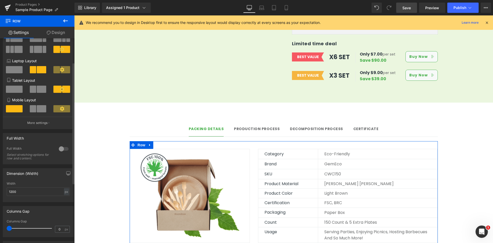
scroll to position [38, 0]
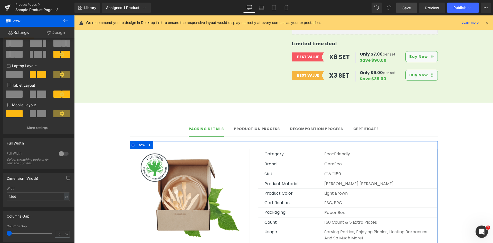
click at [63, 30] on link "Design" at bounding box center [55, 33] width 37 height 12
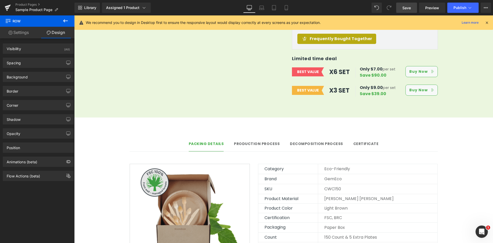
scroll to position [411, 0]
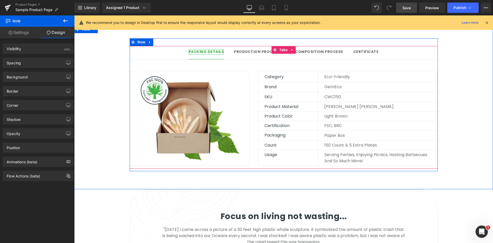
click at [211, 49] on strong "Packing Details" at bounding box center [206, 51] width 35 height 5
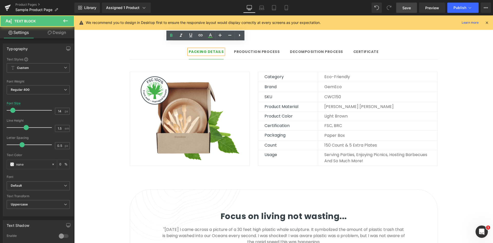
click at [211, 49] on strong "Packing Details" at bounding box center [206, 51] width 35 height 5
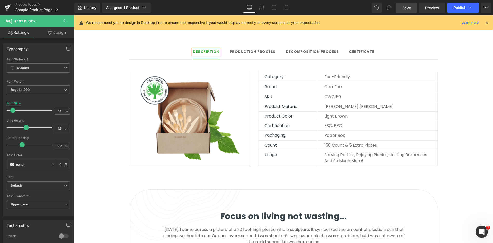
click at [255, 53] on ul "Description Text Block Production Process Text Block Decomposition process Text…" at bounding box center [284, 53] width 308 height 14
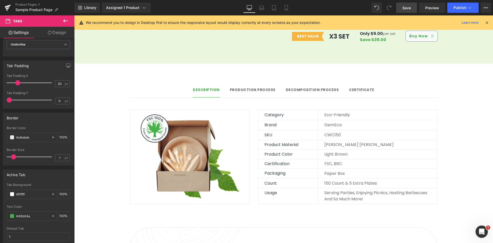
scroll to position [360, 0]
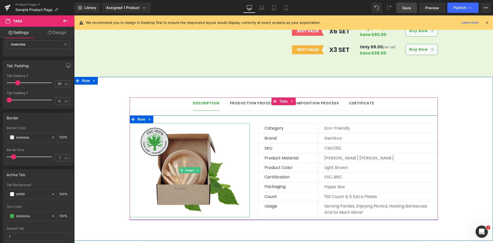
click at [206, 138] on img at bounding box center [190, 170] width 120 height 94
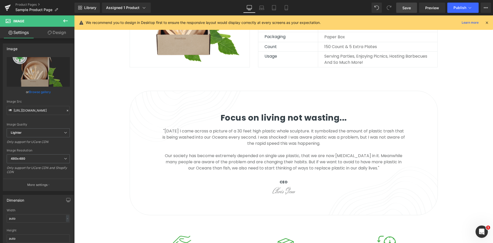
scroll to position [514, 0]
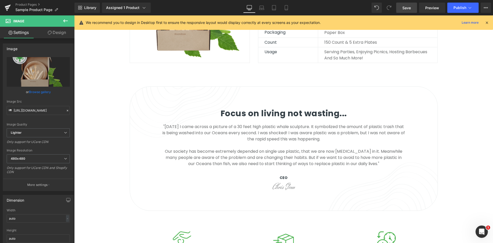
click at [222, 130] on p ""[DATE] I came across a picture of a 30 feet high plastic whale sculpture. It s…" at bounding box center [284, 145] width 242 height 43
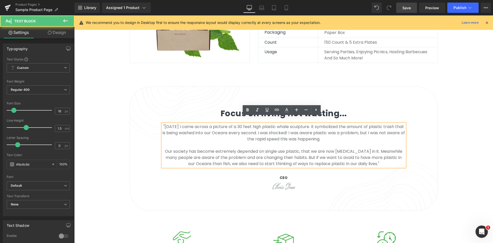
click at [231, 124] on p ""[DATE] I came across a picture of a 30 feet high plastic whale sculpture. It s…" at bounding box center [284, 145] width 242 height 43
click at [236, 107] on h3 "Focus on living not wasting..." at bounding box center [284, 113] width 242 height 12
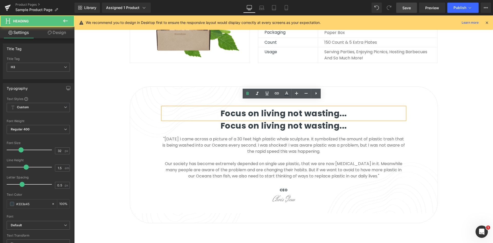
click at [264, 107] on h3 "Focus on living not wasting..." at bounding box center [284, 113] width 242 height 12
click at [216, 87] on div "Focus on living not wasting... Heading Focus on living not wasting... Heading "…" at bounding box center [284, 154] width 308 height 137
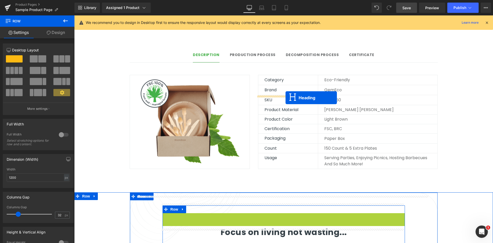
scroll to position [334, 0]
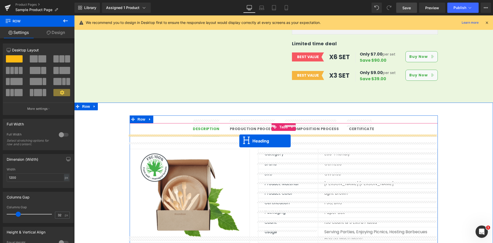
drag, startPoint x: 268, startPoint y: 107, endPoint x: 239, endPoint y: 141, distance: 44.6
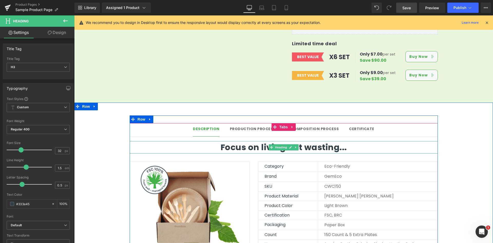
click at [231, 141] on h3 "Focus on living not wasting..." at bounding box center [284, 147] width 308 height 12
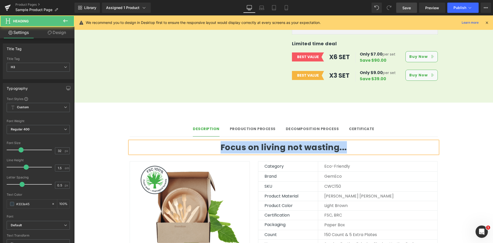
paste div
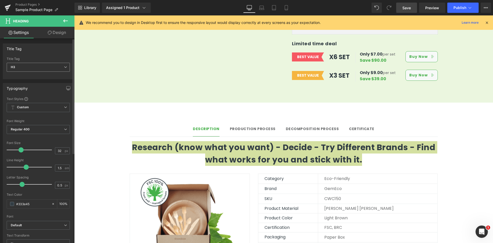
click at [42, 65] on span "H3" at bounding box center [38, 67] width 63 height 9
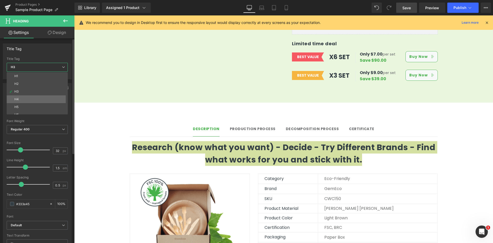
click at [43, 98] on li "H4" at bounding box center [38, 99] width 63 height 8
type input "15"
type input "0"
type input "#000000"
type input "100"
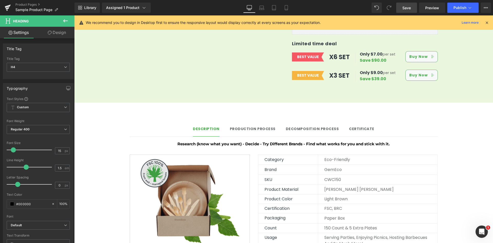
click at [224, 154] on img at bounding box center [190, 201] width 120 height 94
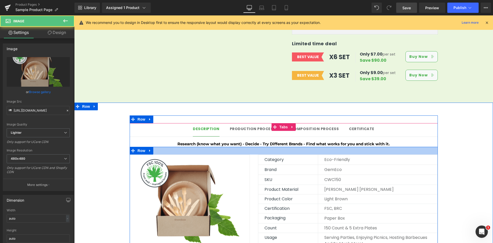
drag, startPoint x: 222, startPoint y: 141, endPoint x: 251, endPoint y: 136, distance: 29.8
click at [222, 147] on div at bounding box center [284, 151] width 308 height 8
click at [227, 141] on h4 "Research (know what you want) - Decide - Try Different Brands - Find what works…" at bounding box center [284, 144] width 308 height 6
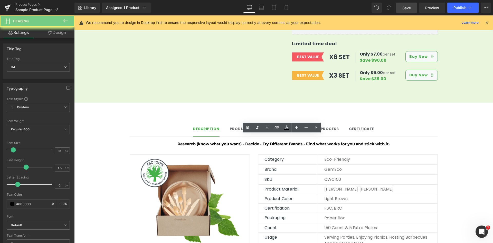
click at [251, 141] on h4 "Research (know what you want) - Decide - Try Different Brands - Find what works…" at bounding box center [284, 144] width 308 height 6
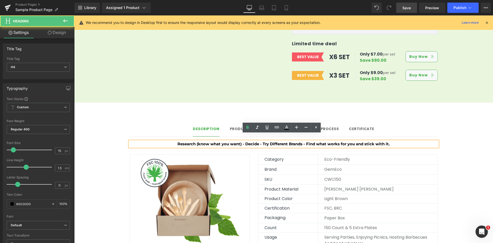
click at [382, 141] on h4 "Research (know what you want) - Decide - Try Different Brands - Find what works…" at bounding box center [284, 144] width 308 height 6
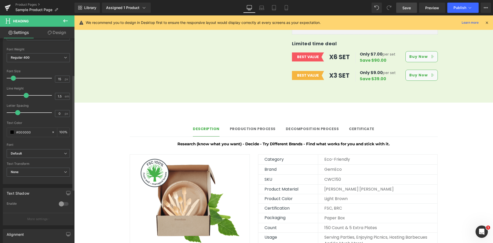
scroll to position [77, 0]
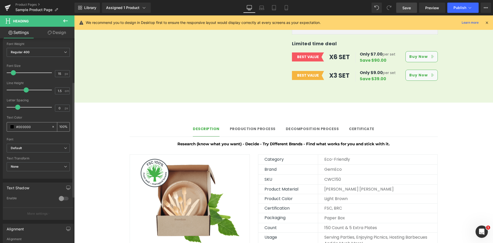
click at [12, 126] on span at bounding box center [12, 127] width 4 height 4
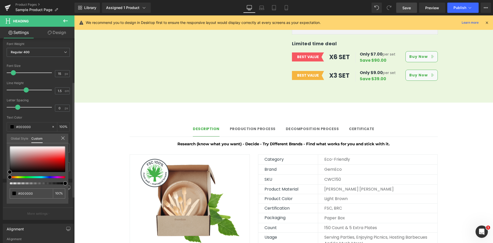
drag, startPoint x: 9, startPoint y: 176, endPoint x: 29, endPoint y: 177, distance: 20.0
click at [29, 177] on div at bounding box center [35, 177] width 55 height 2
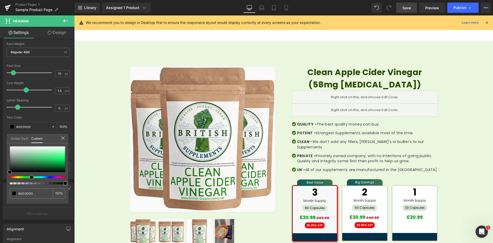
scroll to position [26, 0]
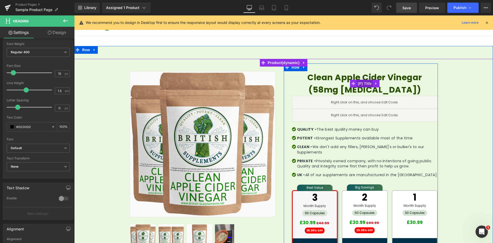
click at [357, 80] on span "(P) Title" at bounding box center [365, 84] width 16 height 8
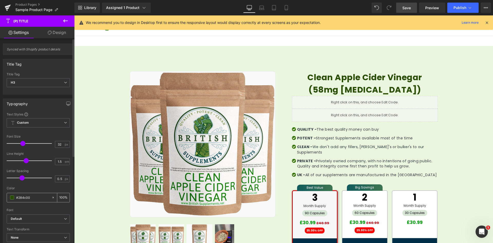
click at [25, 196] on input "#284c00" at bounding box center [32, 197] width 33 height 6
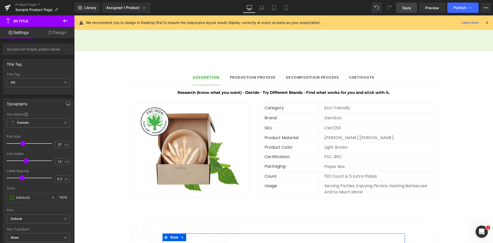
scroll to position [360, 0]
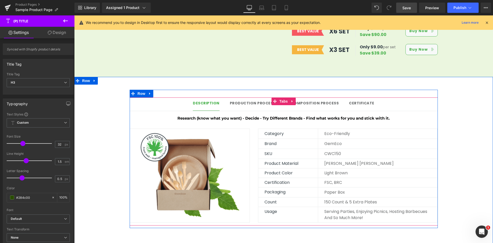
click at [207, 100] on div "Description Text Block" at bounding box center [206, 102] width 27 height 5
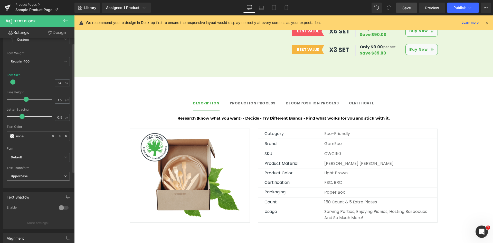
scroll to position [0, 0]
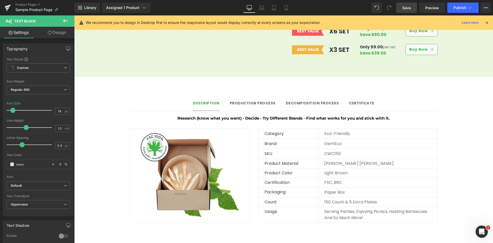
click at [56, 33] on link "Design" at bounding box center [56, 33] width 37 height 12
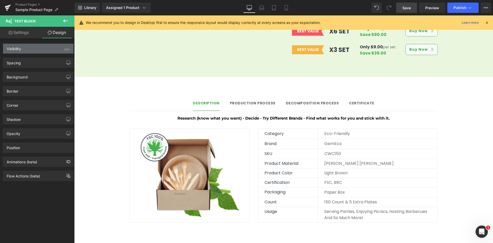
click at [43, 53] on div "Visibility (All)" at bounding box center [38, 49] width 70 height 10
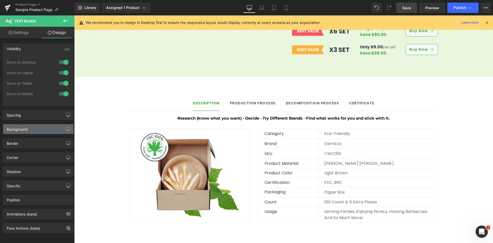
click at [42, 130] on div "Background" at bounding box center [38, 129] width 70 height 10
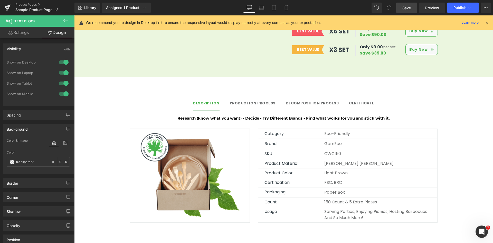
click at [23, 37] on link "Settings" at bounding box center [18, 33] width 37 height 12
type input "0"
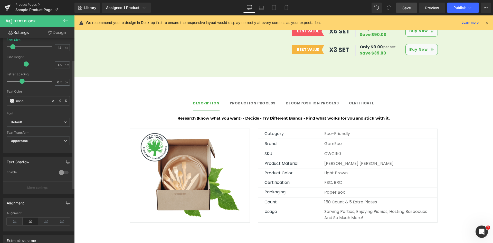
scroll to position [77, 0]
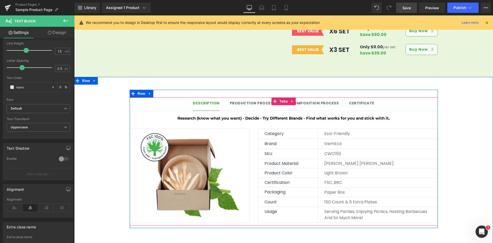
click at [213, 100] on div "Description Text Block" at bounding box center [206, 102] width 27 height 5
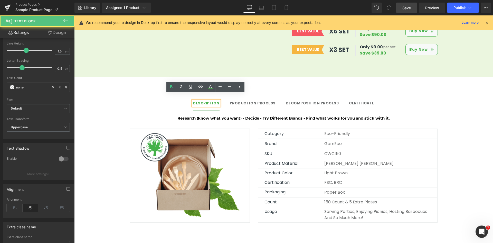
click at [213, 100] on strong "Description" at bounding box center [206, 102] width 27 height 5
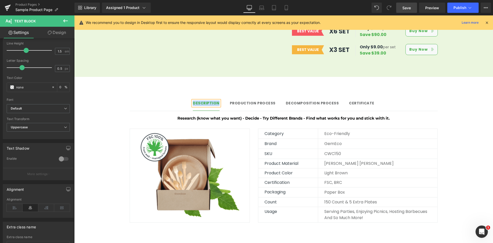
click at [210, 101] on span "Description Text Block" at bounding box center [206, 103] width 27 height 13
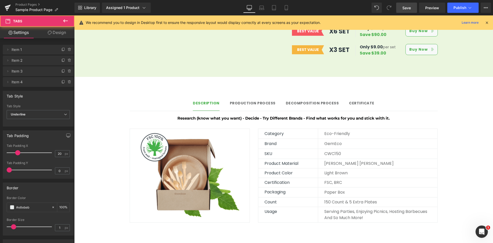
click at [210, 100] on strong "Description" at bounding box center [206, 102] width 27 height 5
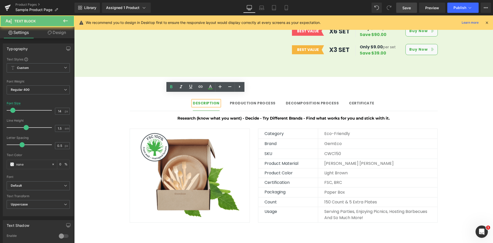
click at [210, 100] on strong "Description" at bounding box center [206, 102] width 27 height 5
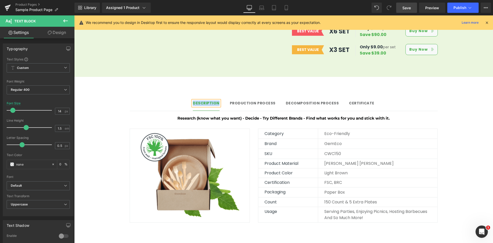
click at [211, 100] on strong "Description" at bounding box center [206, 102] width 27 height 5
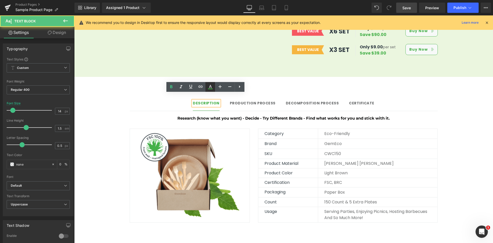
click at [211, 86] on icon at bounding box center [210, 86] width 3 height 3
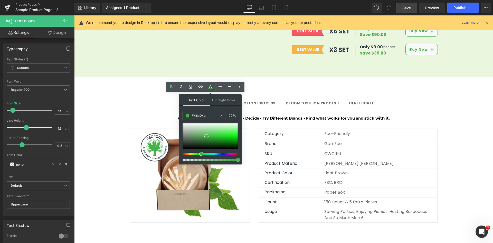
click at [203, 100] on div "Description" at bounding box center [206, 102] width 27 height 5
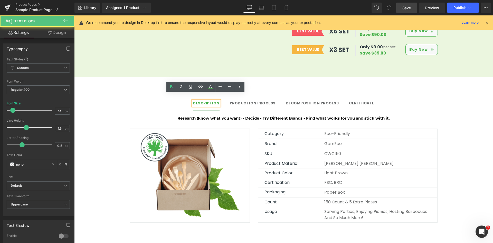
click at [203, 100] on strong "Description" at bounding box center [206, 102] width 27 height 5
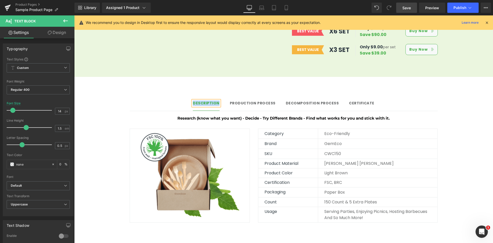
click at [208, 90] on div "Description Text Block Production Process Text Block Decomposition process Text…" at bounding box center [284, 159] width 308 height 138
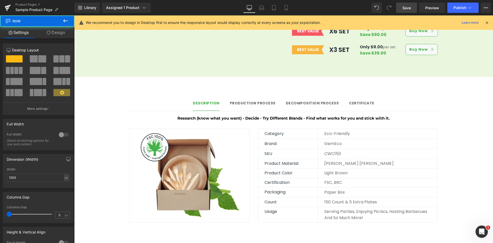
click at [210, 100] on div "Description Text Block" at bounding box center [206, 102] width 27 height 5
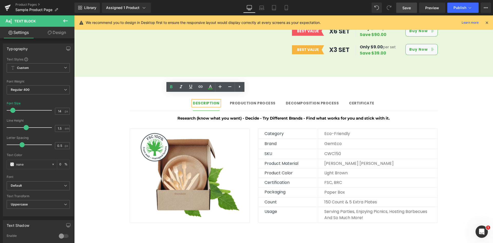
click at [210, 100] on div "Description Text Block" at bounding box center [206, 102] width 27 height 5
click at [210, 89] on icon at bounding box center [210, 88] width 5 height 1
type input "100"
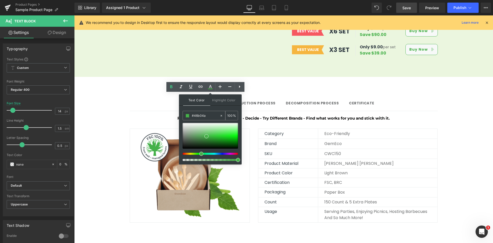
click at [204, 113] on input "#46b04a" at bounding box center [206, 116] width 28 height 6
paste input "284c00"
click at [214, 109] on div "Text Color Highlight Color rgb(40, 76, 0) #284c00 100 % transparent transparent…" at bounding box center [210, 129] width 63 height 70
click at [211, 86] on icon at bounding box center [210, 86] width 3 height 3
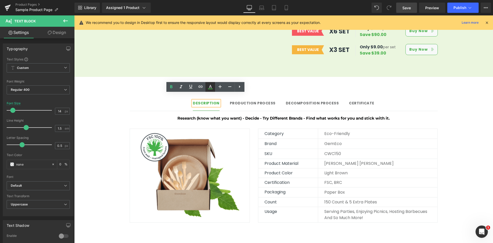
click at [212, 88] on icon at bounding box center [210, 87] width 6 height 6
type input "#46b04a"
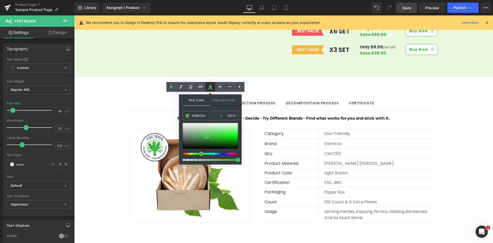
click at [210, 85] on icon at bounding box center [210, 87] width 6 height 6
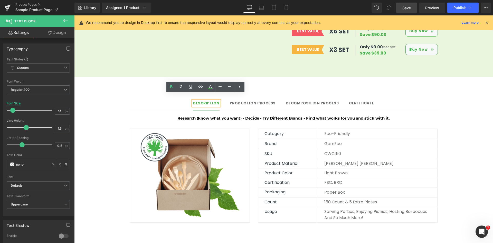
click at [207, 100] on strong "Description" at bounding box center [206, 102] width 27 height 5
click at [209, 100] on strong "Description" at bounding box center [206, 102] width 27 height 5
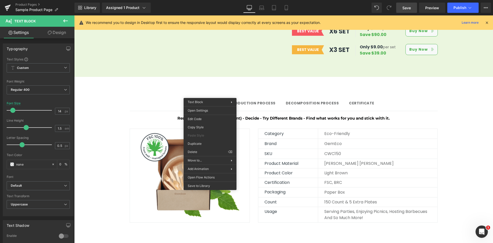
click at [159, 99] on ul "Description Text Block Production Process Text Block Decomposition process Text…" at bounding box center [284, 104] width 308 height 14
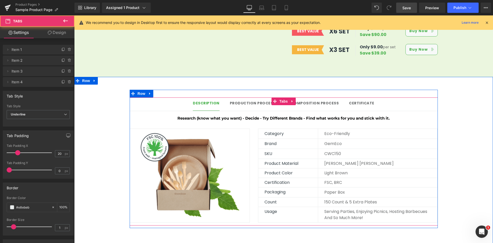
click at [74, 15] on div at bounding box center [74, 15] width 0 height 0
click at [200, 100] on div "Description" at bounding box center [206, 102] width 27 height 5
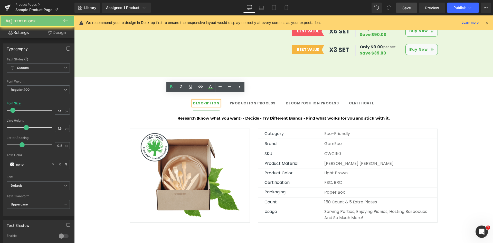
click at [206, 100] on strong "Description" at bounding box center [206, 102] width 27 height 5
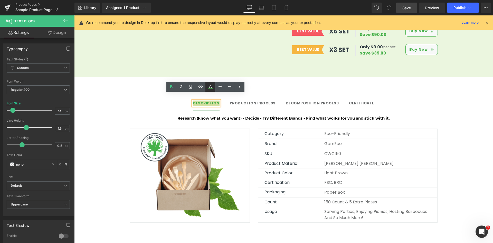
click at [207, 88] on icon at bounding box center [210, 87] width 6 height 6
type input "100"
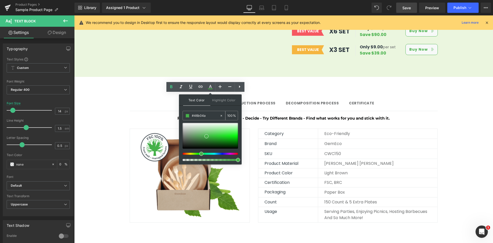
click at [204, 112] on div "#46b04a" at bounding box center [201, 115] width 37 height 9
click at [204, 114] on input "#46b04a" at bounding box center [206, 116] width 28 height 6
paste input "284c00"
type input "#284c00"
click at [203, 101] on span "Text Color" at bounding box center [196, 99] width 27 height 11
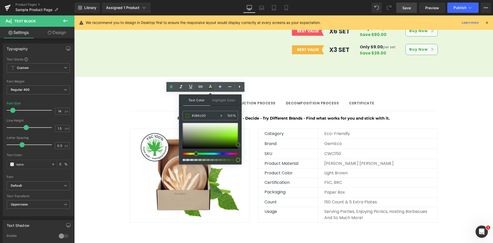
click at [239, 144] on span at bounding box center [238, 145] width 4 height 4
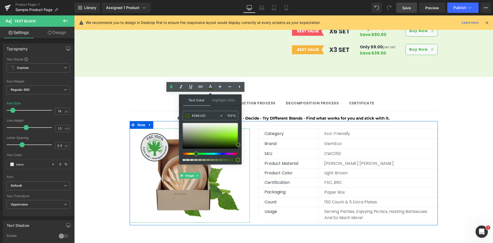
click at [242, 147] on img at bounding box center [190, 175] width 120 height 94
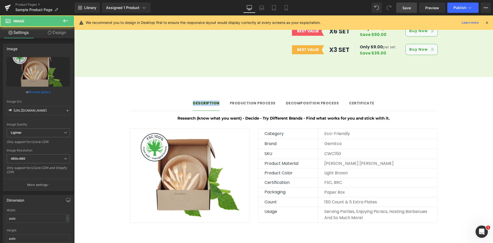
click at [217, 100] on div "Description Text Block" at bounding box center [206, 102] width 27 height 5
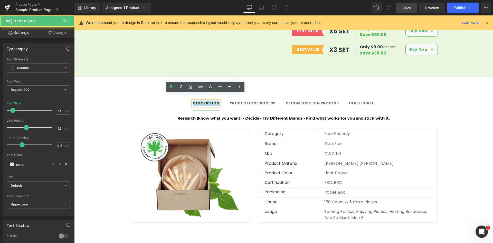
click at [261, 97] on span "Production Process Text Block" at bounding box center [253, 103] width 46 height 13
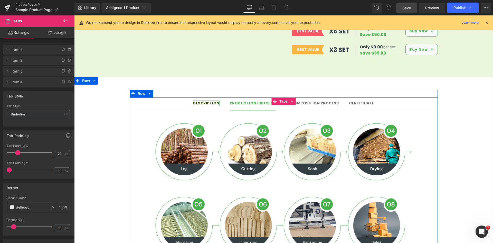
click at [208, 100] on strong "Description" at bounding box center [206, 102] width 27 height 5
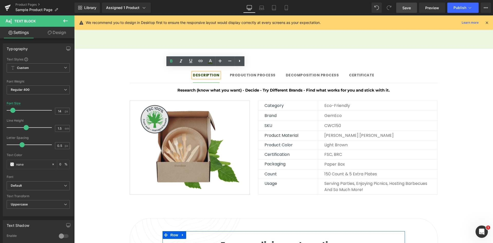
scroll to position [385, 0]
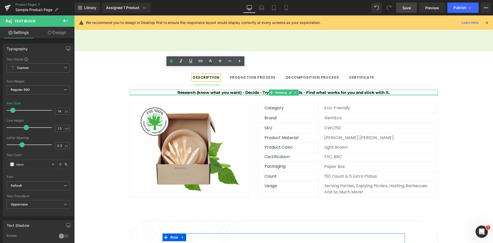
click at [221, 90] on h4 "Research (know what you want) - Decide - Try Different Brands - Find what works…" at bounding box center [284, 93] width 308 height 6
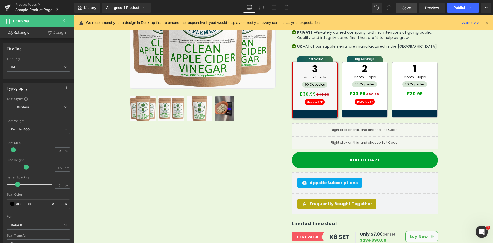
click at [275, 132] on div "Sale Off (P) Image Row 32px" at bounding box center [284, 98] width 308 height 336
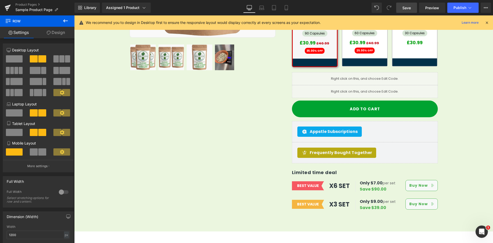
scroll to position [180, 0]
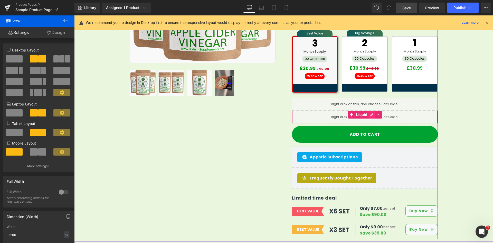
click at [370, 112] on icon at bounding box center [372, 114] width 4 height 4
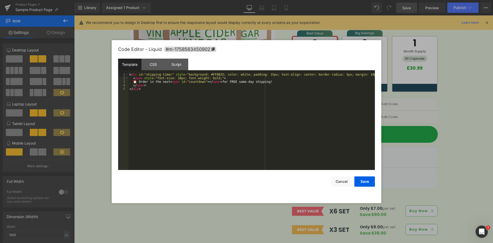
click at [210, 100] on div "< div id = "shipping-timer" style = "background: #FF6B35; color: white; padding…" at bounding box center [251, 125] width 247 height 104
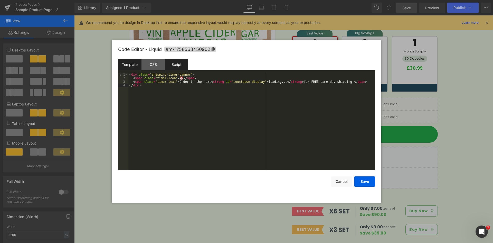
click at [175, 65] on div "Script" at bounding box center [176, 65] width 23 height 12
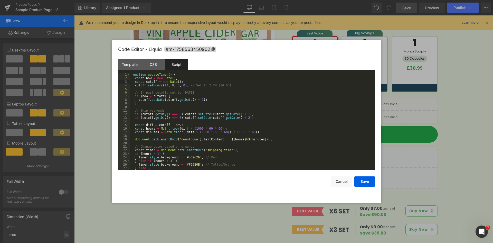
click at [172, 81] on div "function updateTimer ( ) { const now = new Date ( ) ; const cutoff = new Date (…" at bounding box center [251, 125] width 243 height 104
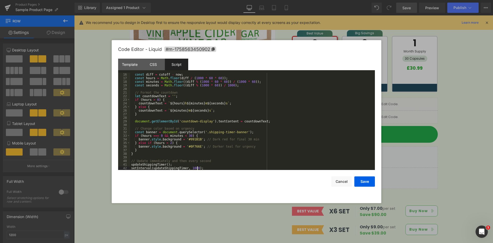
scroll to position [54, 0]
click at [153, 67] on div "CSS" at bounding box center [152, 65] width 23 height 12
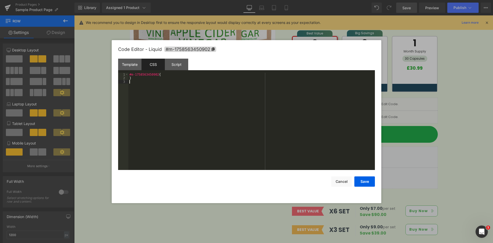
click at [165, 85] on div "#m-1758563450902 { }" at bounding box center [251, 125] width 247 height 104
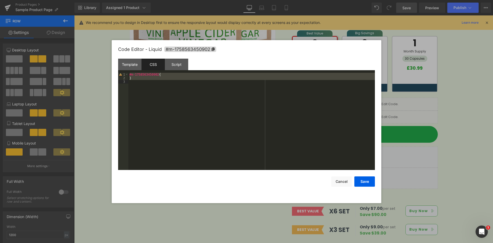
click at [165, 85] on div "#m-1758563450902 { }" at bounding box center [251, 121] width 247 height 97
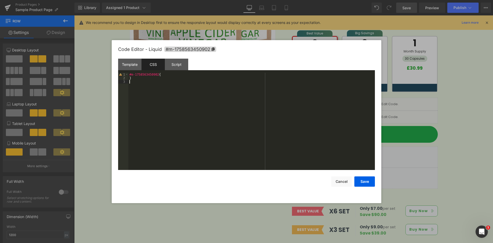
scroll to position [191, 0]
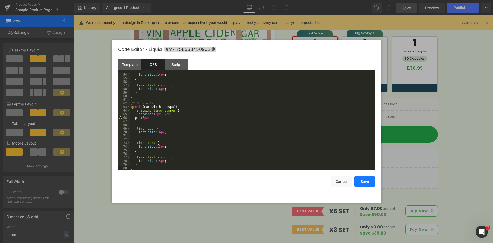
click at [369, 181] on button "Save" at bounding box center [364, 181] width 21 height 10
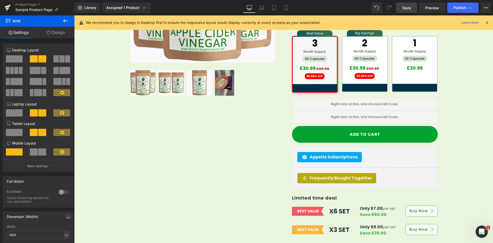
click at [407, 12] on link "Save" at bounding box center [406, 8] width 21 height 10
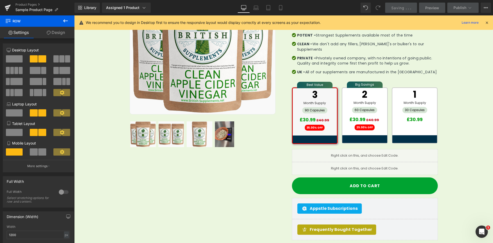
click at [325, 8] on div "Library Assigned 1 Product Product Preview Clean Apple Cider Vinegar (58mg [MED…" at bounding box center [283, 8] width 419 height 10
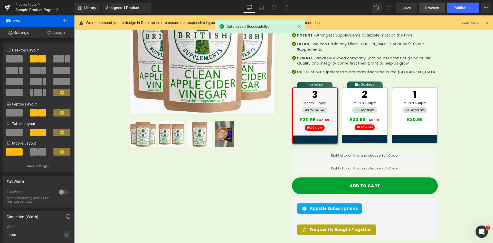
click at [428, 10] on span "Preview" at bounding box center [432, 7] width 14 height 5
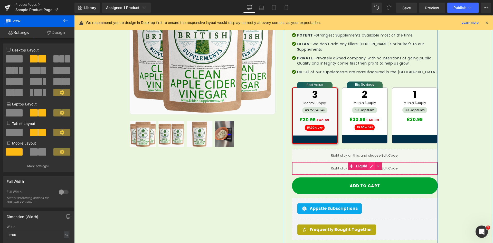
click at [369, 162] on link at bounding box center [372, 166] width 7 height 8
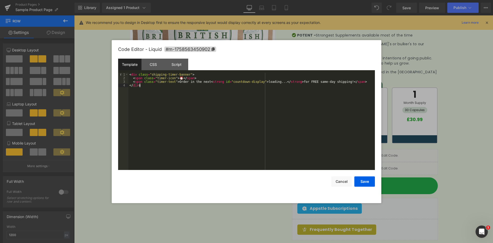
click at [187, 91] on div "< div class = "shipping-timer-banner" > < span class = "timer-icon" > ⏰ </ span…" at bounding box center [251, 125] width 247 height 104
click at [155, 62] on div "CSS" at bounding box center [152, 65] width 23 height 12
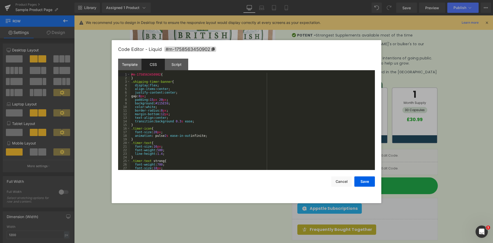
click at [166, 87] on div "#m-1758563450902 { } .shipping-timer-banner { display : flex ; align-items : ce…" at bounding box center [251, 125] width 243 height 104
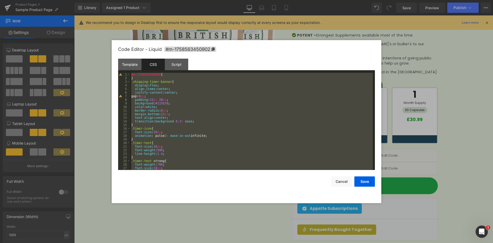
click at [158, 86] on div "#m-1758563450902 { } .shipping-timer-banner { display : flex ; align-items : ce…" at bounding box center [251, 121] width 243 height 97
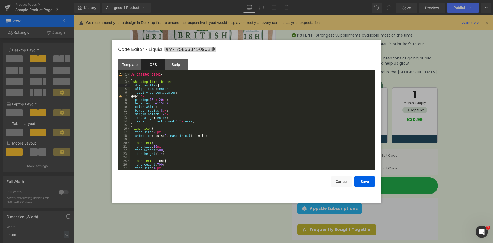
click at [131, 83] on div "#m-1758563450902 { } .shipping-timer-banner { display : flex ; align-items : ce…" at bounding box center [251, 125] width 243 height 104
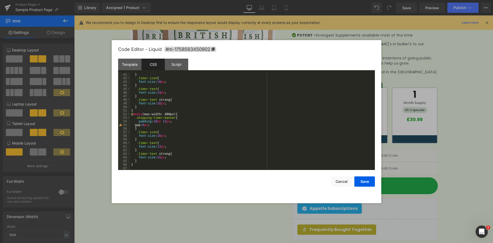
scroll to position [144, 0]
click at [139, 165] on div "} .timer-icon { font-size : 18 px ; } .timer-text { font-size : 14 px ; } .time…" at bounding box center [251, 125] width 243 height 104
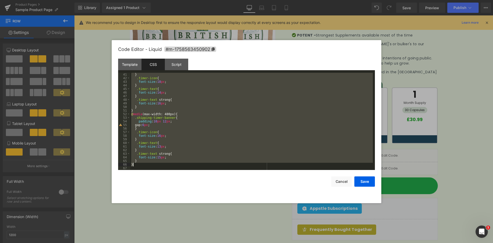
scroll to position [25, 0]
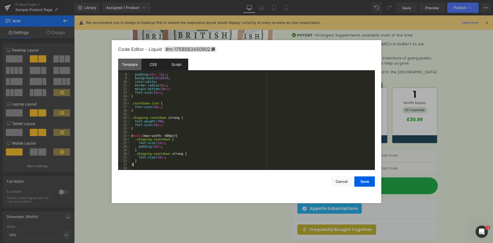
click at [172, 67] on div "Script" at bounding box center [176, 65] width 23 height 12
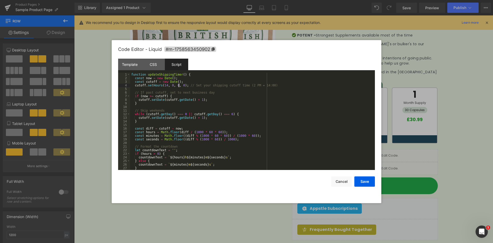
click at [178, 83] on div "function updateShippingTimer ( ) { const now = new Date ( ) ; const cutoff = ne…" at bounding box center [251, 125] width 243 height 104
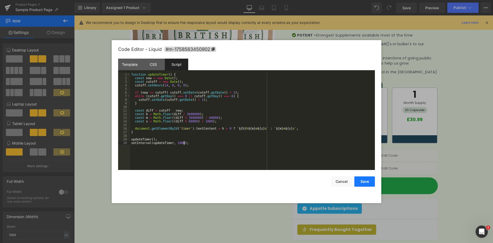
click at [362, 180] on button "Save" at bounding box center [364, 181] width 21 height 10
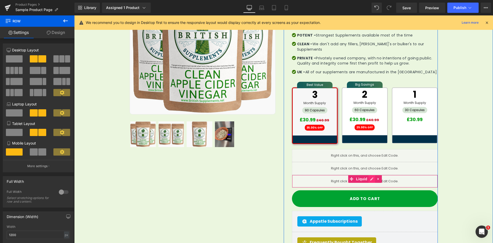
click at [369, 175] on link at bounding box center [372, 179] width 7 height 8
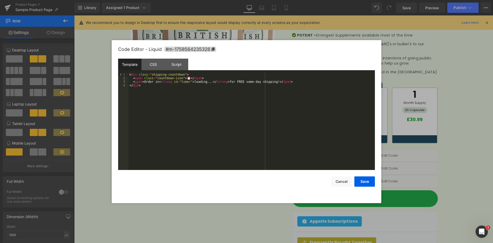
click at [151, 83] on div "< div class = "shipping-countdown" > < span class = "countdown-icon" > ⏰ </ spa…" at bounding box center [251, 125] width 247 height 104
click at [155, 64] on div "CSS" at bounding box center [152, 65] width 23 height 12
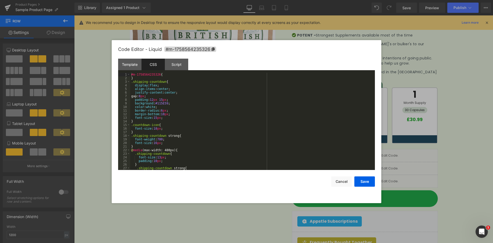
click at [169, 86] on div "#m-1758564235326 { } .shipping-countdown { display : flex ; align-items : cente…" at bounding box center [251, 125] width 243 height 104
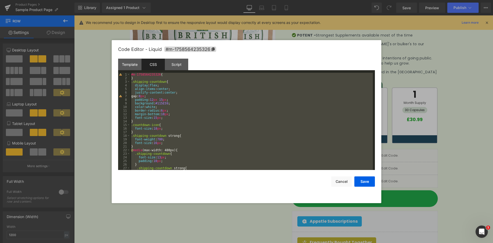
click at [144, 82] on div "#m-1758564235326 { } .shipping-countdown { display : flex ; align-items : cente…" at bounding box center [251, 121] width 243 height 97
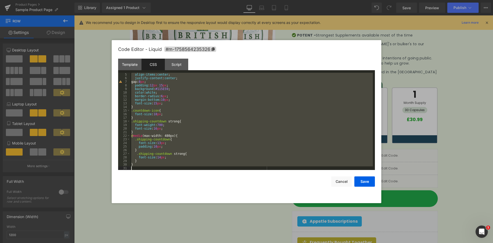
drag, startPoint x: 131, startPoint y: 83, endPoint x: 190, endPoint y: 201, distance: 131.6
click at [190, 201] on div "Code Editor - Liquid #m-1758564235326 Template CSS Script Data 1 < div id = "so…" at bounding box center [246, 121] width 257 height 163
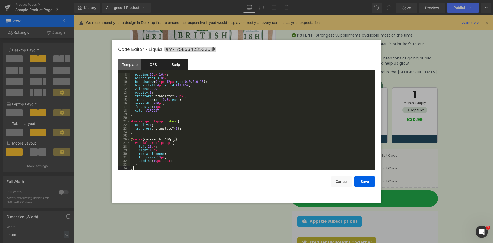
click at [173, 66] on div "Script" at bounding box center [176, 65] width 23 height 12
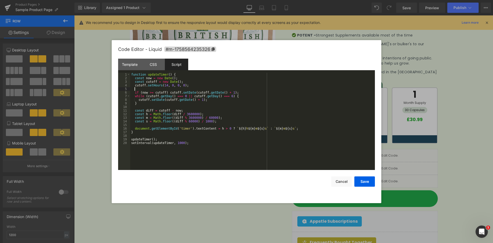
click at [186, 87] on div "function updateTimer ( ) { const now = new Date ( ) ; const cutoff = new Date (…" at bounding box center [252, 125] width 245 height 104
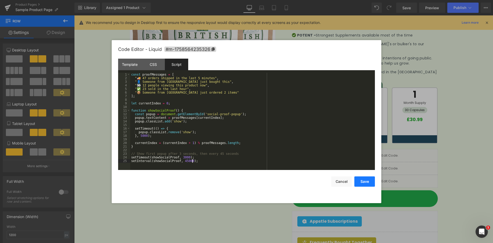
drag, startPoint x: 372, startPoint y: 180, endPoint x: 302, endPoint y: 164, distance: 71.8
click at [372, 180] on button "Save" at bounding box center [364, 181] width 21 height 10
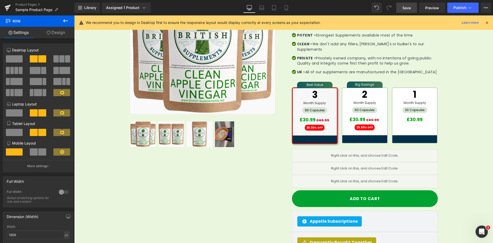
click at [404, 10] on span "Save" at bounding box center [406, 7] width 8 height 5
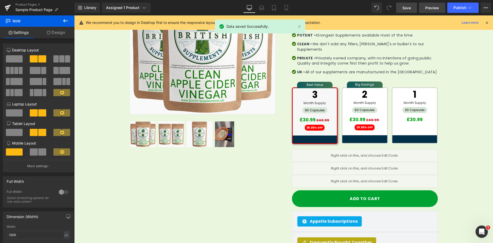
click at [426, 4] on link "Preview" at bounding box center [432, 8] width 26 height 10
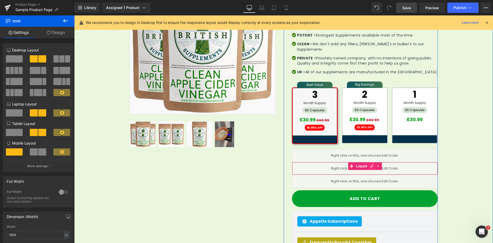
click at [371, 162] on link at bounding box center [372, 166] width 7 height 8
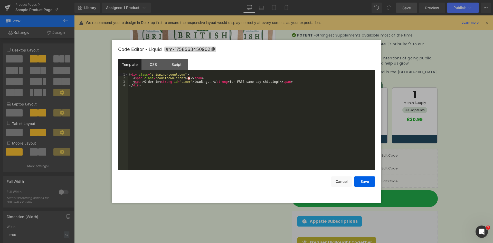
click at [245, 111] on div "< div class = "shipping-countdown" > < span class = "countdown-icon" > ⏰ </ spa…" at bounding box center [251, 125] width 247 height 104
click at [149, 68] on div "CSS" at bounding box center [152, 65] width 23 height 12
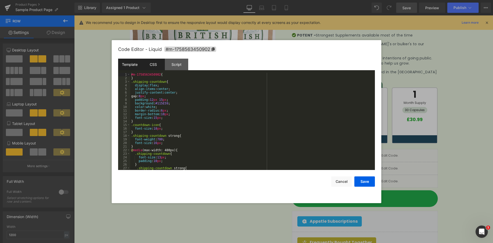
click at [133, 67] on div "Template" at bounding box center [129, 65] width 23 height 12
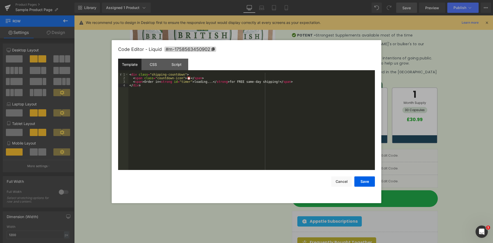
click at [154, 93] on div "< div class = "shipping-countdown" > < span class = "countdown-icon" > ⏰ </ spa…" at bounding box center [251, 125] width 247 height 104
click at [172, 64] on div "Script" at bounding box center [176, 65] width 23 height 12
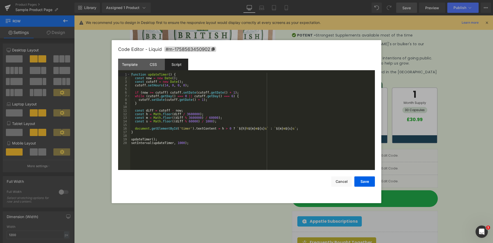
click at [180, 93] on div "function updateTimer ( ) { const now = new Date ( ) ; const cutoff = new Date (…" at bounding box center [252, 125] width 245 height 104
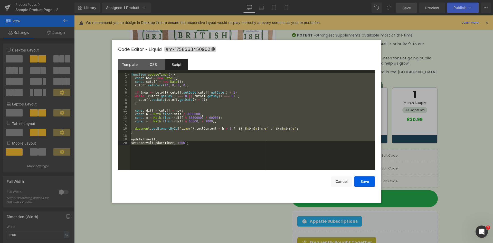
scroll to position [54, 0]
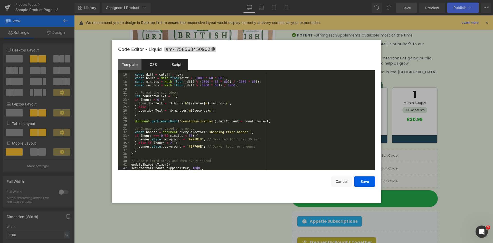
click at [154, 65] on div "CSS" at bounding box center [152, 65] width 23 height 12
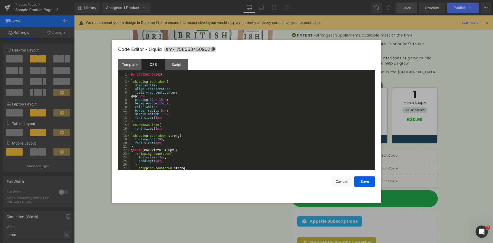
click at [169, 90] on div "#m-1758563450902 { } .shipping-countdown { display : flex ; align-items : cente…" at bounding box center [251, 125] width 243 height 104
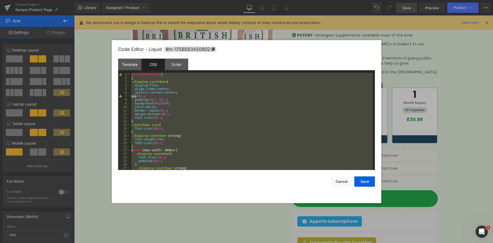
click at [163, 89] on div "#m-1758563450902 { } .shipping-countdown { display : flex ; align-items : cente…" at bounding box center [251, 121] width 243 height 97
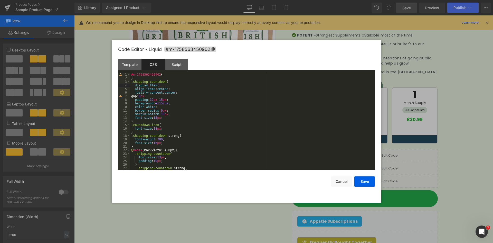
click at [150, 84] on div "#m-1758563450902 { } .shipping-countdown { display : flex ; align-items : cente…" at bounding box center [251, 125] width 243 height 104
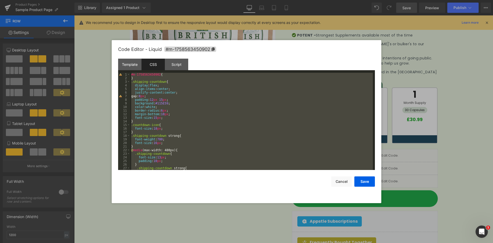
scroll to position [183, 0]
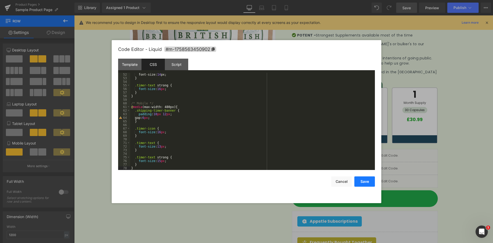
drag, startPoint x: 361, startPoint y: 183, endPoint x: 339, endPoint y: 131, distance: 56.7
click at [361, 183] on button "Save" at bounding box center [364, 181] width 21 height 10
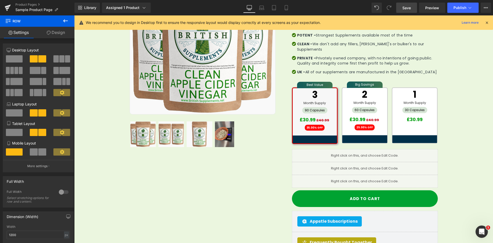
click at [406, 10] on span "Save" at bounding box center [406, 7] width 8 height 5
click at [428, 6] on span "Preview" at bounding box center [432, 7] width 14 height 5
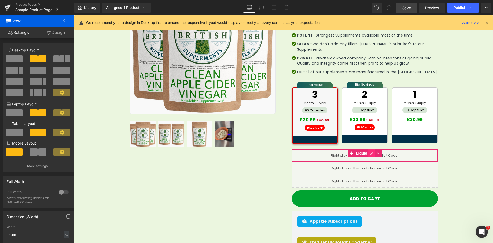
click at [370, 149] on link at bounding box center [372, 153] width 7 height 8
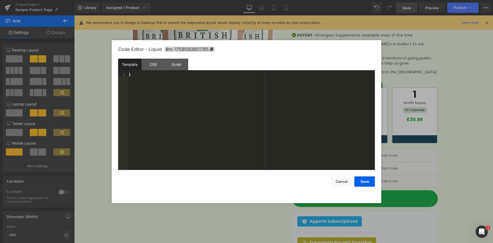
drag, startPoint x: 234, startPoint y: 133, endPoint x: 232, endPoint y: 130, distance: 3.2
click at [234, 133] on div at bounding box center [251, 125] width 247 height 104
click at [340, 182] on button "Cancel" at bounding box center [341, 181] width 21 height 10
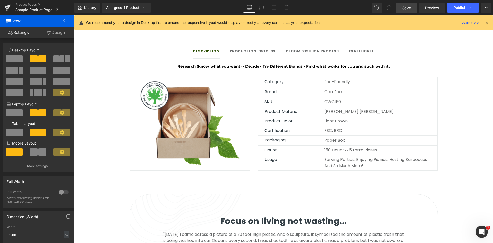
scroll to position [411, 0]
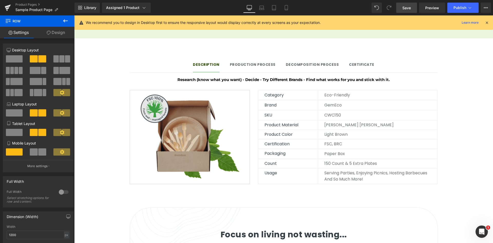
click at [209, 111] on img at bounding box center [190, 137] width 120 height 94
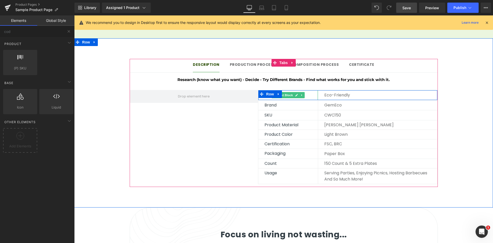
click at [283, 92] on span "Text Block" at bounding box center [285, 95] width 17 height 6
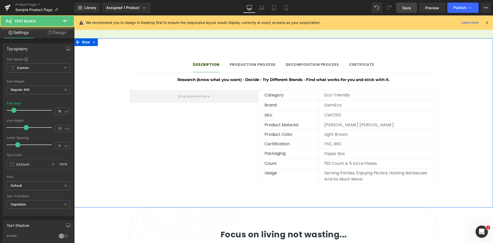
click at [487, 101] on div "Description Text Block Production Process Text Block Decomposition process Text…" at bounding box center [283, 120] width 419 height 138
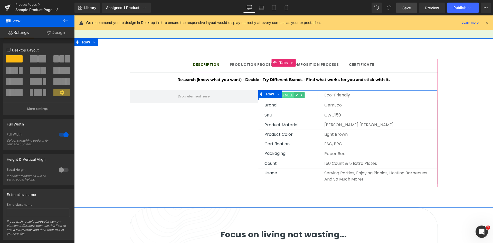
click at [285, 92] on span "Text Block" at bounding box center [285, 95] width 17 height 6
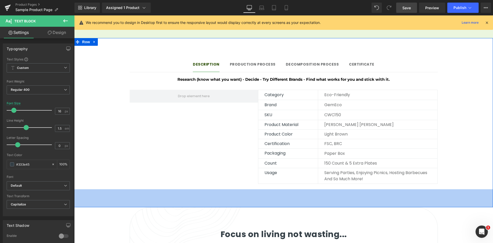
scroll to position [539, 0]
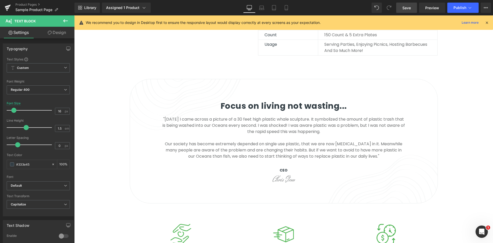
click at [168, 79] on div "Focus on living not wasting... Heading "[DATE] I came across a picture of a 30 …" at bounding box center [284, 141] width 308 height 124
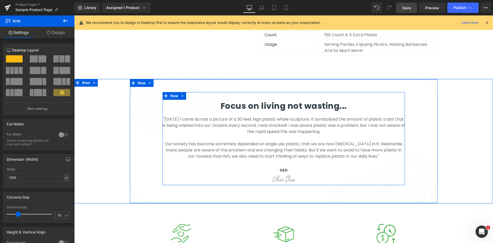
click at [225, 108] on div "Focus on living not wasting... Heading "[DATE] I came across a picture of a 30 …" at bounding box center [284, 141] width 242 height 83
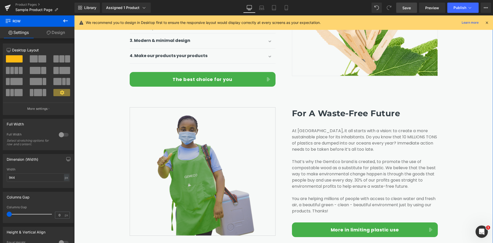
scroll to position [899, 0]
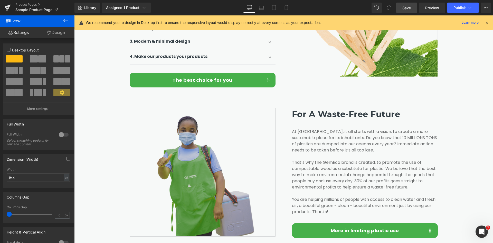
click at [180, 119] on img at bounding box center [203, 172] width 146 height 128
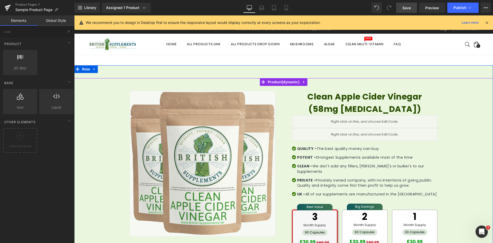
scroll to position [0, 0]
